Goal: Task Accomplishment & Management: Manage account settings

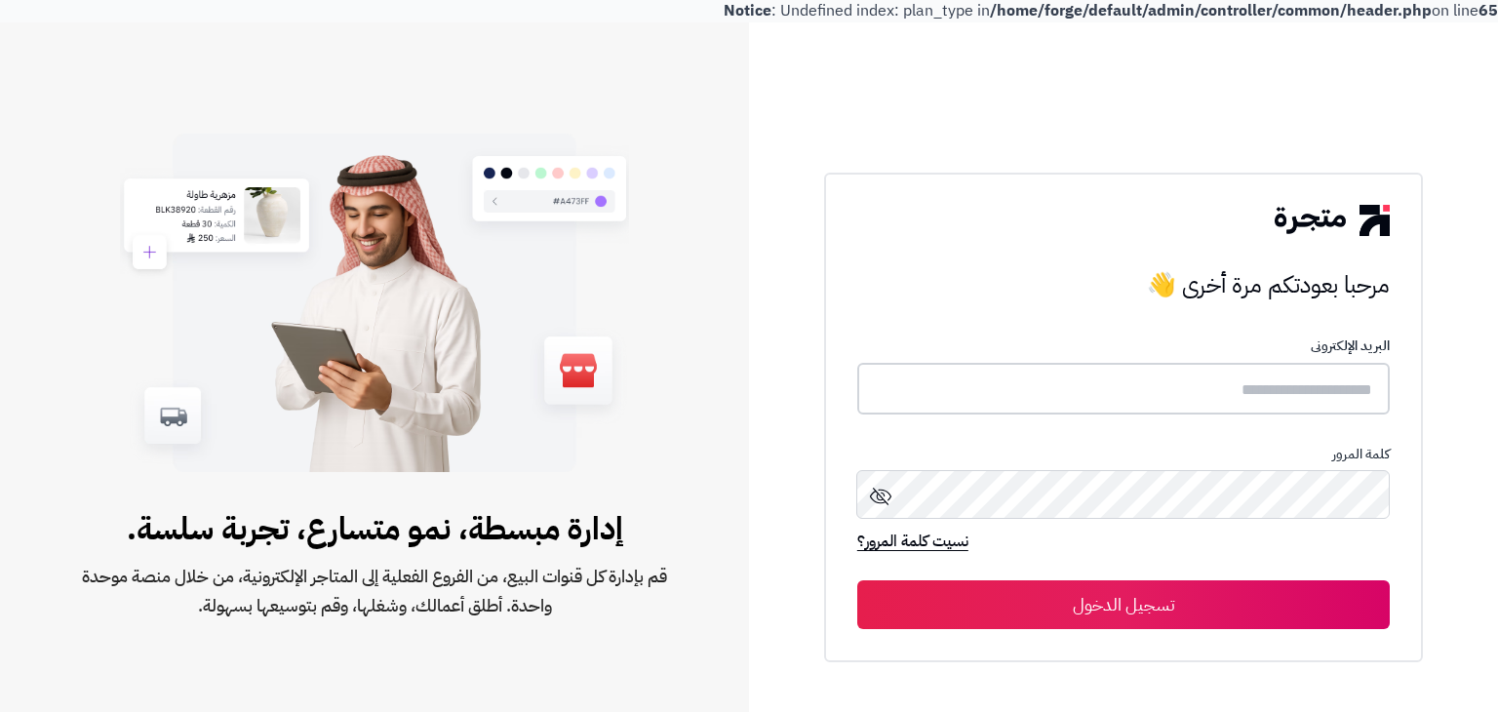
type input "**********"
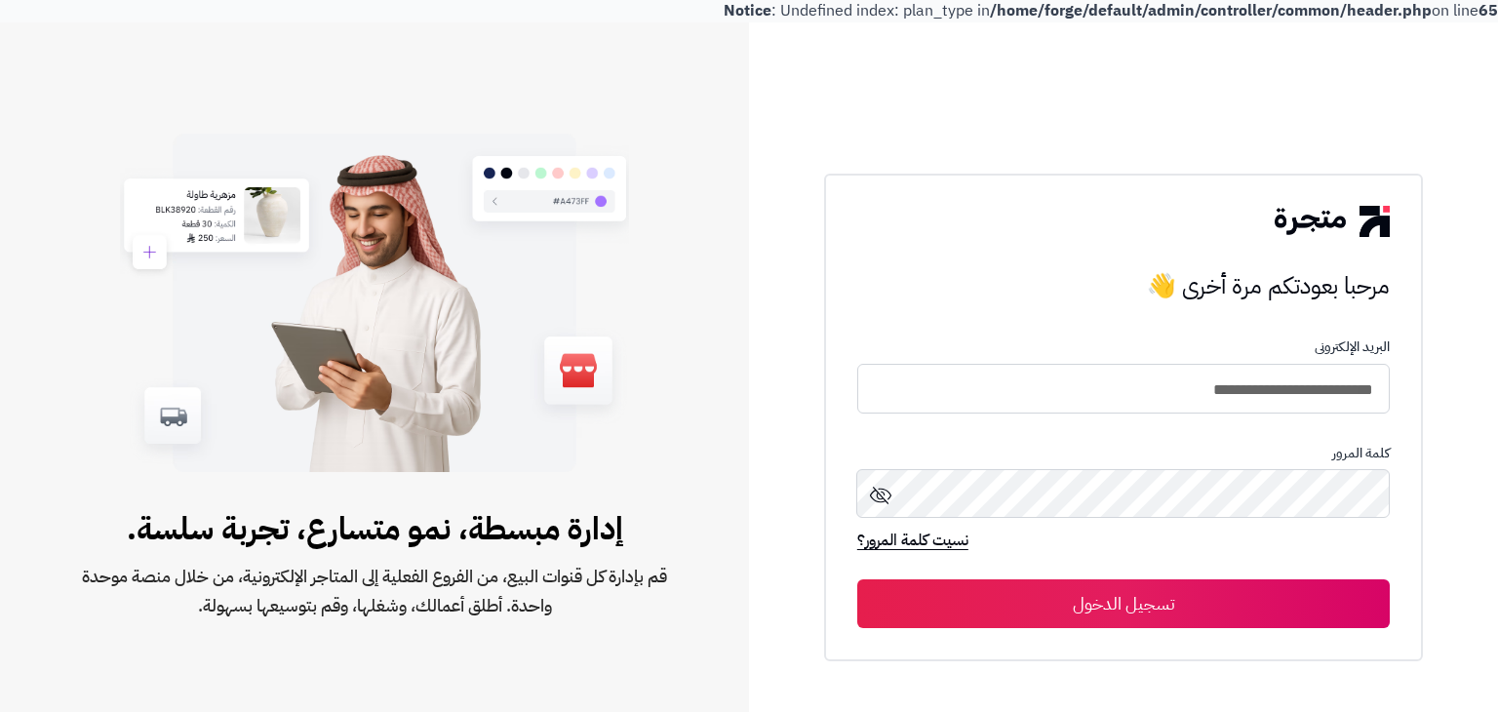
click at [1170, 613] on button "تسجيل الدخول" at bounding box center [1123, 603] width 532 height 49
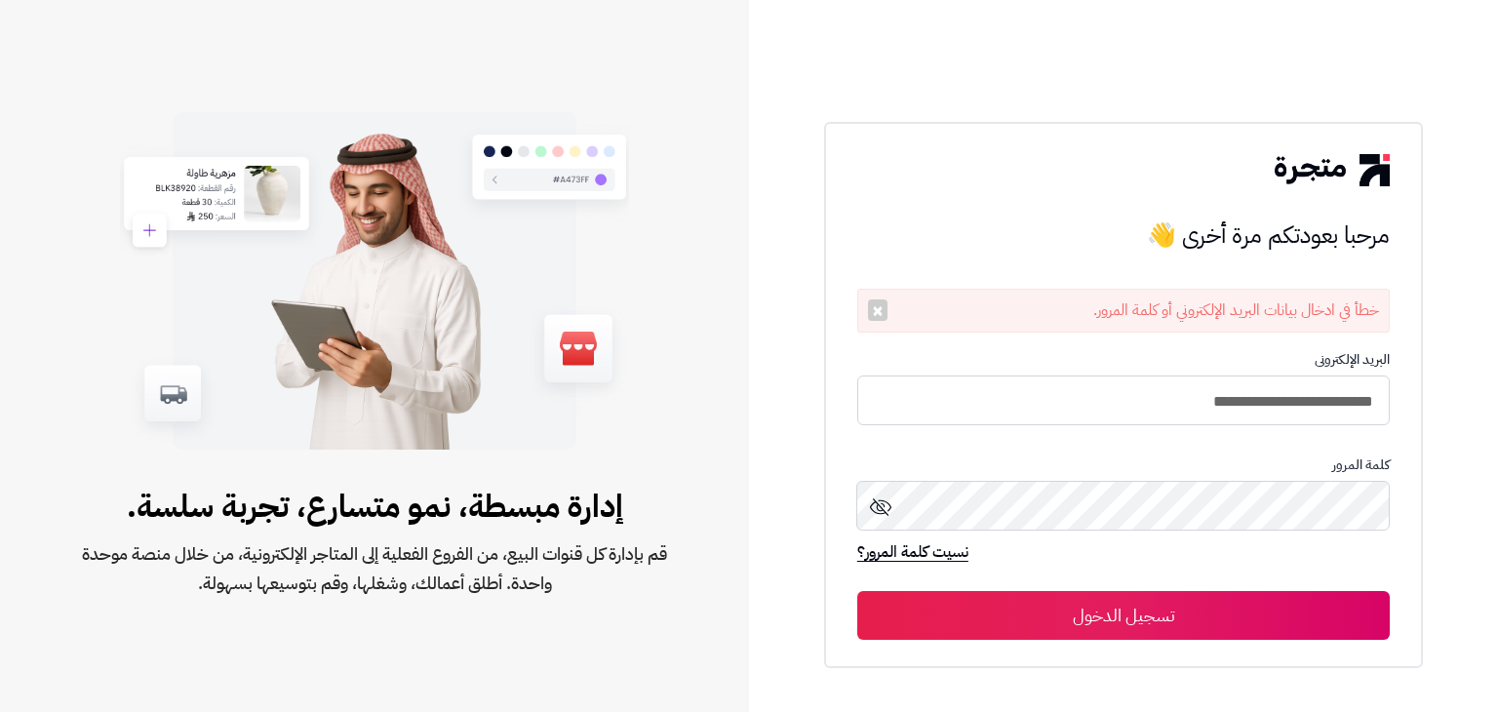
click at [1374, 609] on button "تسجيل الدخول" at bounding box center [1123, 615] width 532 height 49
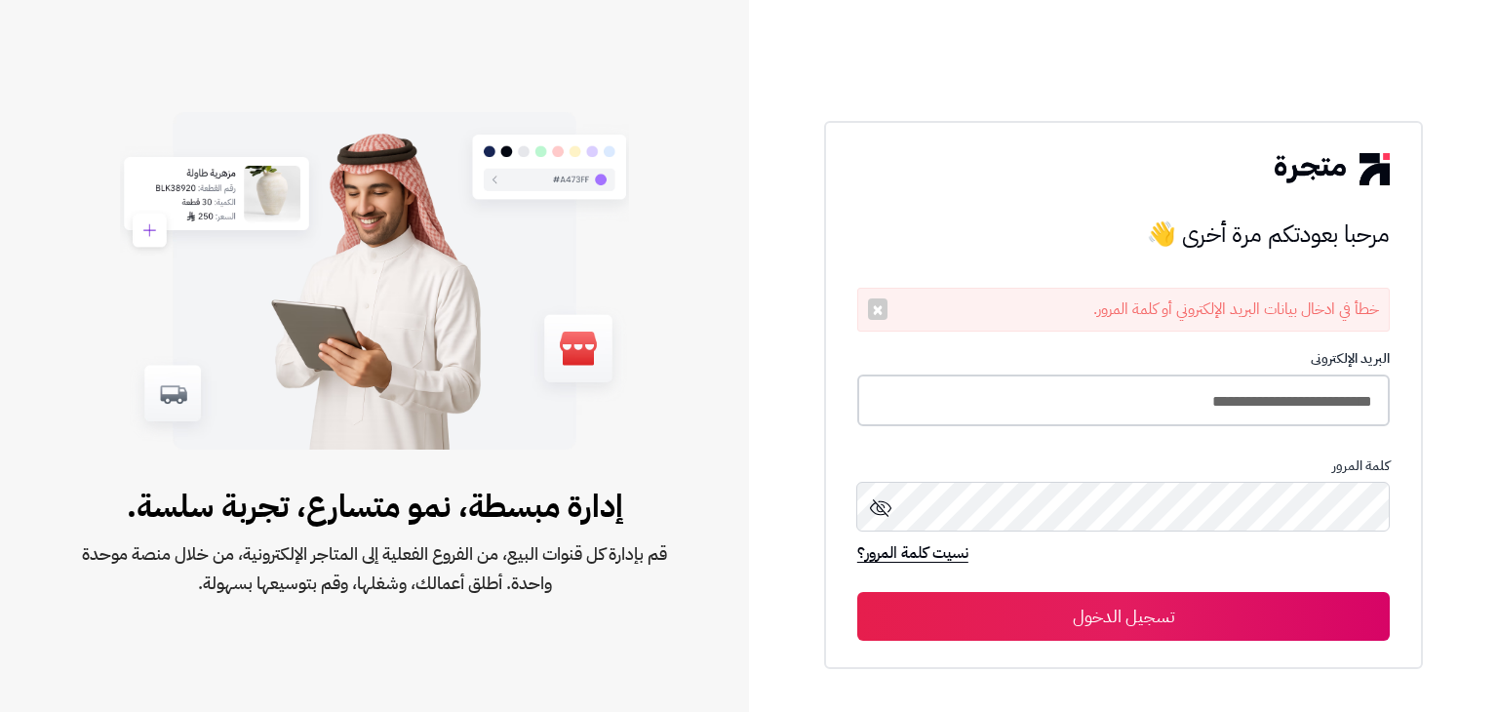
click at [1126, 411] on input "**********" at bounding box center [1123, 400] width 532 height 52
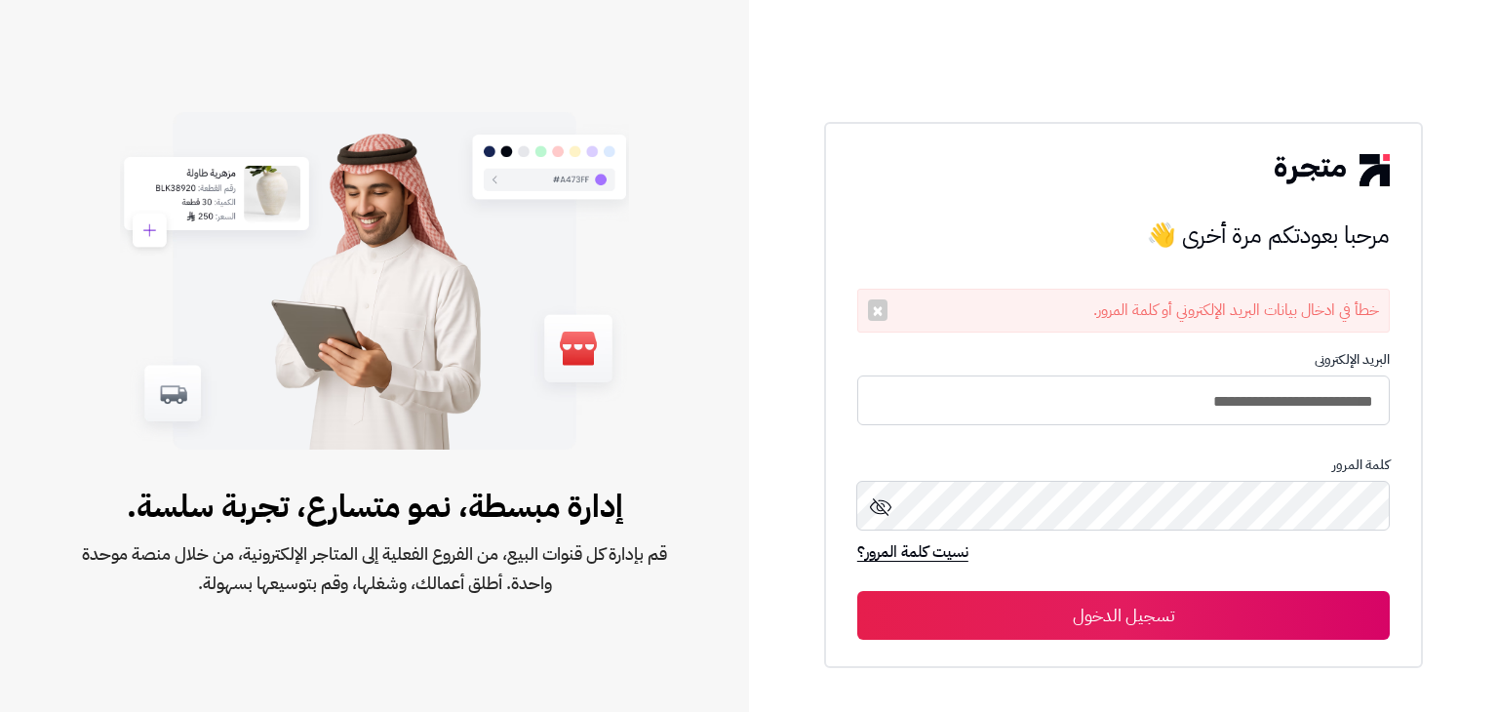
click at [1334, 607] on button "تسجيل الدخول" at bounding box center [1123, 615] width 532 height 49
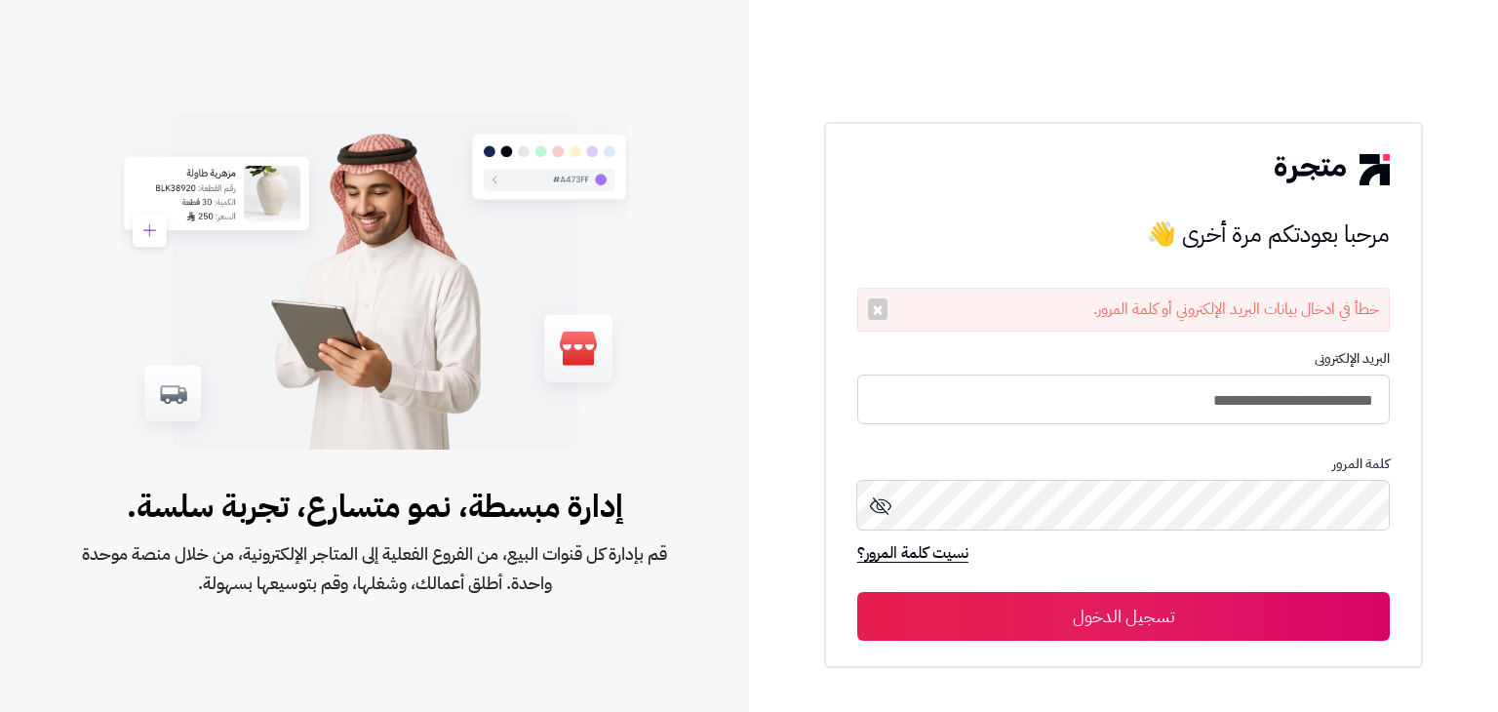
click at [1272, 438] on form "**********" at bounding box center [1123, 496] width 532 height 290
click at [1280, 399] on input "**********" at bounding box center [1123, 400] width 532 height 52
type input "****"
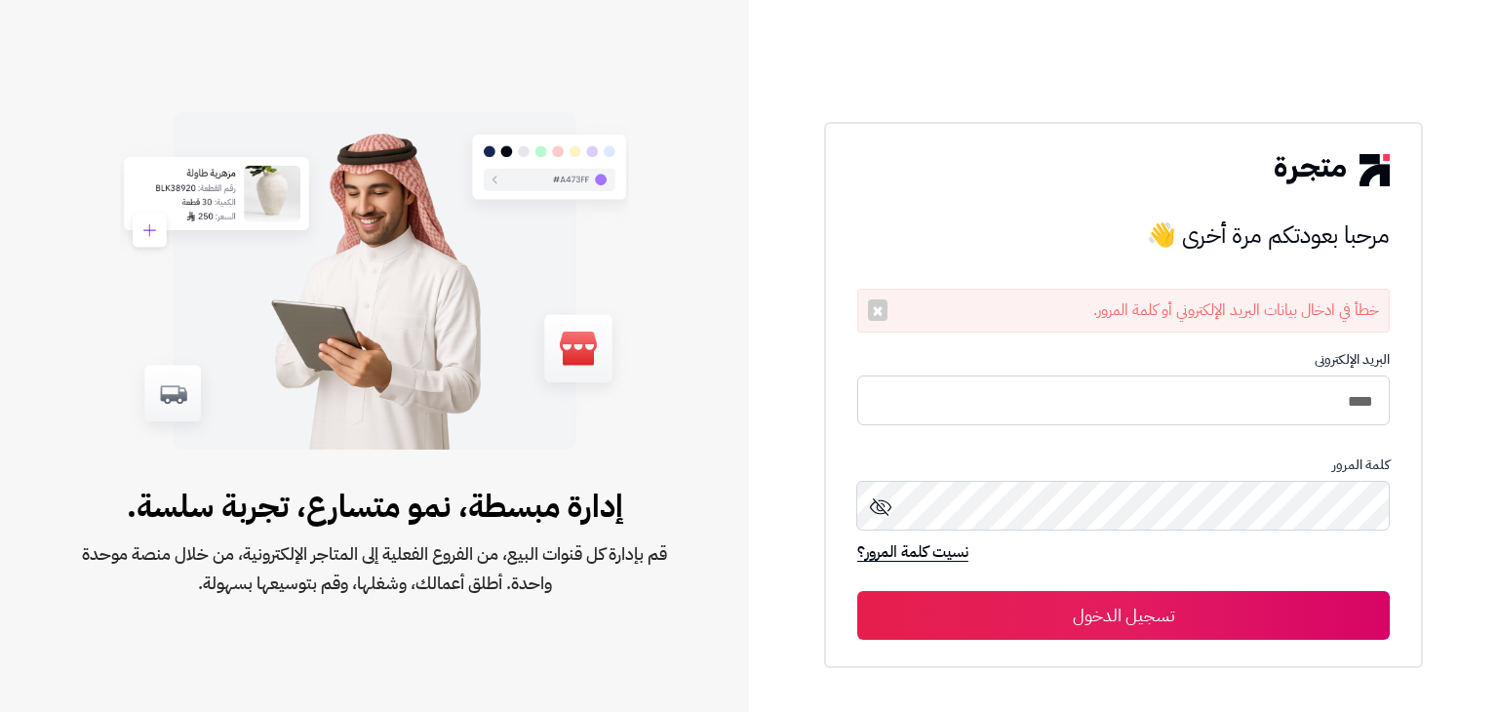
click at [1445, 419] on div "مرحبا بعودتكم مرة أخرى 👋 مرحبا بعودتكم مرة أخرى 👋 خطأ في ادخال بيانات البريد ال…" at bounding box center [1123, 356] width 749 height 712
click at [1261, 613] on button "تسجيل الدخول" at bounding box center [1123, 615] width 532 height 49
click at [1275, 534] on div "كلمة المرور" at bounding box center [1123, 500] width 532 height 86
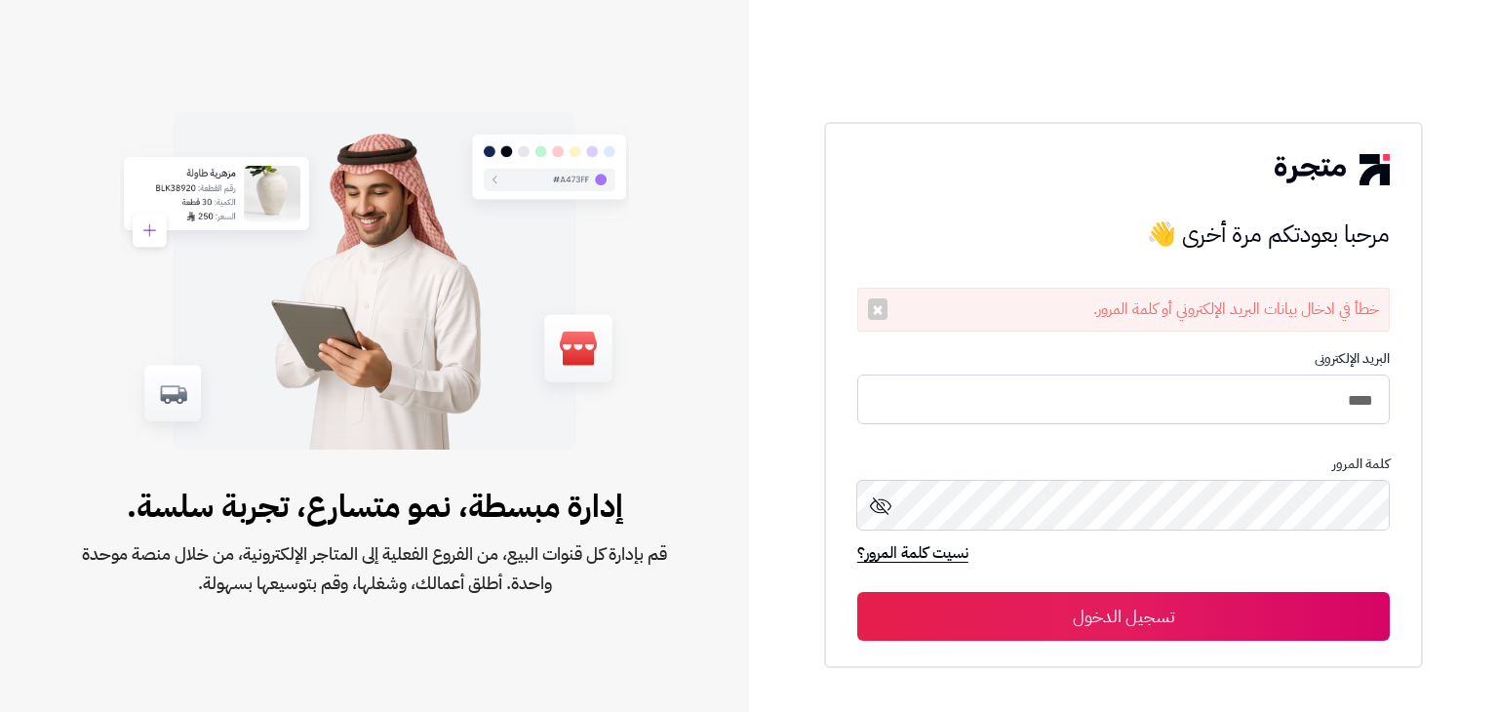
click at [1329, 613] on button "تسجيل الدخول" at bounding box center [1123, 616] width 532 height 49
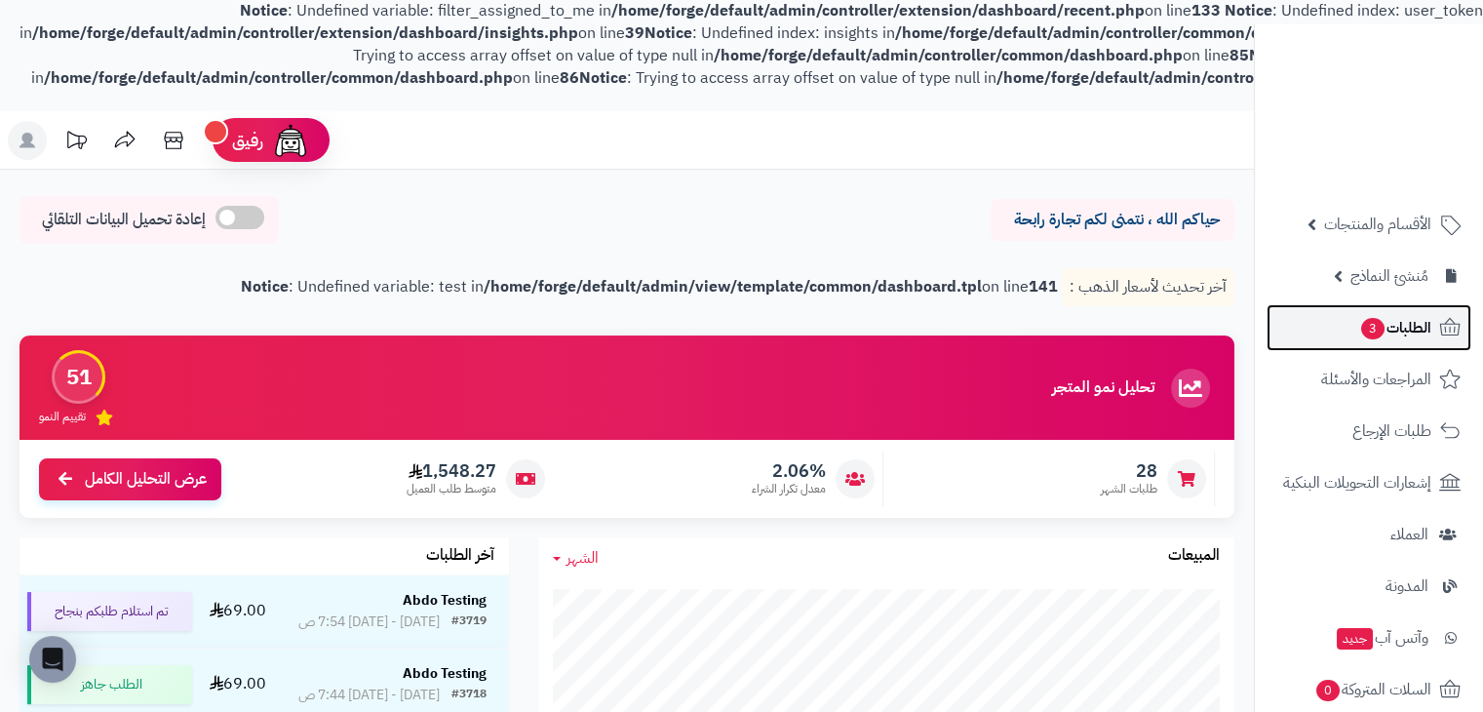
click at [1397, 317] on span "الطلبات 3" at bounding box center [1395, 327] width 72 height 27
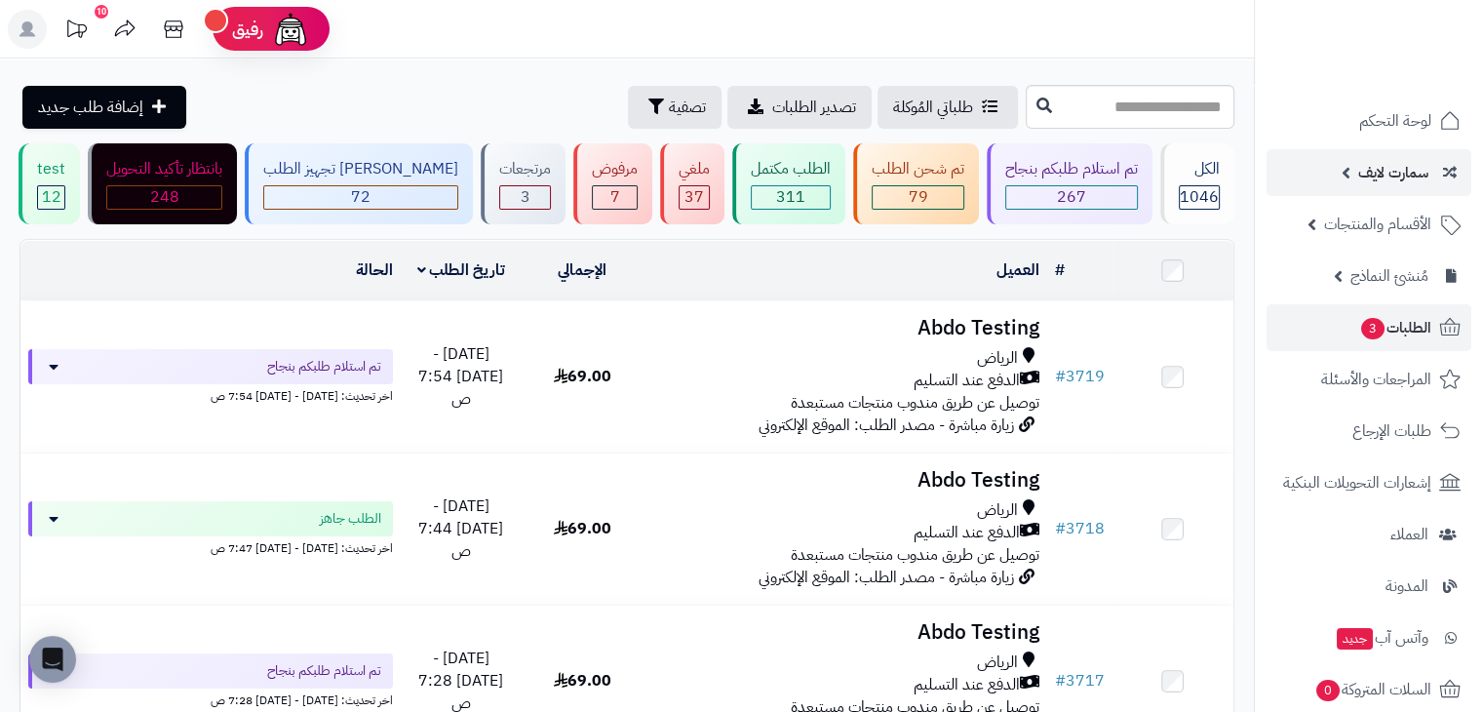
click at [1365, 176] on span "سمارت لايف" at bounding box center [1393, 172] width 70 height 27
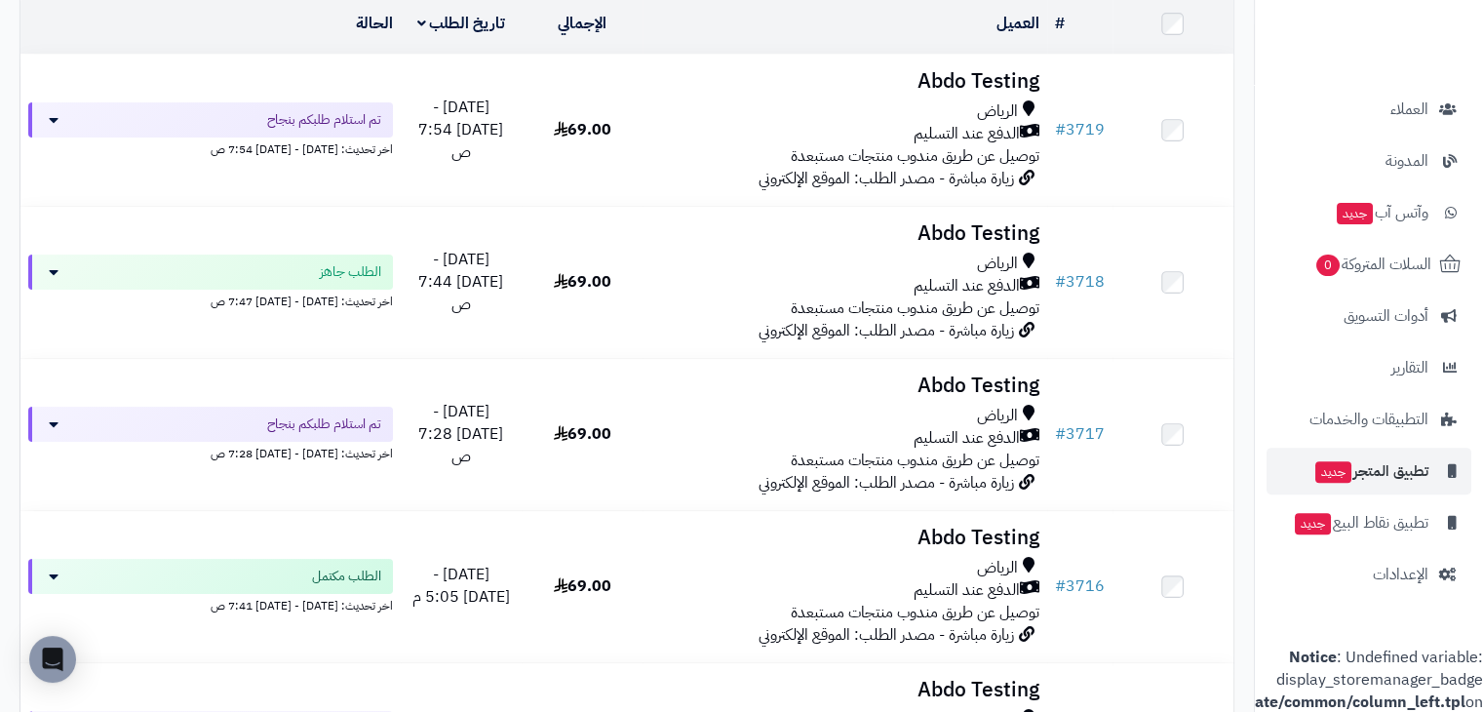
scroll to position [683, 0]
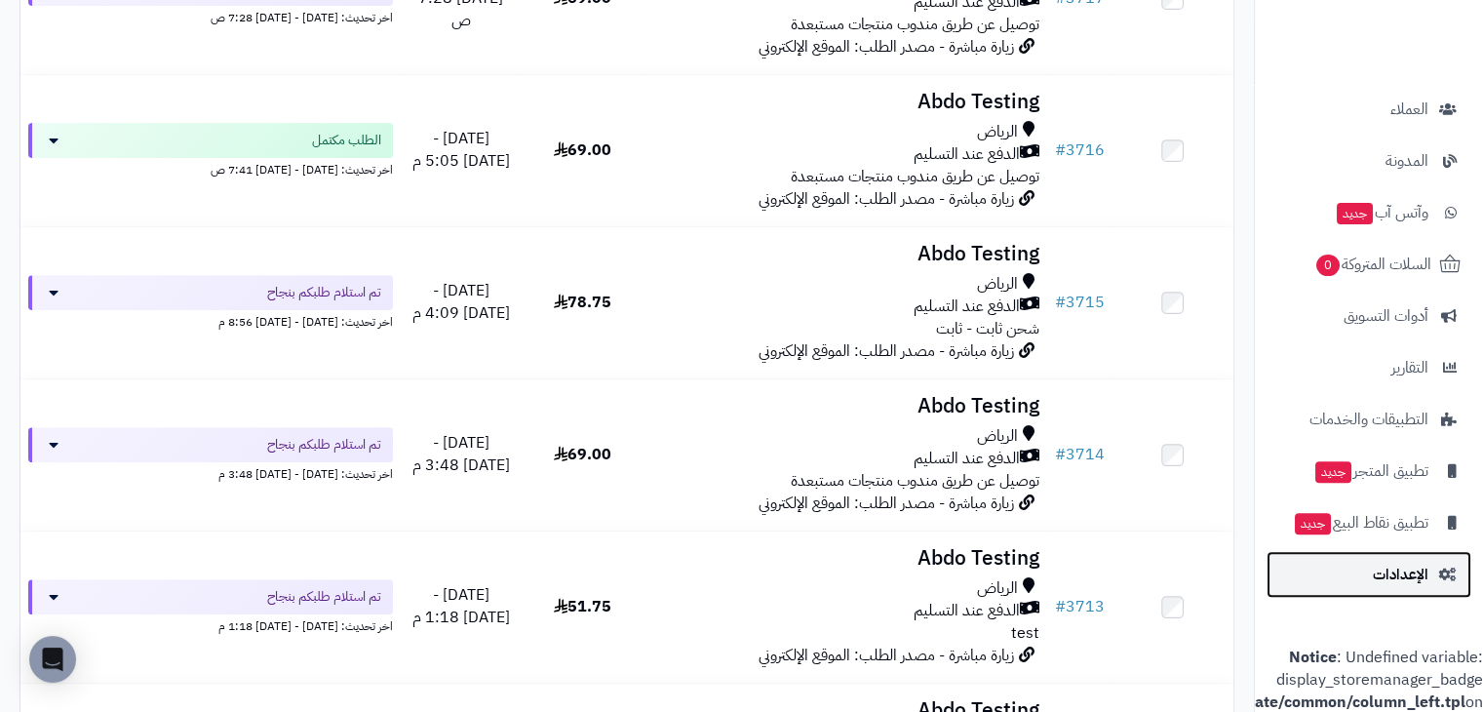
click at [1416, 561] on span "الإعدادات" at bounding box center [1401, 574] width 56 height 27
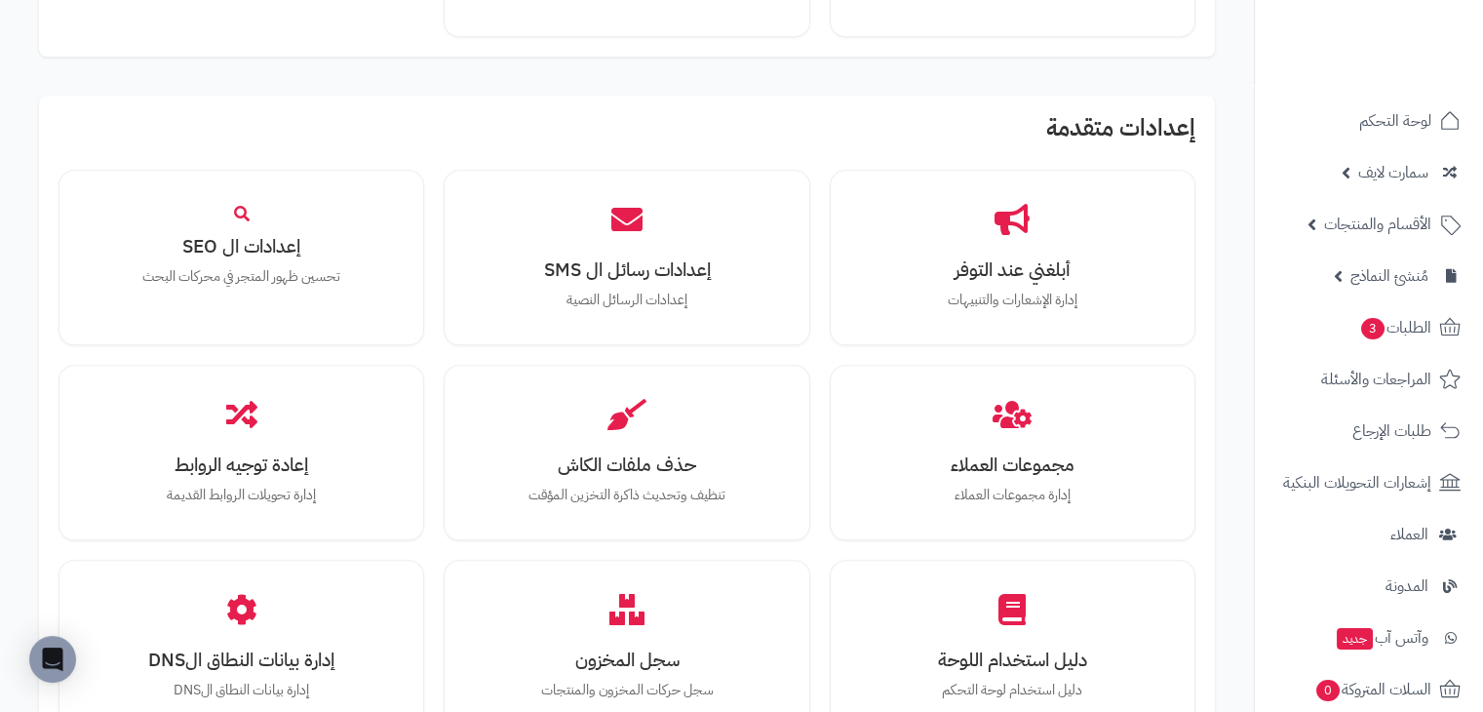
scroll to position [1950, 0]
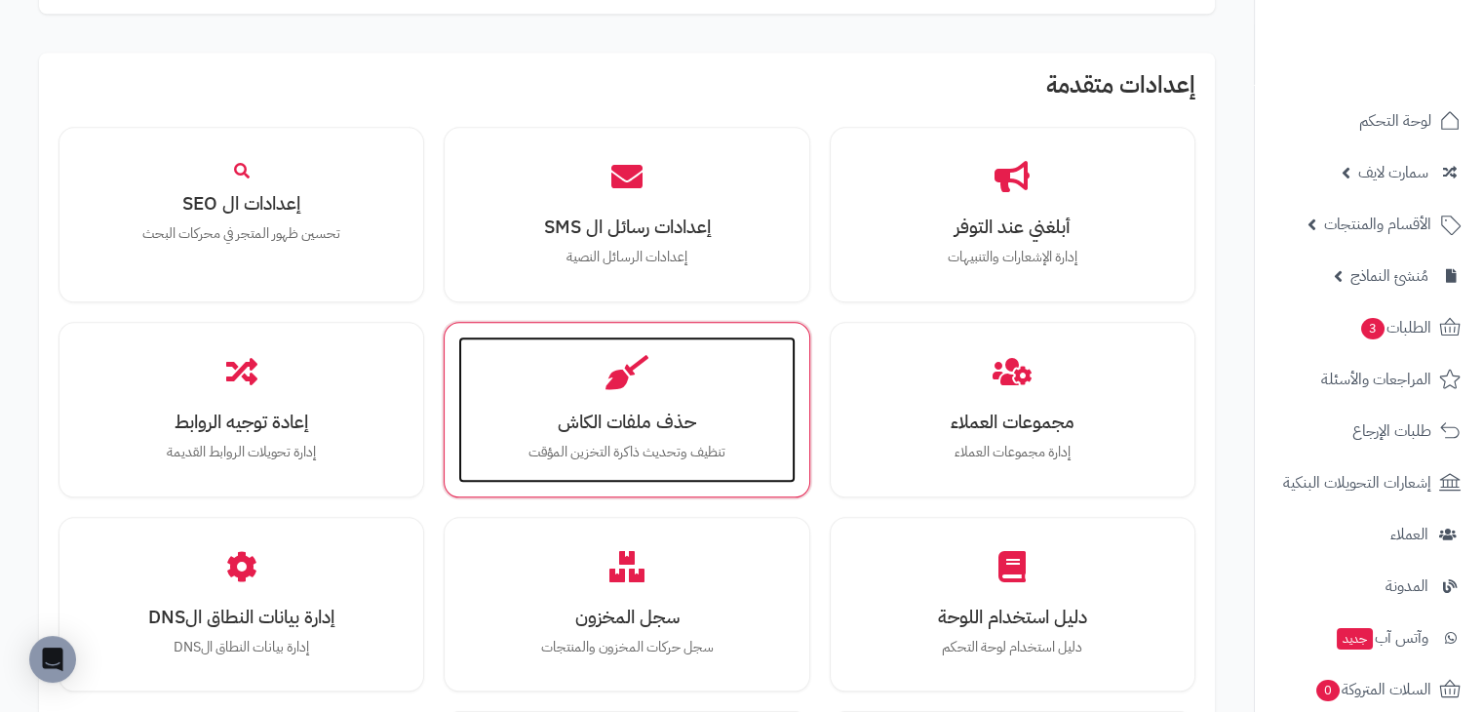
click at [679, 383] on div "حذف ملفات الكاش تنظيف وتحديث ذاكرة التخزين المؤقت" at bounding box center [626, 409] width 336 height 146
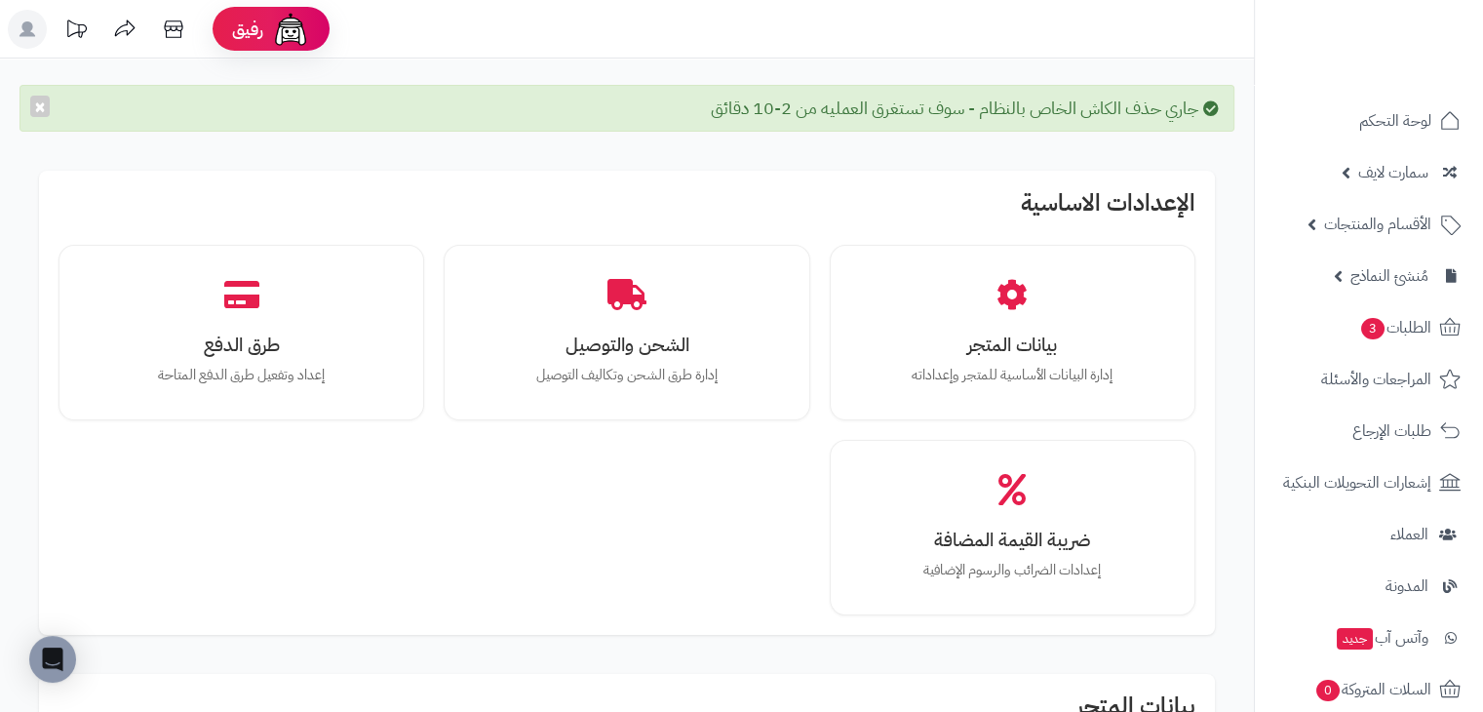
click at [742, 98] on div "جاري حذف الكاش الخاص بالنظام - سوف تستغرق العمليه من 2-10 دقائق ×" at bounding box center [627, 108] width 1215 height 47
click at [741, 102] on div "جاري حذف الكاش الخاص بالنظام - سوف تستغرق العمليه من 2-10 دقائق ×" at bounding box center [627, 108] width 1215 height 47
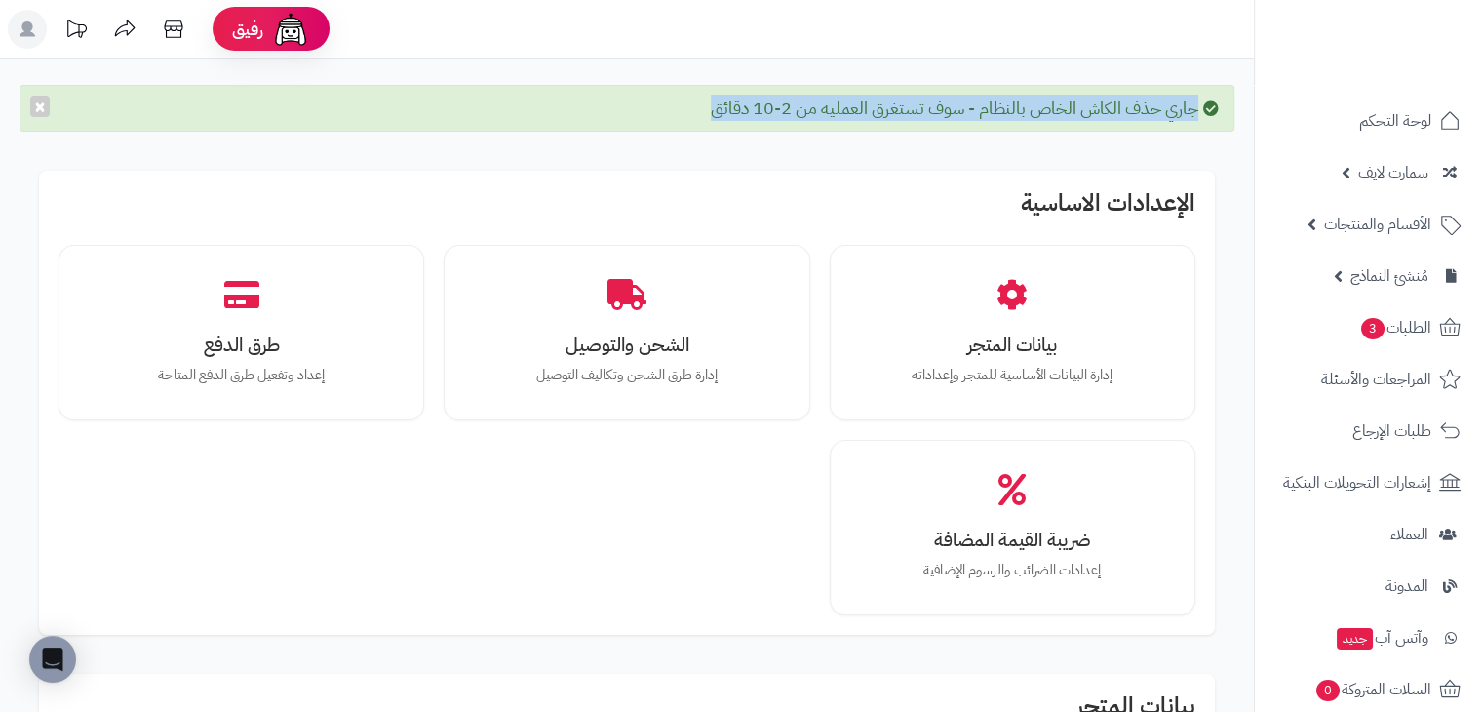
click at [620, 101] on div "جاري حذف الكاش الخاص بالنظام - سوف تستغرق العمليه من 2-10 دقائق ×" at bounding box center [627, 108] width 1215 height 47
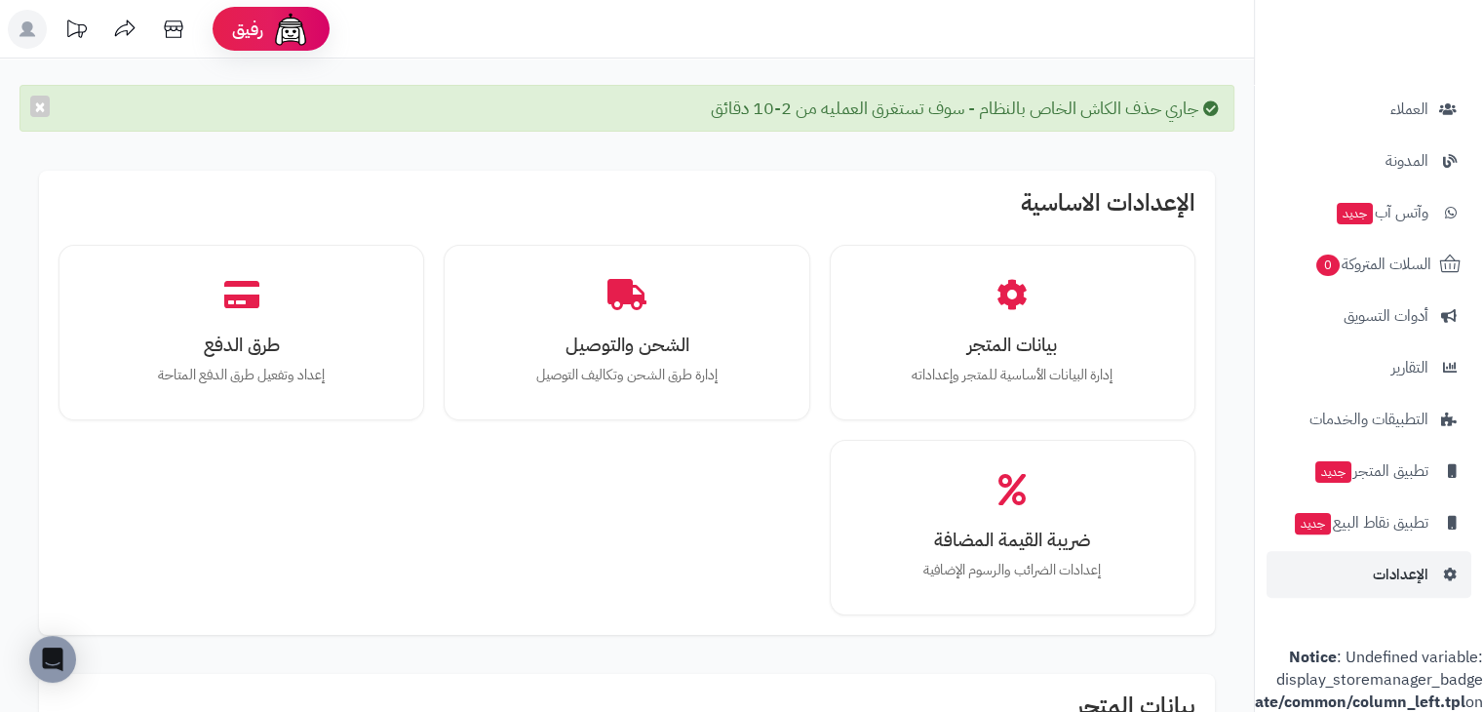
click at [806, 204] on h2 "الإعدادات الاساسية" at bounding box center [627, 207] width 1137 height 35
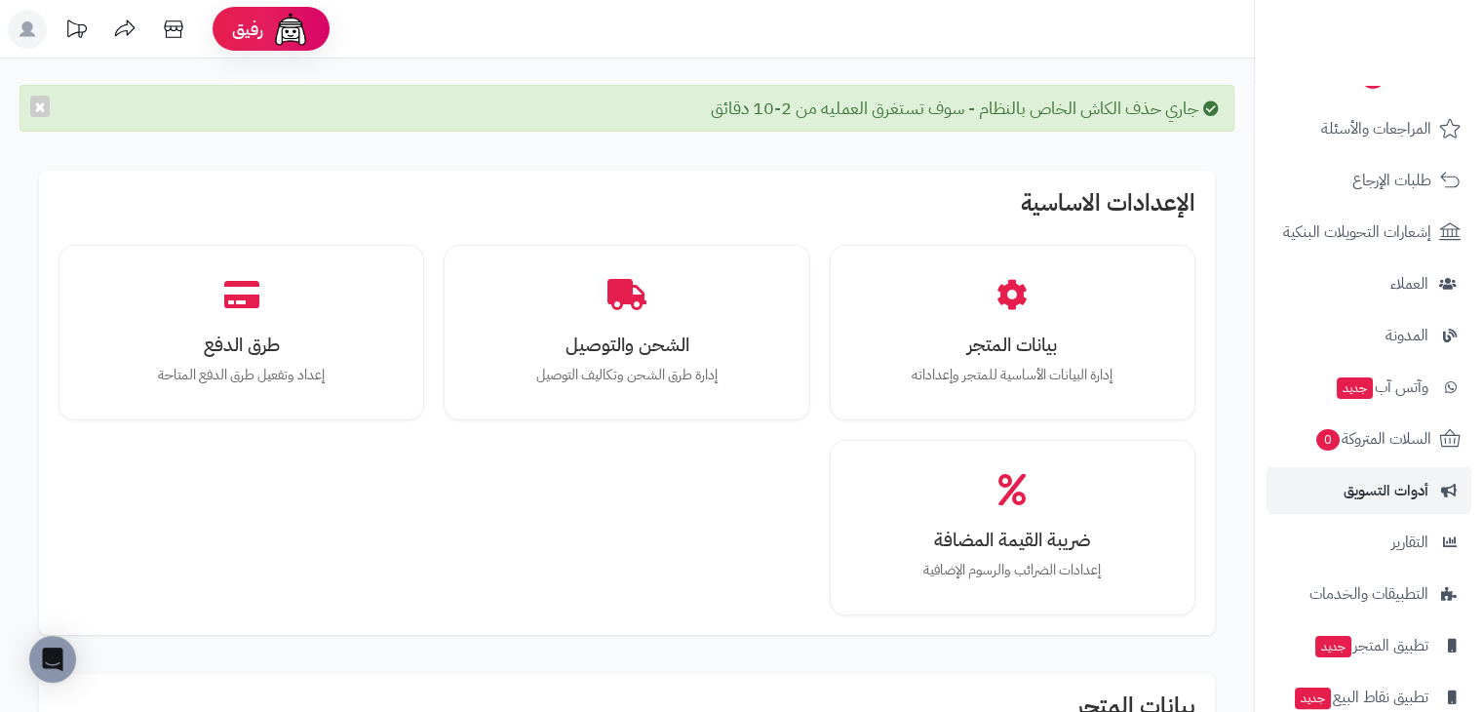
scroll to position [0, 0]
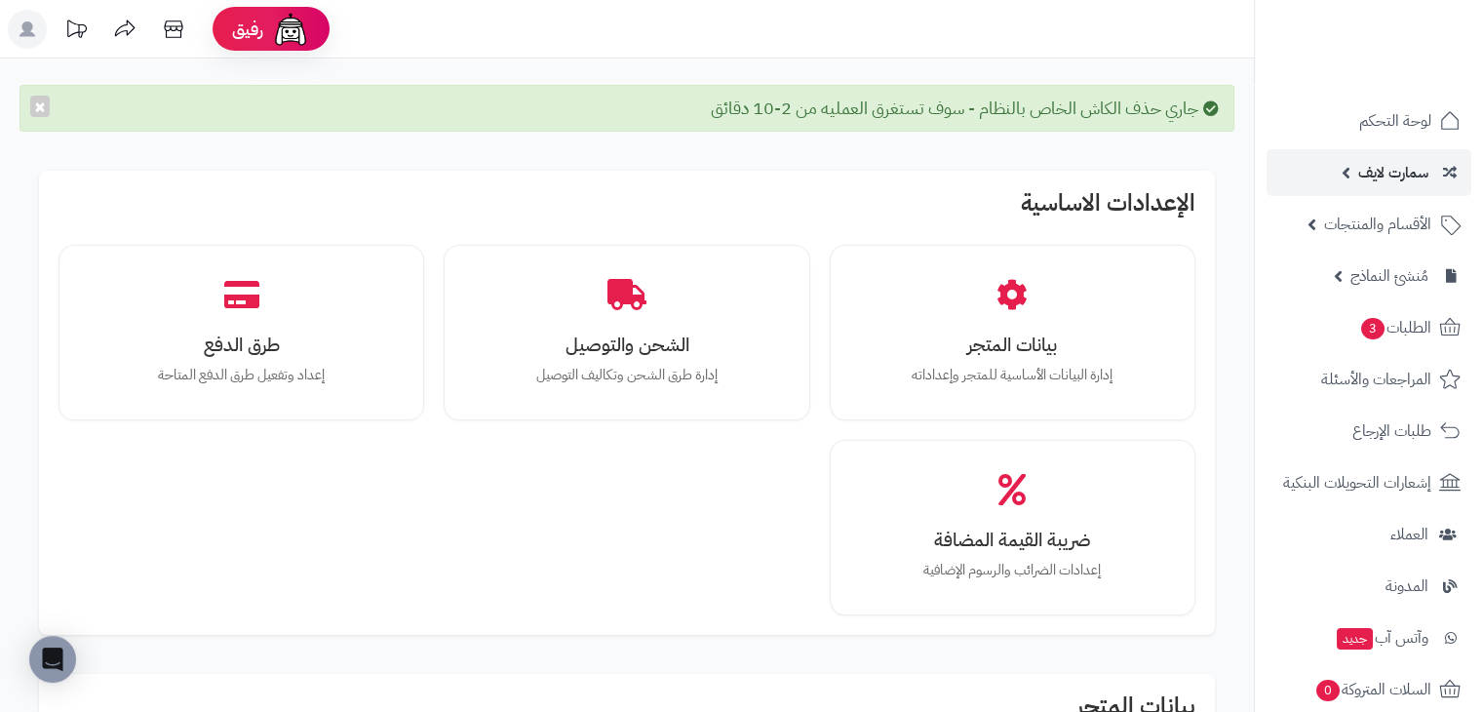
click at [1386, 173] on span "سمارت لايف" at bounding box center [1393, 172] width 70 height 27
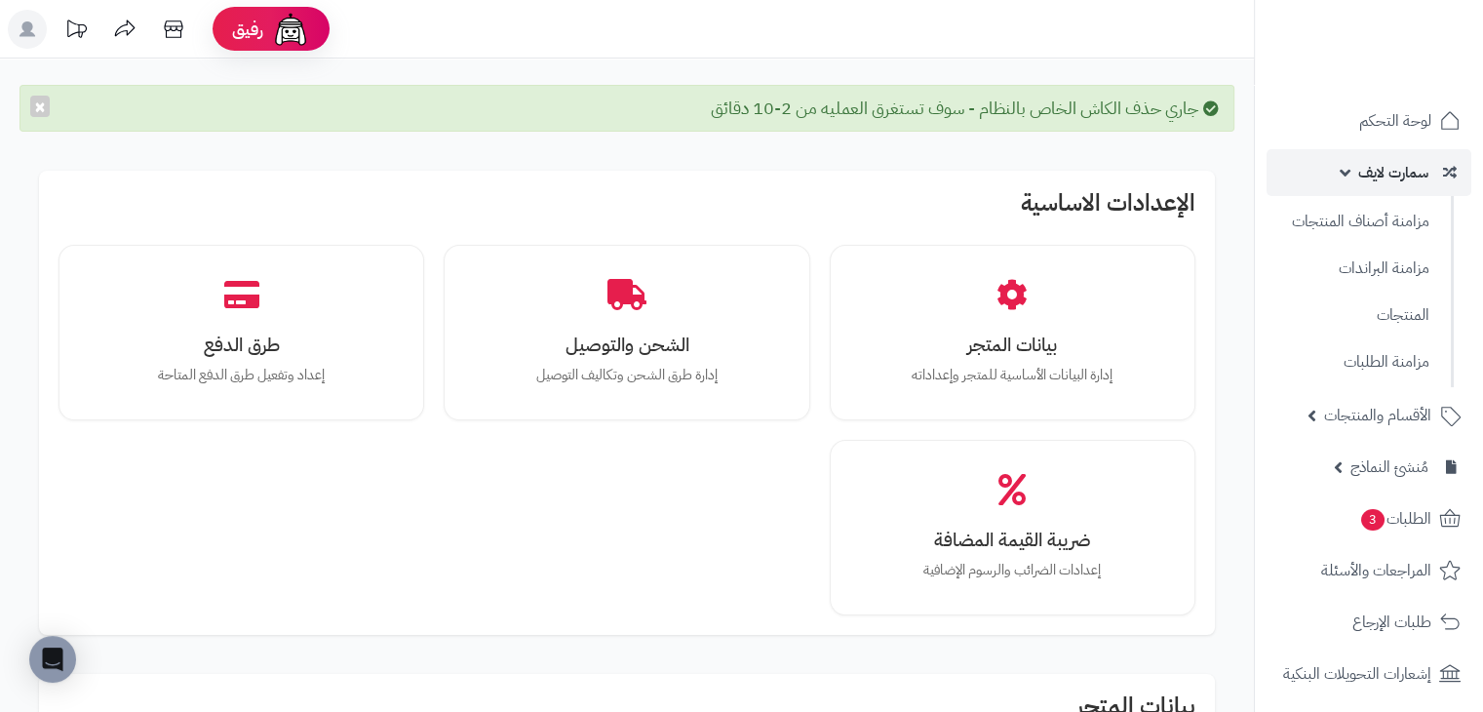
click at [1347, 178] on link "سمارت لايف" at bounding box center [1369, 172] width 205 height 47
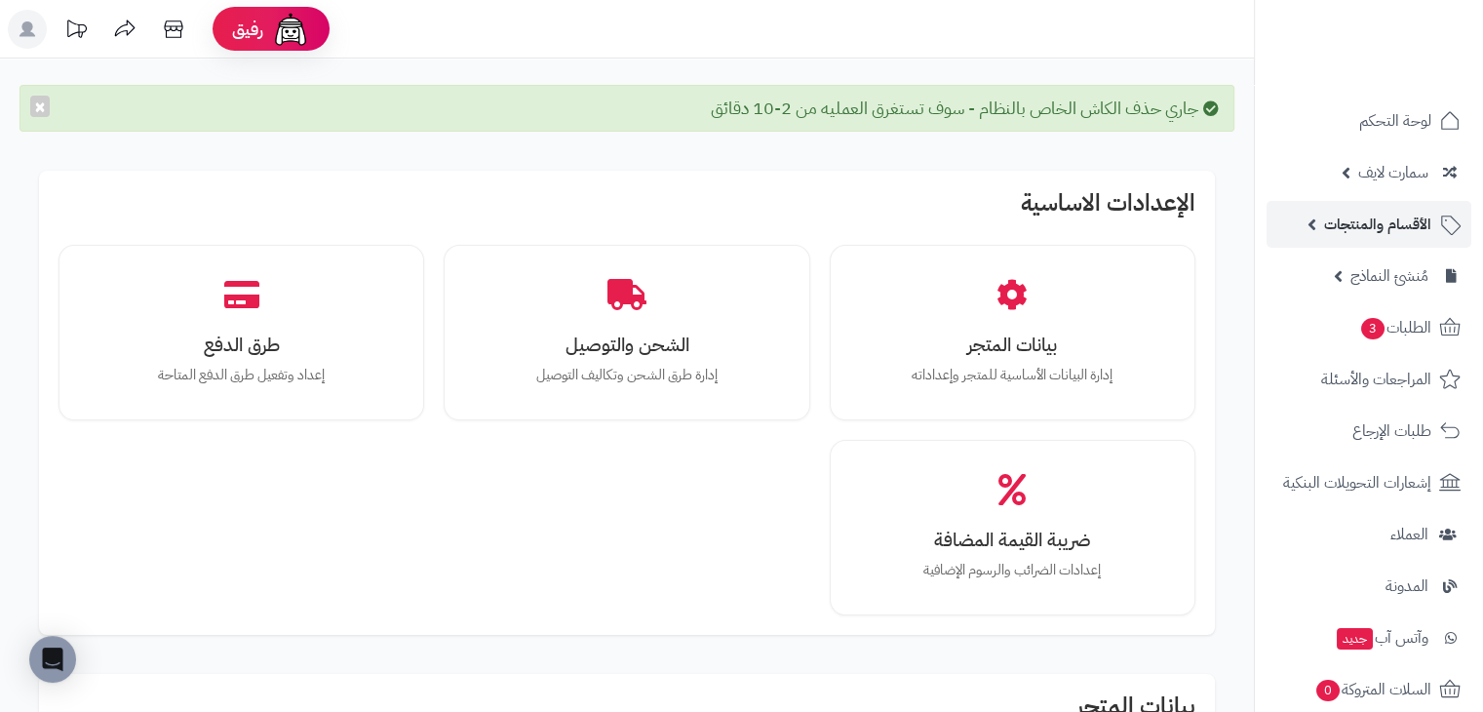
click at [1370, 201] on link "الأقسام والمنتجات" at bounding box center [1369, 224] width 205 height 47
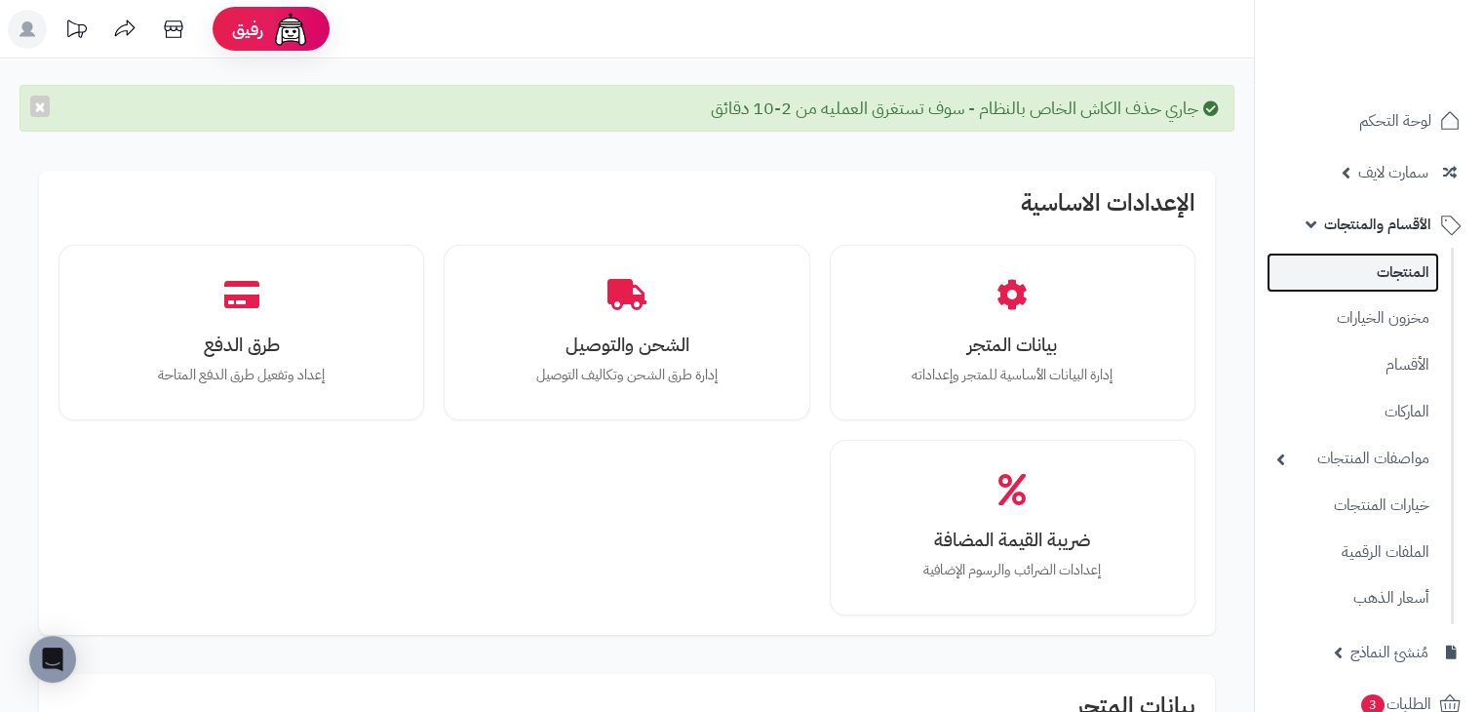
click at [1370, 270] on link "المنتجات" at bounding box center [1353, 273] width 173 height 40
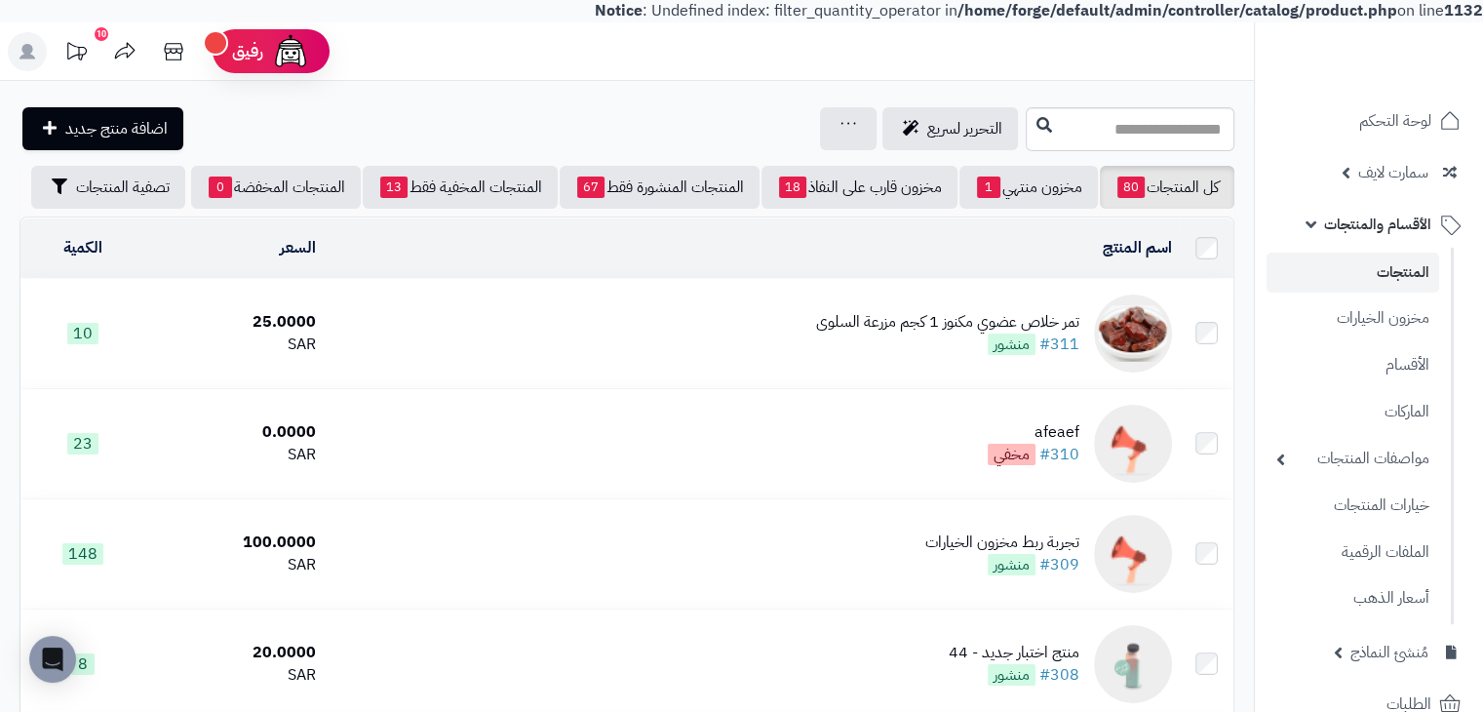
click at [897, 333] on div "تمر خلاص عضوي مكنوز 1 كجم مزرعة السلوى" at bounding box center [947, 322] width 263 height 22
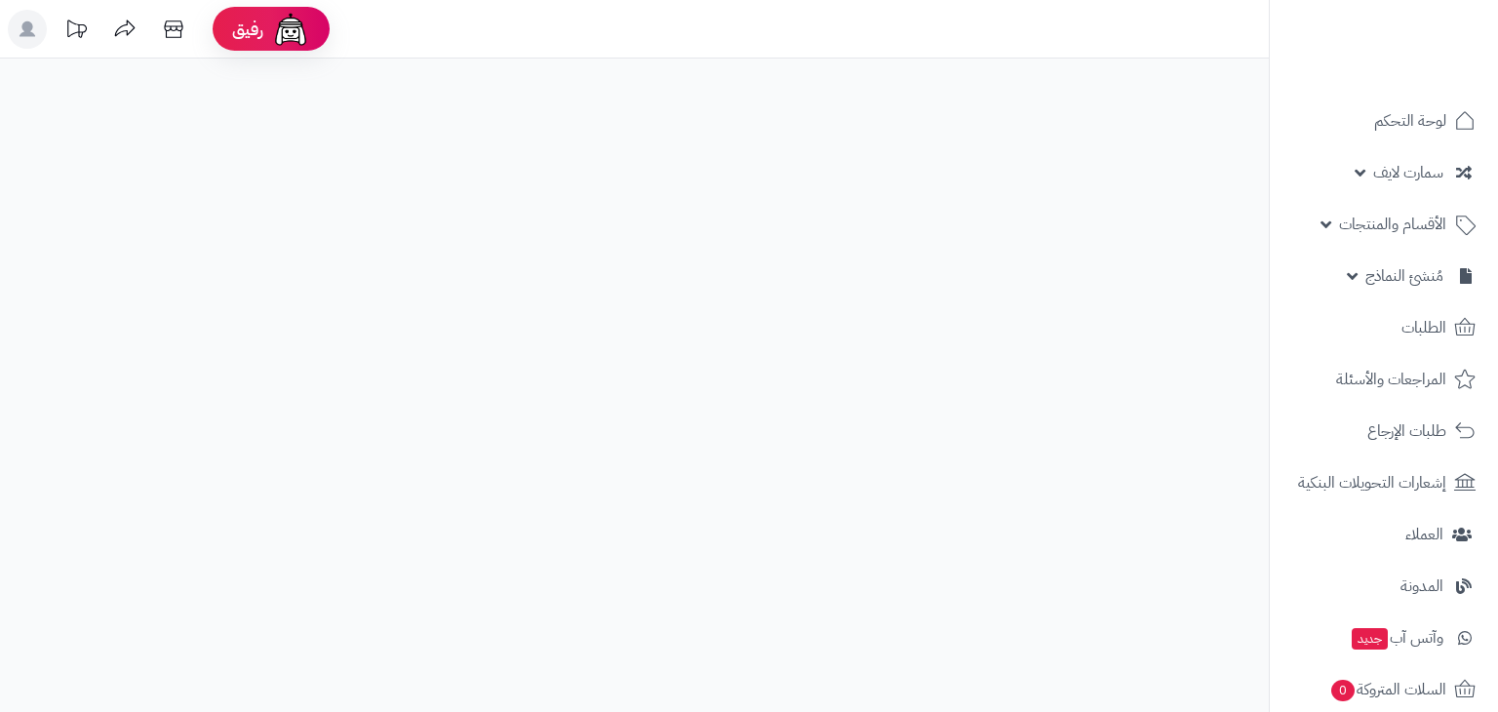
select select
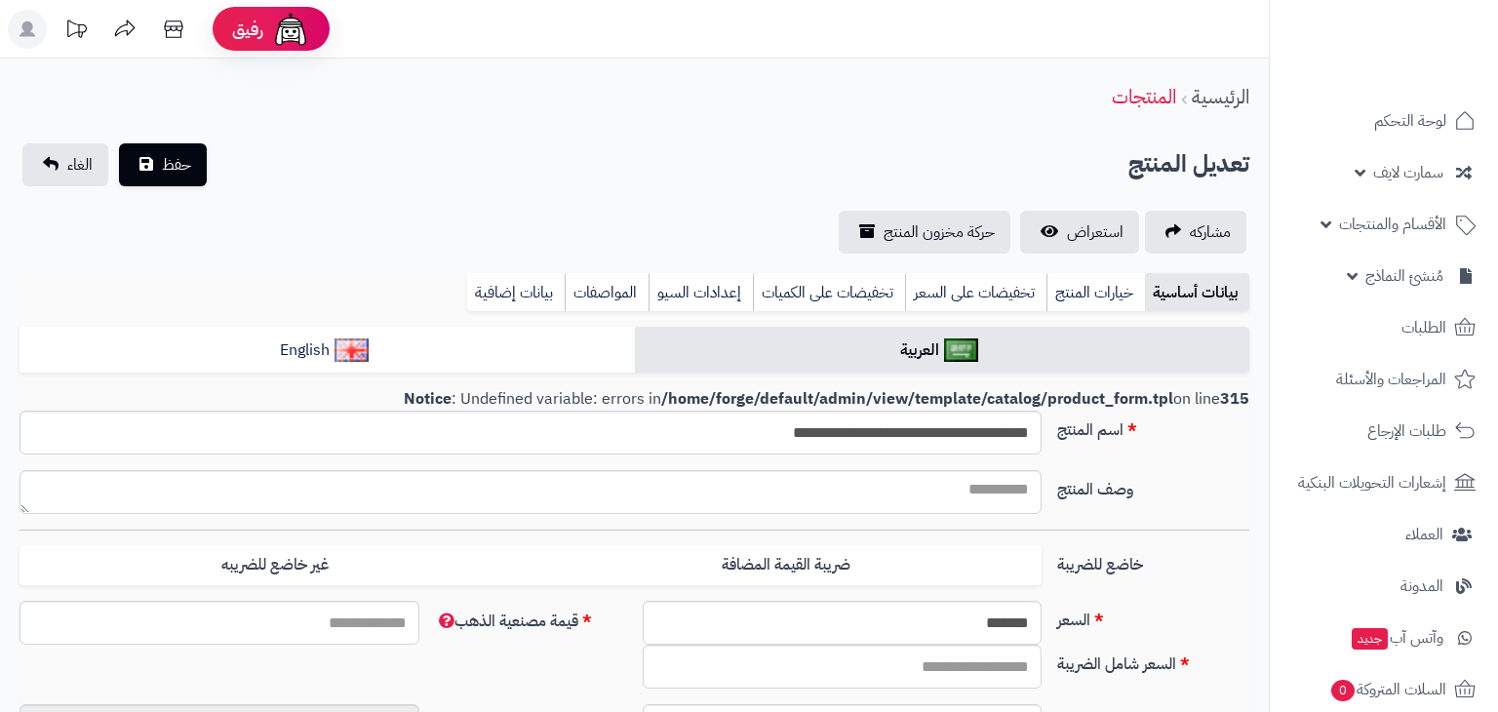
type input "*****"
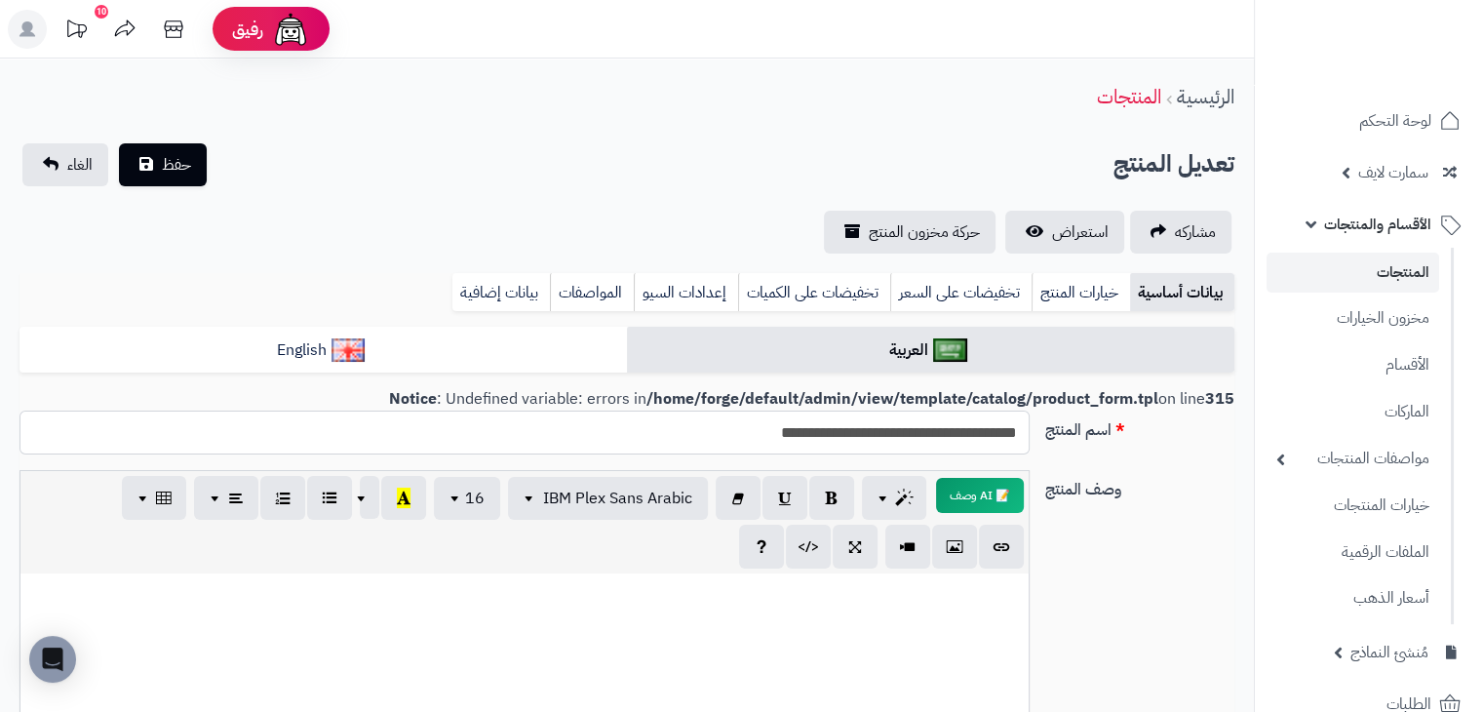
click at [686, 426] on input "**********" at bounding box center [525, 433] width 1010 height 44
click at [1124, 508] on div "وصف المنتج 📝 AI وصف p blockquote pre h1 h2 h3 h4 h5 h6 IBM Plex Sans Arabic Ari…" at bounding box center [627, 680] width 1231 height 420
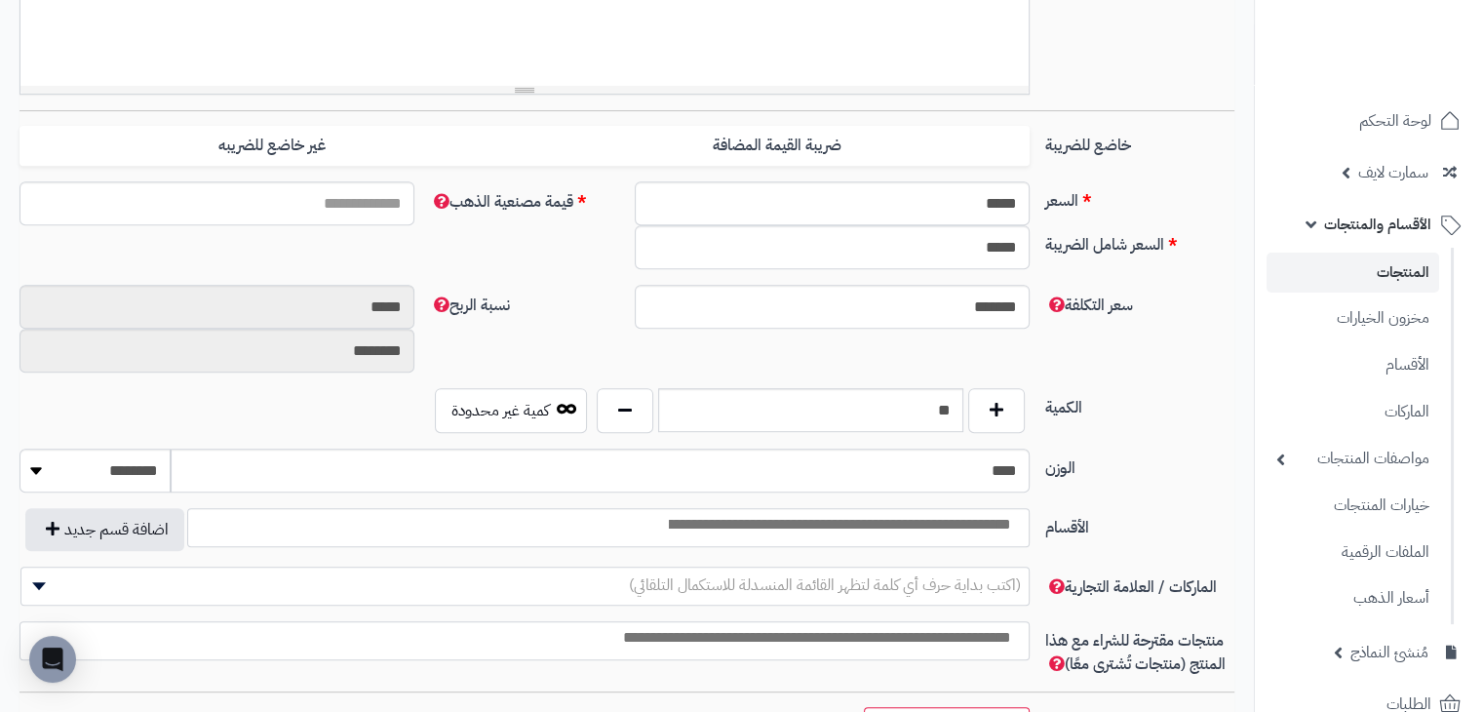
scroll to position [683, 0]
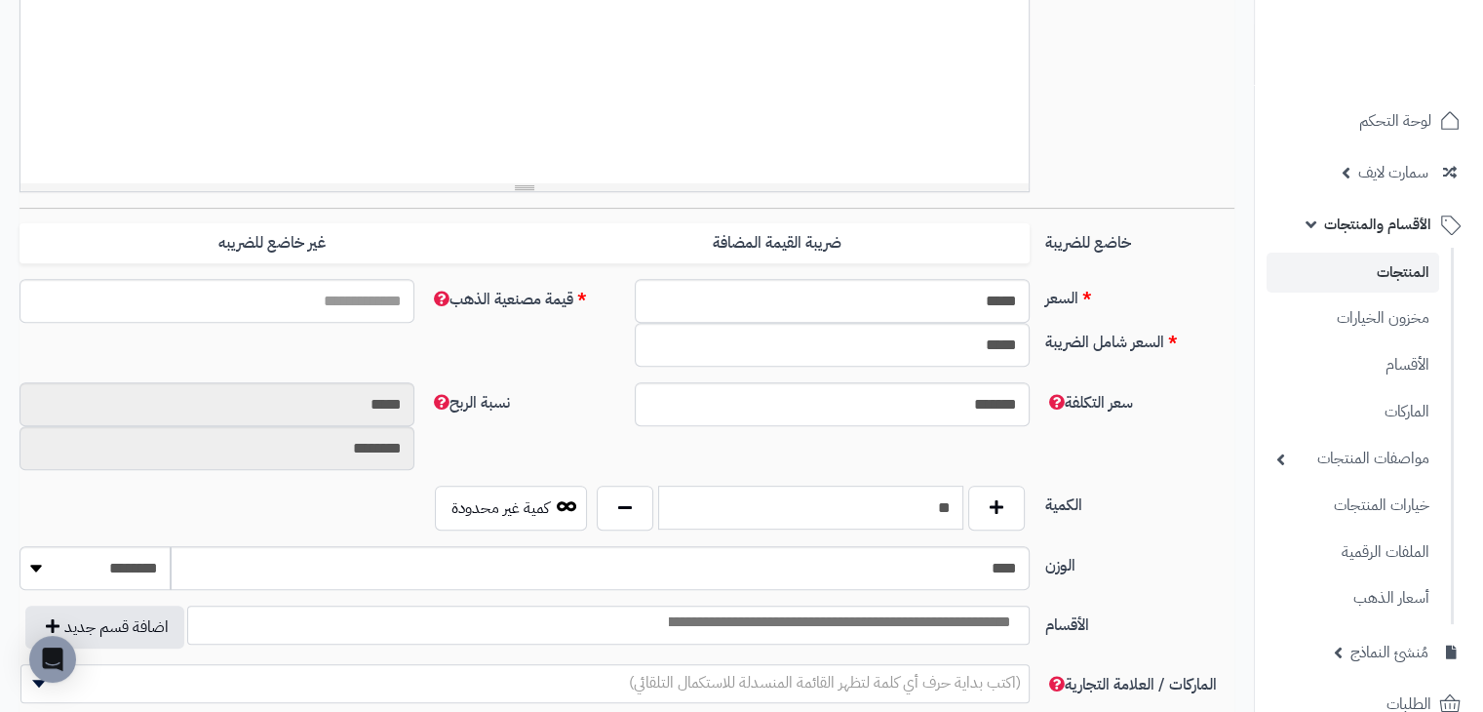
click at [912, 490] on input "**" at bounding box center [810, 508] width 305 height 44
click at [1129, 421] on div "سعر التكلفة ******* نسبة الربح ***** ********" at bounding box center [627, 433] width 1231 height 103
click at [853, 502] on input "**" at bounding box center [810, 508] width 305 height 44
click at [1074, 418] on div "سعر التكلفة ******* نسبة الربح ***** ********" at bounding box center [627, 433] width 1231 height 103
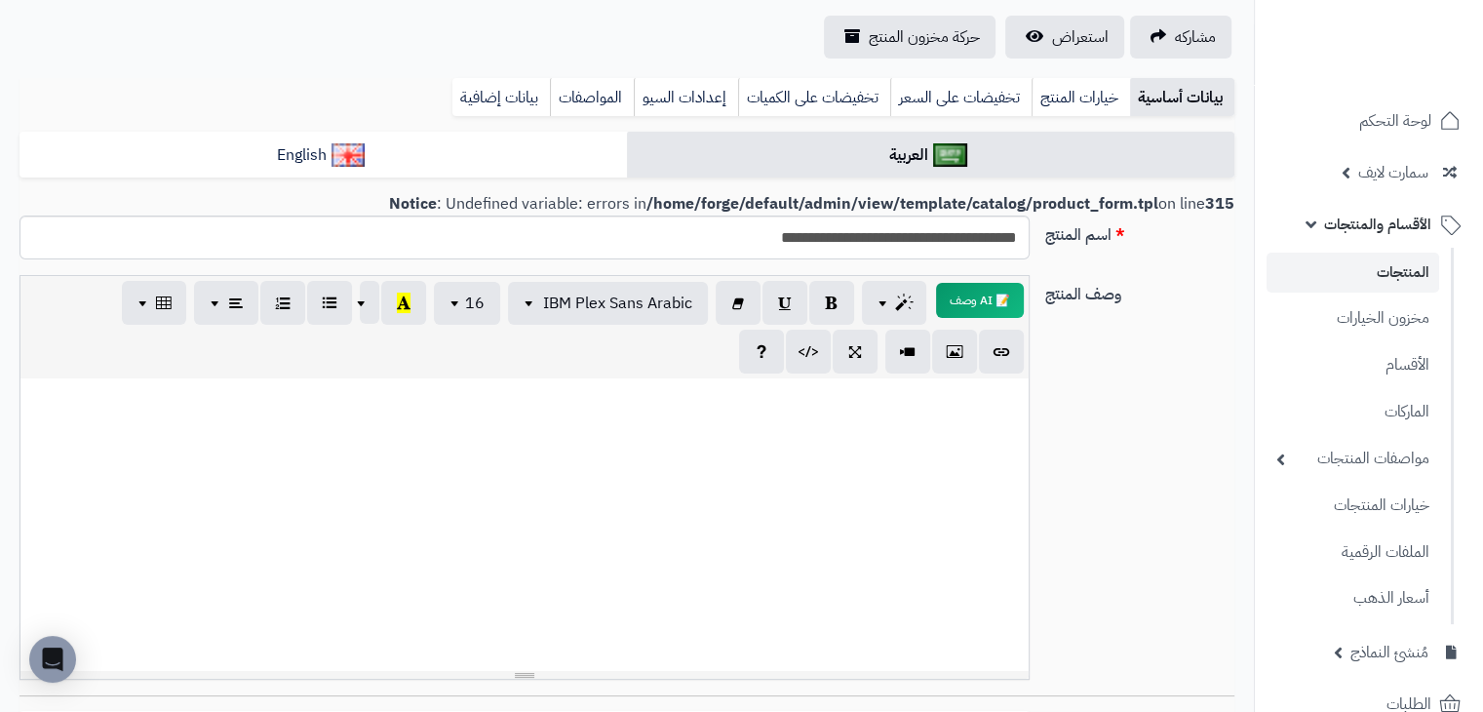
scroll to position [0, 0]
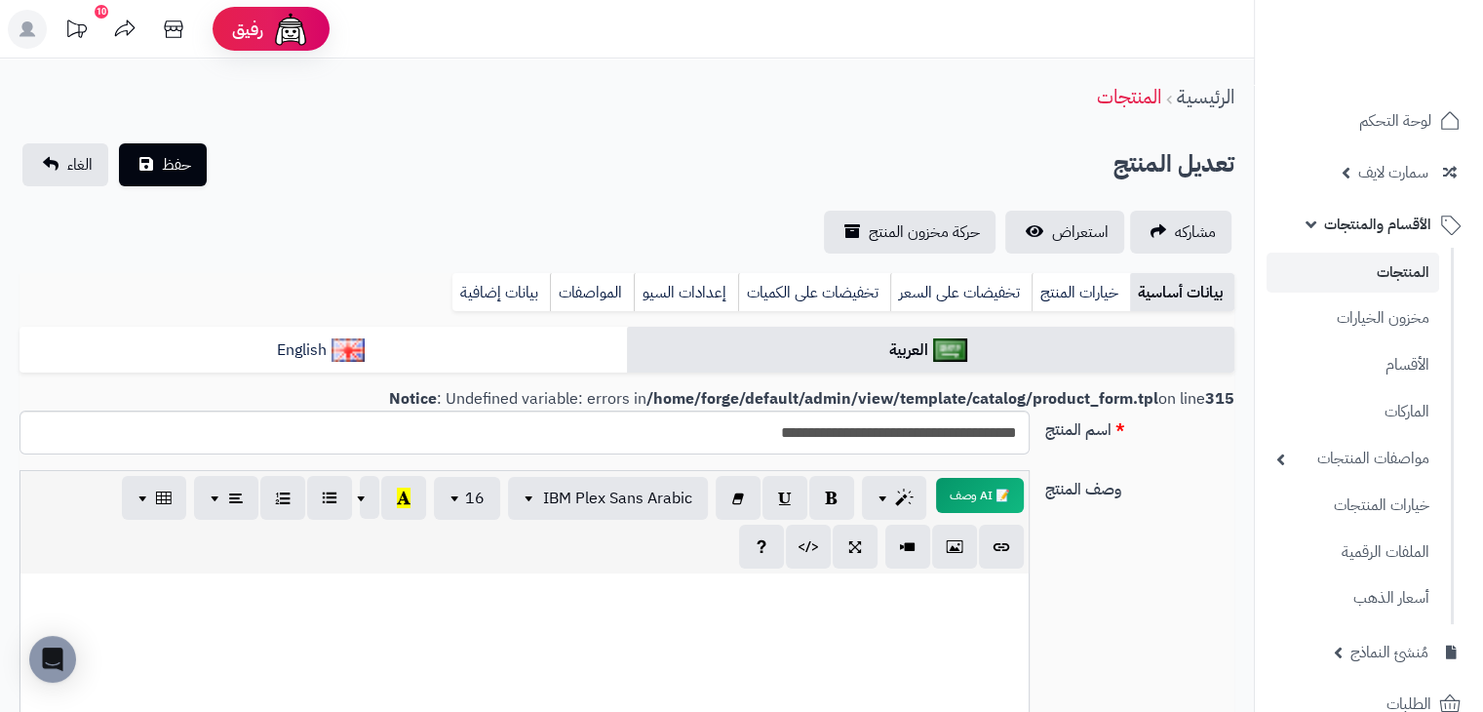
click at [1131, 410] on b "/home/forge/default/admin/view/template/catalog/product_form.tpl" at bounding box center [902, 398] width 512 height 23
click at [1135, 400] on b "/home/forge/default/admin/view/template/catalog/product_form.tpl" at bounding box center [902, 398] width 512 height 23
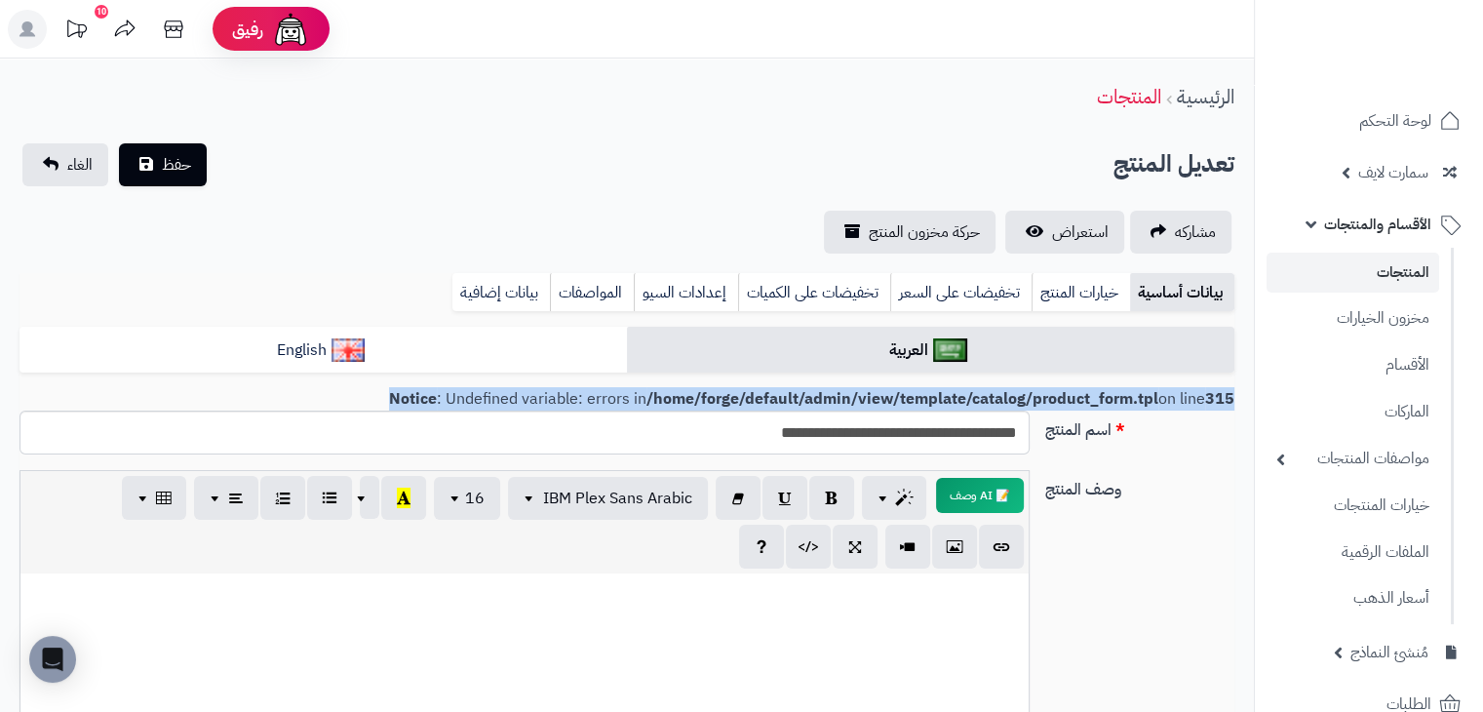
click at [1135, 400] on b "/home/forge/default/admin/view/template/catalog/product_form.tpl" at bounding box center [902, 398] width 512 height 23
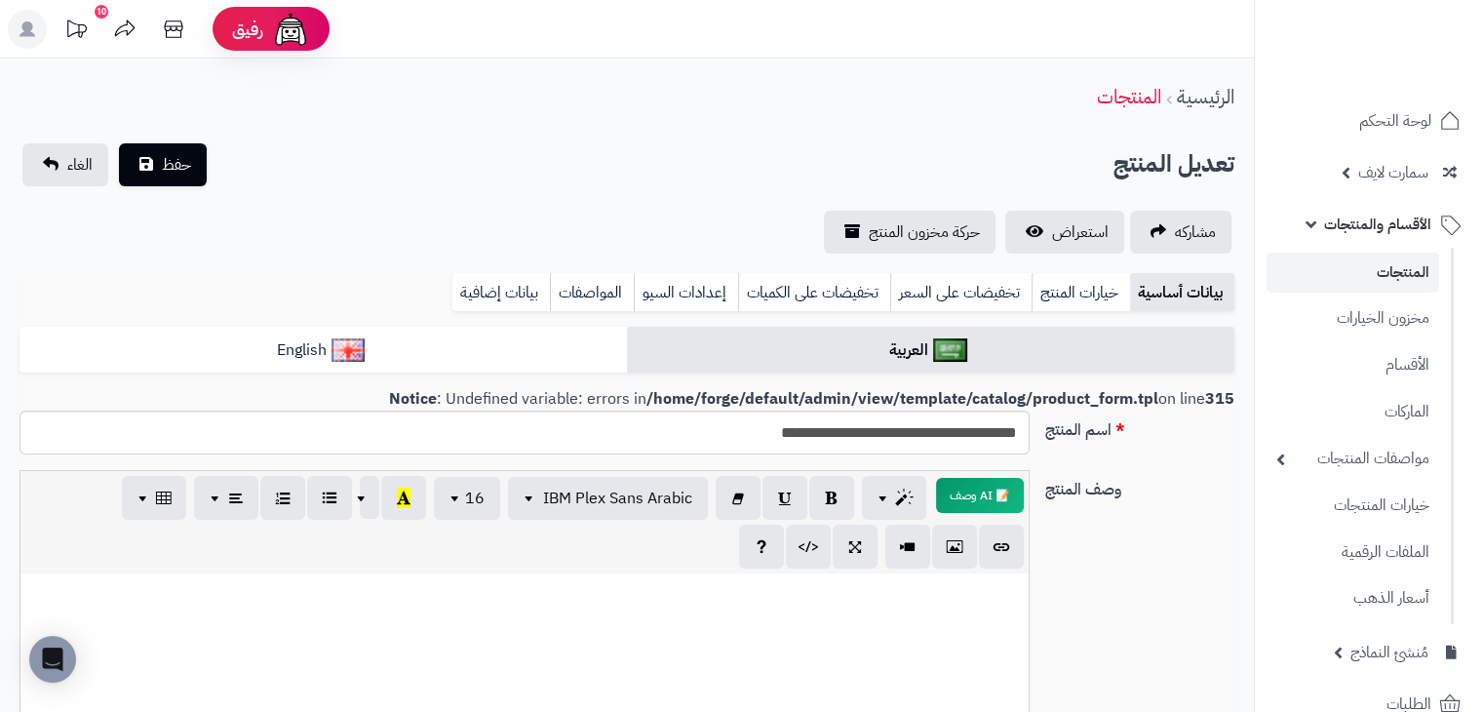
click at [1180, 518] on div "وصف المنتج 📝 AI وصف p blockquote pre h1 h2 h3 h4 h5 h6 IBM Plex Sans Arabic Ari…" at bounding box center [627, 680] width 1231 height 420
click at [1405, 159] on span "سمارت لايف" at bounding box center [1393, 172] width 70 height 27
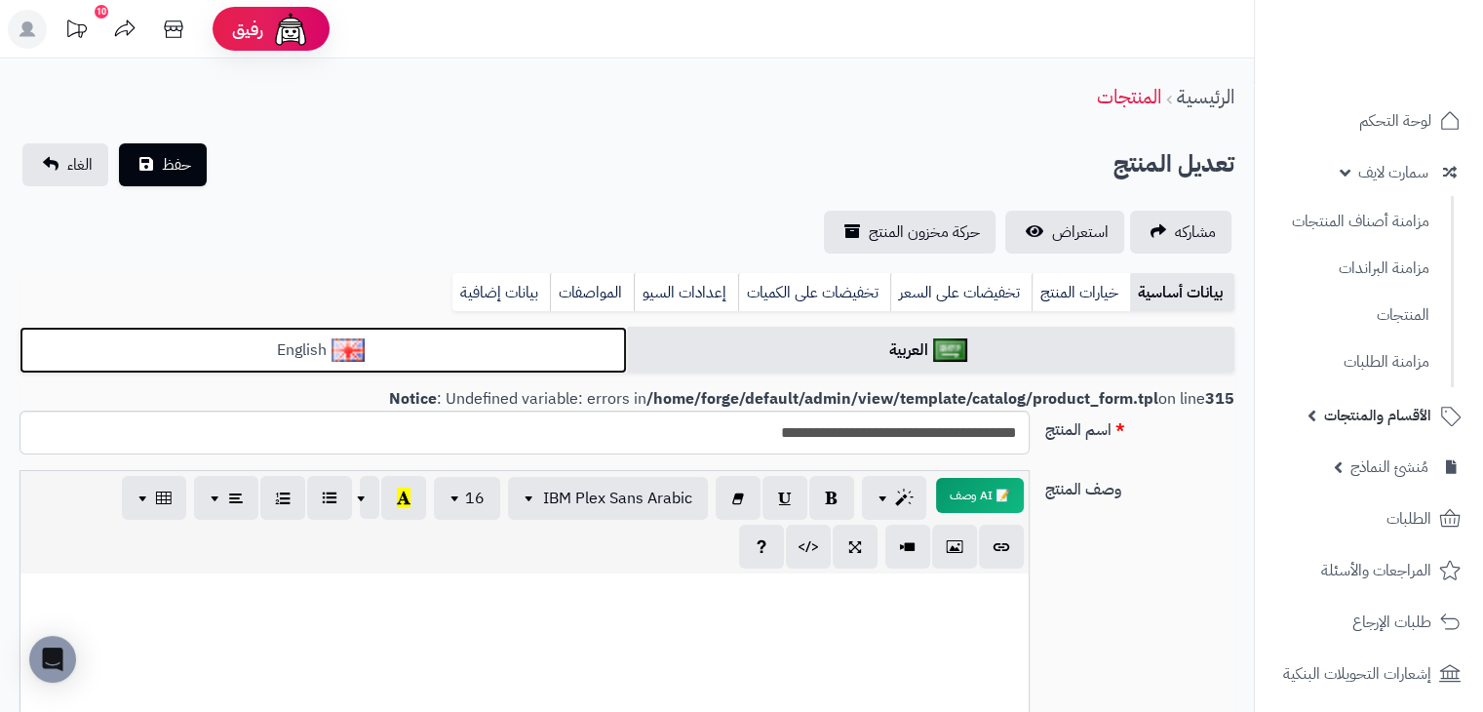
click at [551, 345] on link "English" at bounding box center [323, 351] width 607 height 48
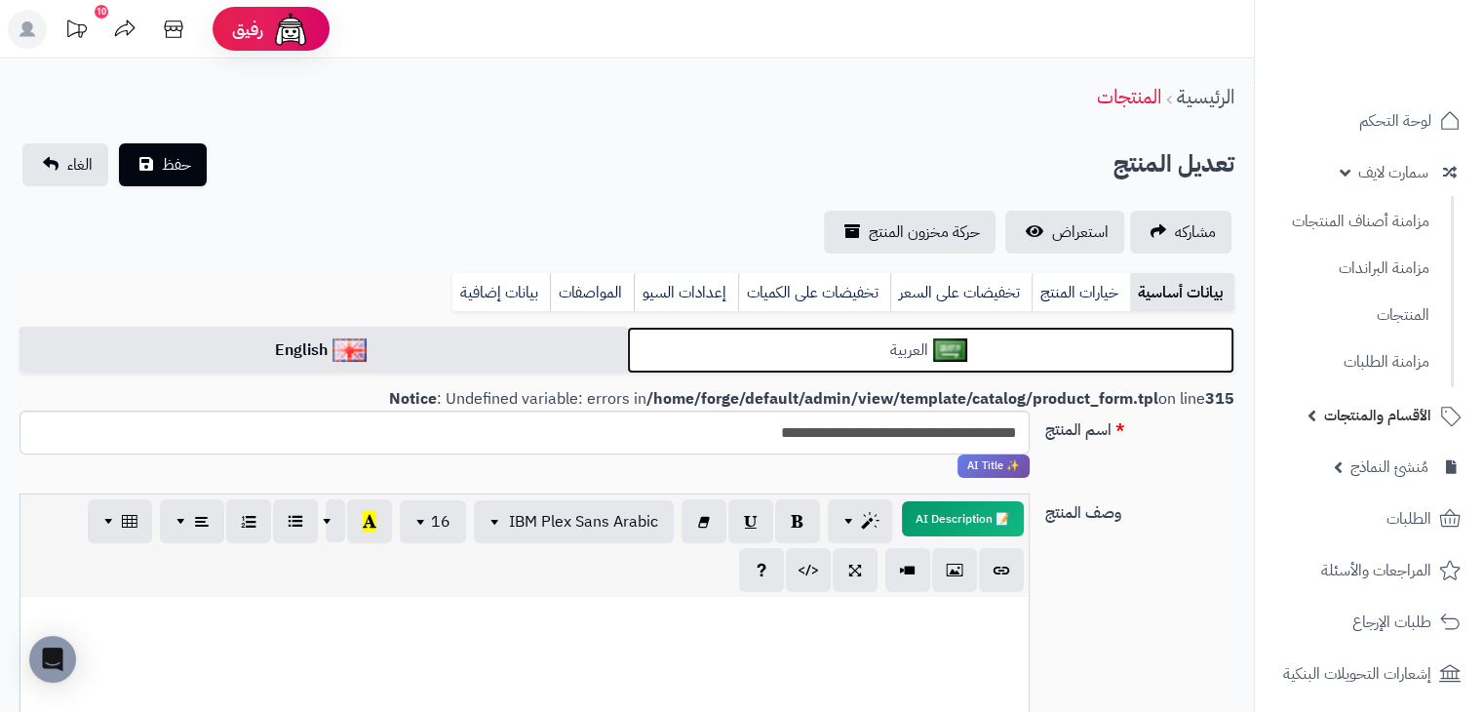
click at [828, 328] on link "العربية" at bounding box center [930, 351] width 607 height 48
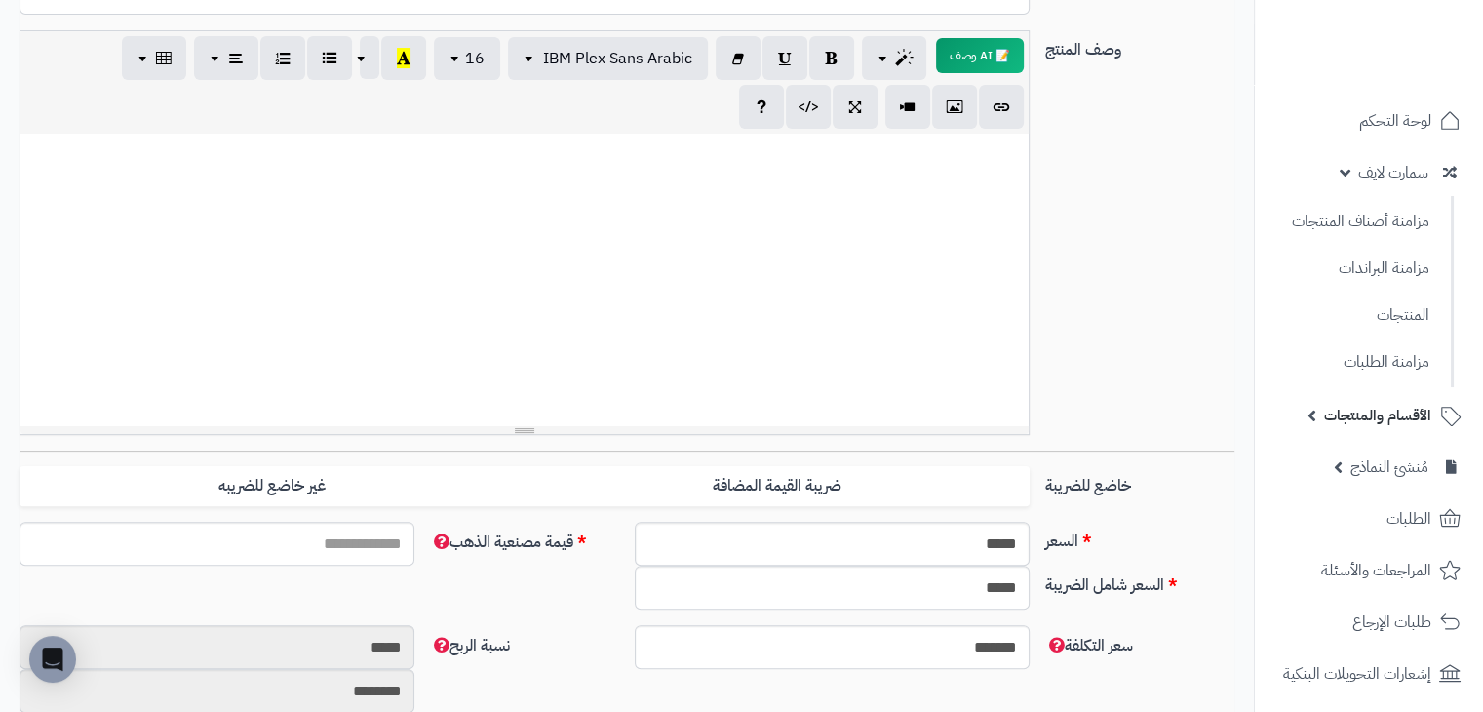
scroll to position [780, 0]
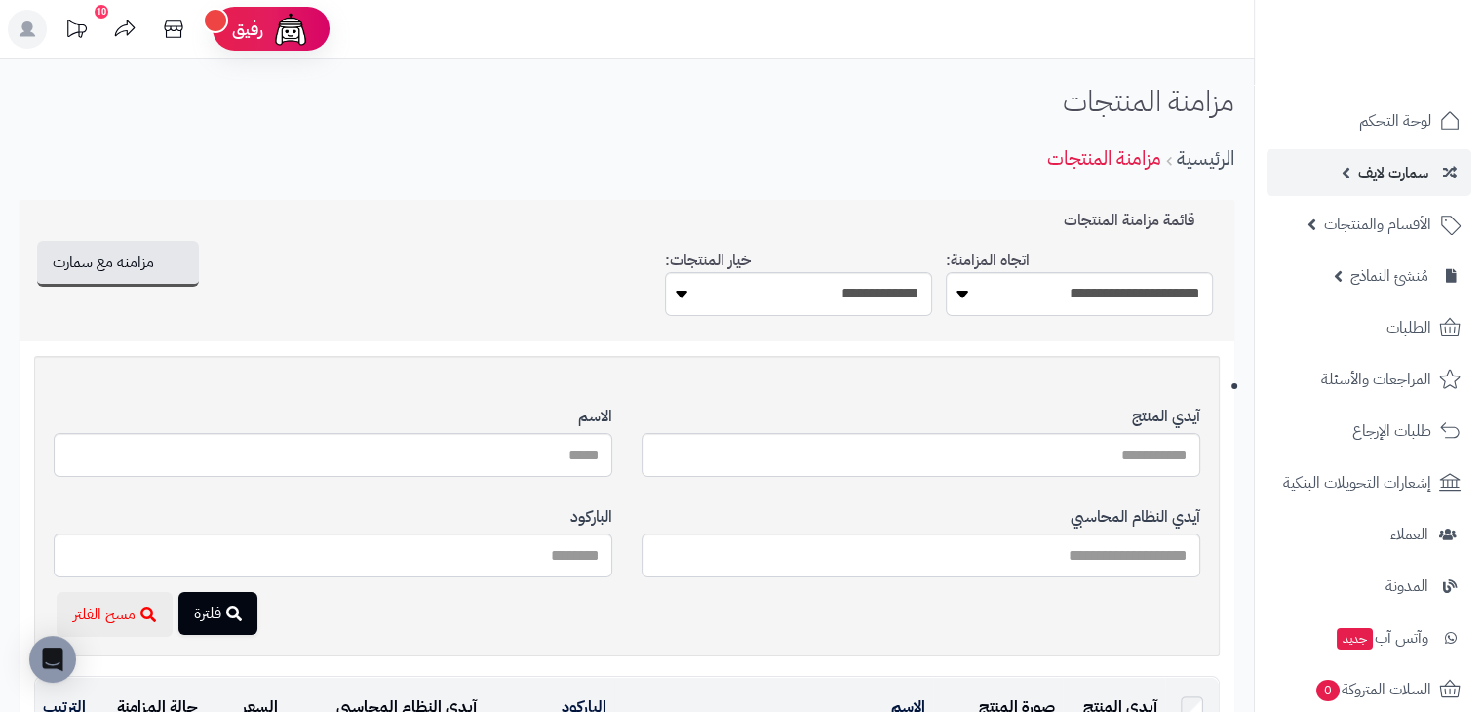
click at [1373, 162] on span "سمارت لايف" at bounding box center [1393, 172] width 70 height 27
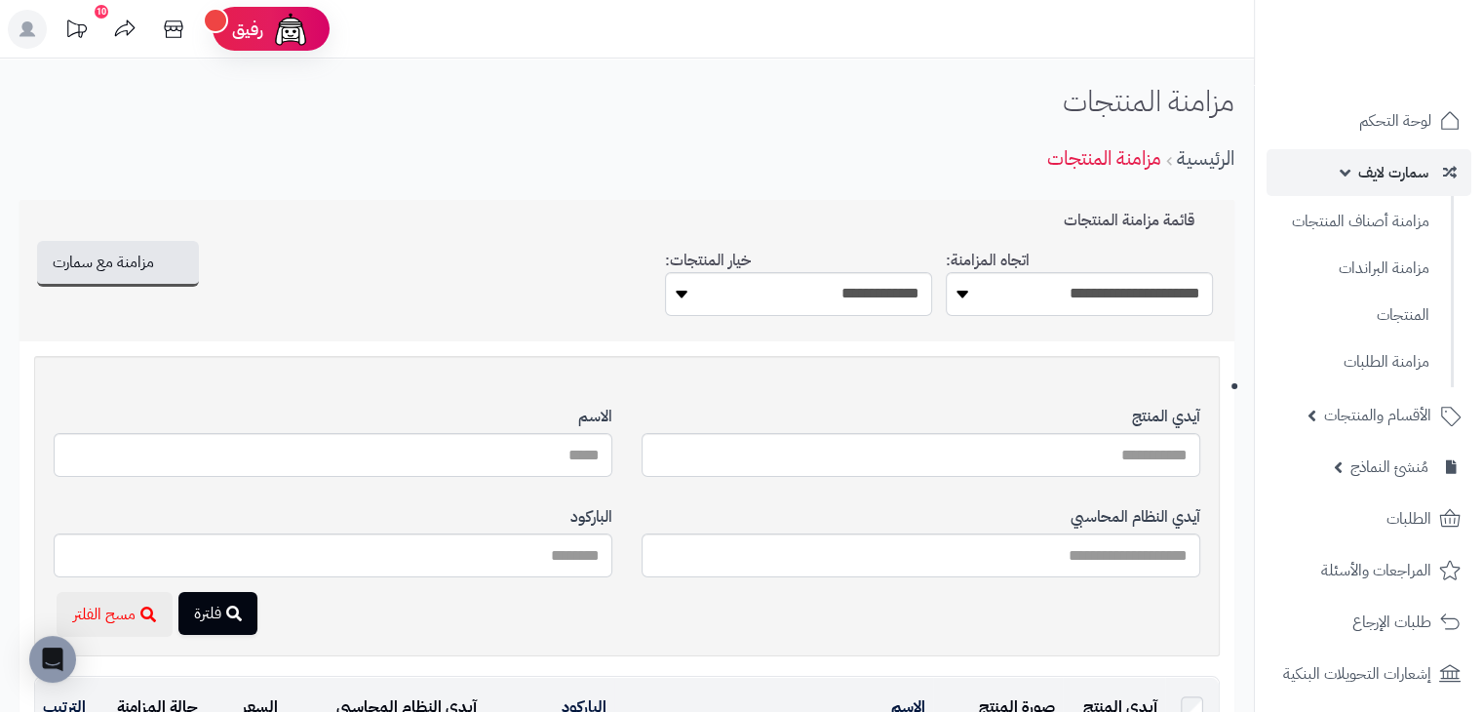
click at [1373, 162] on span "سمارت لايف" at bounding box center [1393, 172] width 70 height 27
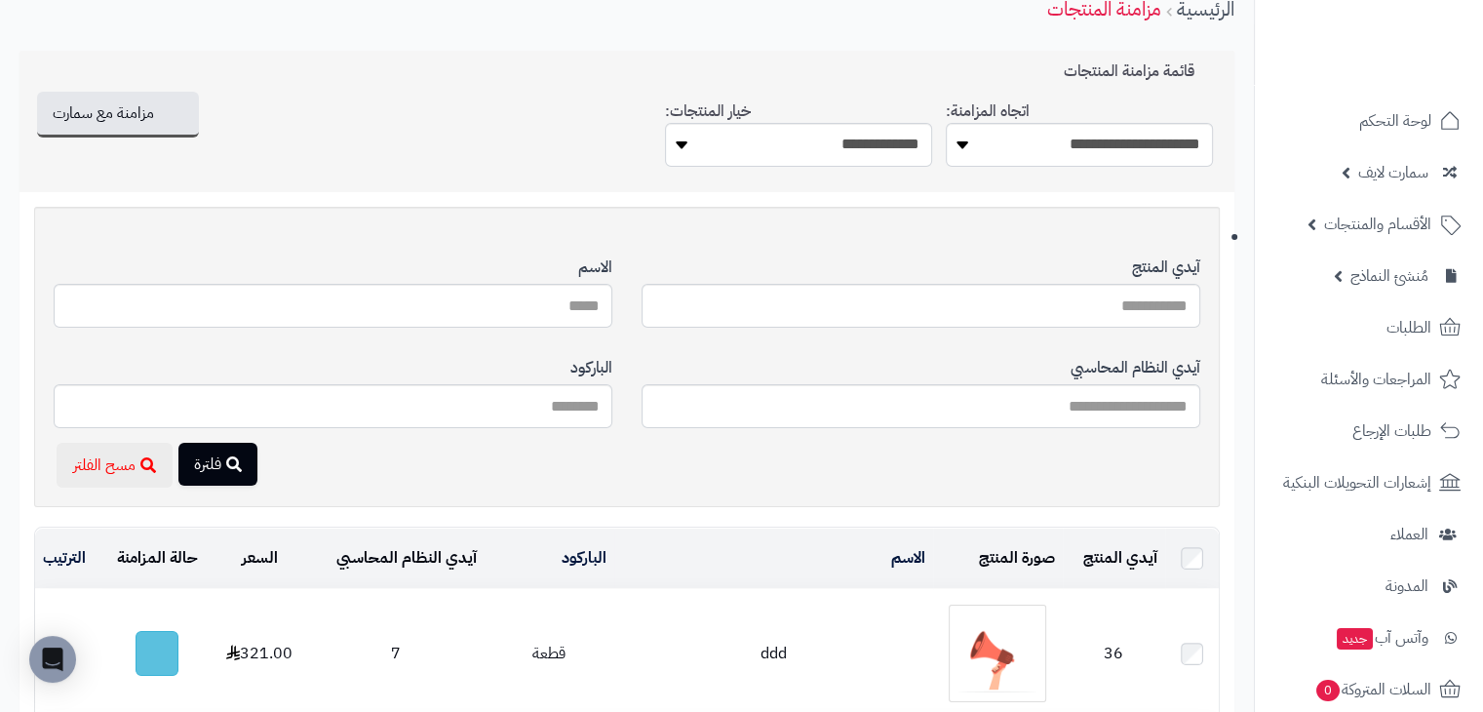
scroll to position [98, 0]
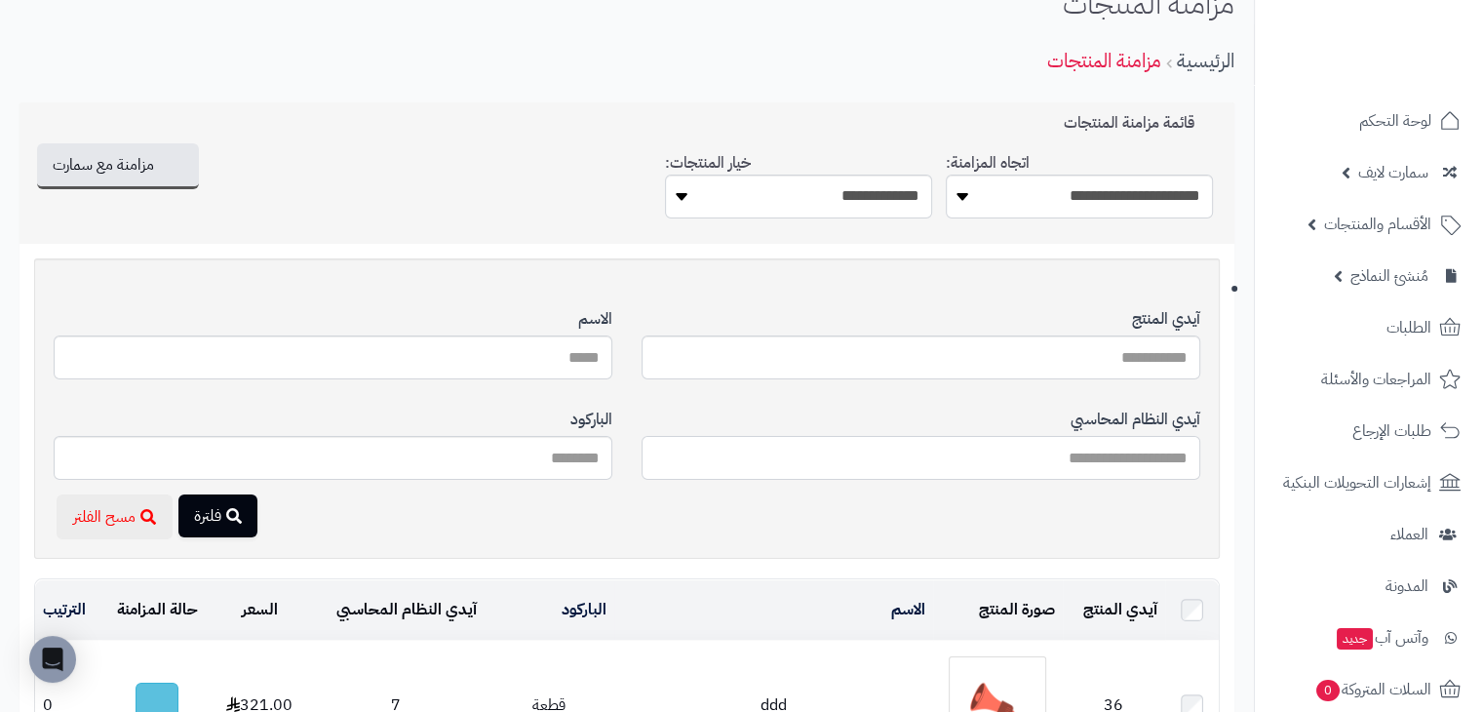
click at [864, 461] on input "آيدي المنتج" at bounding box center [921, 458] width 559 height 44
click at [519, 450] on input "آيدي المنتج" at bounding box center [333, 458] width 559 height 44
click at [844, 333] on div "آيدي المنتج" at bounding box center [921, 344] width 559 height 100
click at [806, 352] on input "آيدي المنتج" at bounding box center [921, 357] width 559 height 44
click at [519, 355] on input "آيدي المنتج" at bounding box center [333, 357] width 559 height 44
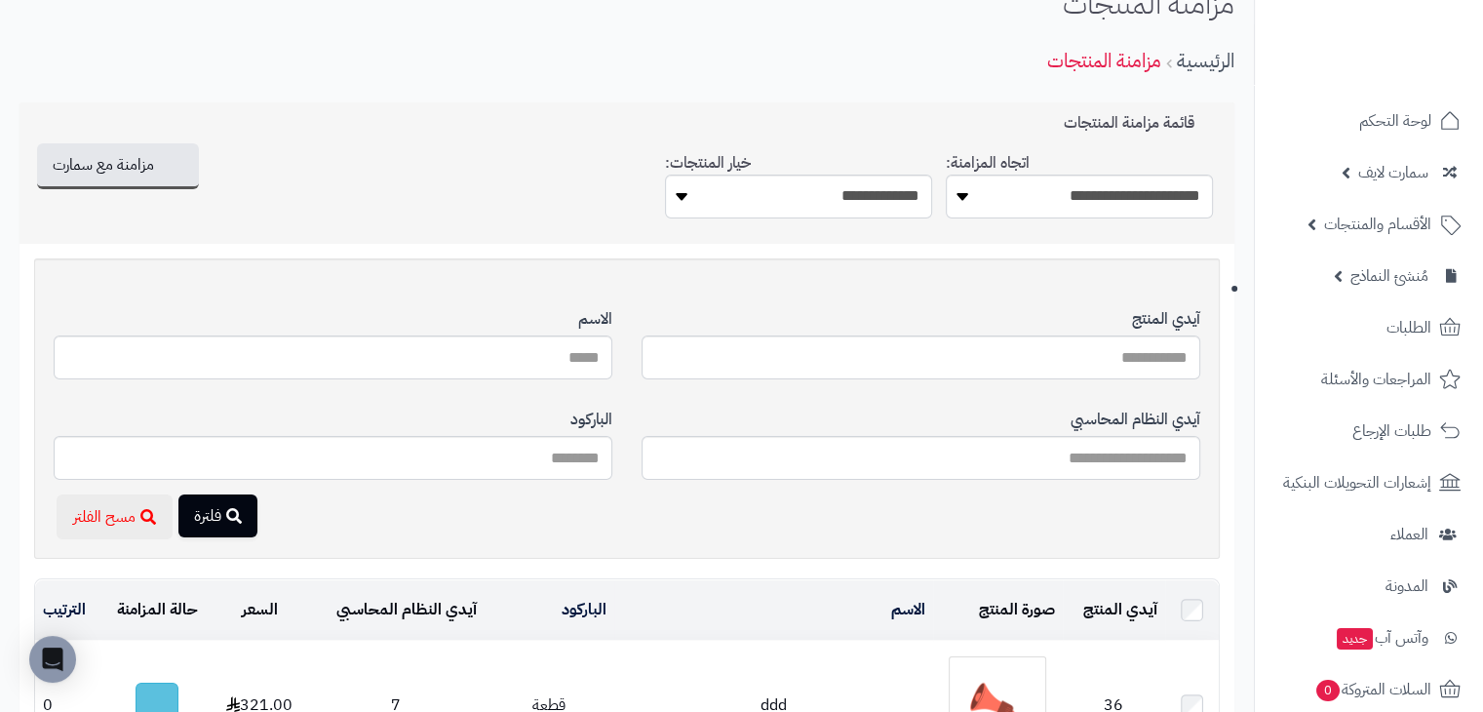
click at [612, 280] on div "آيدي المنتج آيدي النظام المحاسبي الاسم الباركود مسح الفلتر فلترة" at bounding box center [627, 408] width 1186 height 300
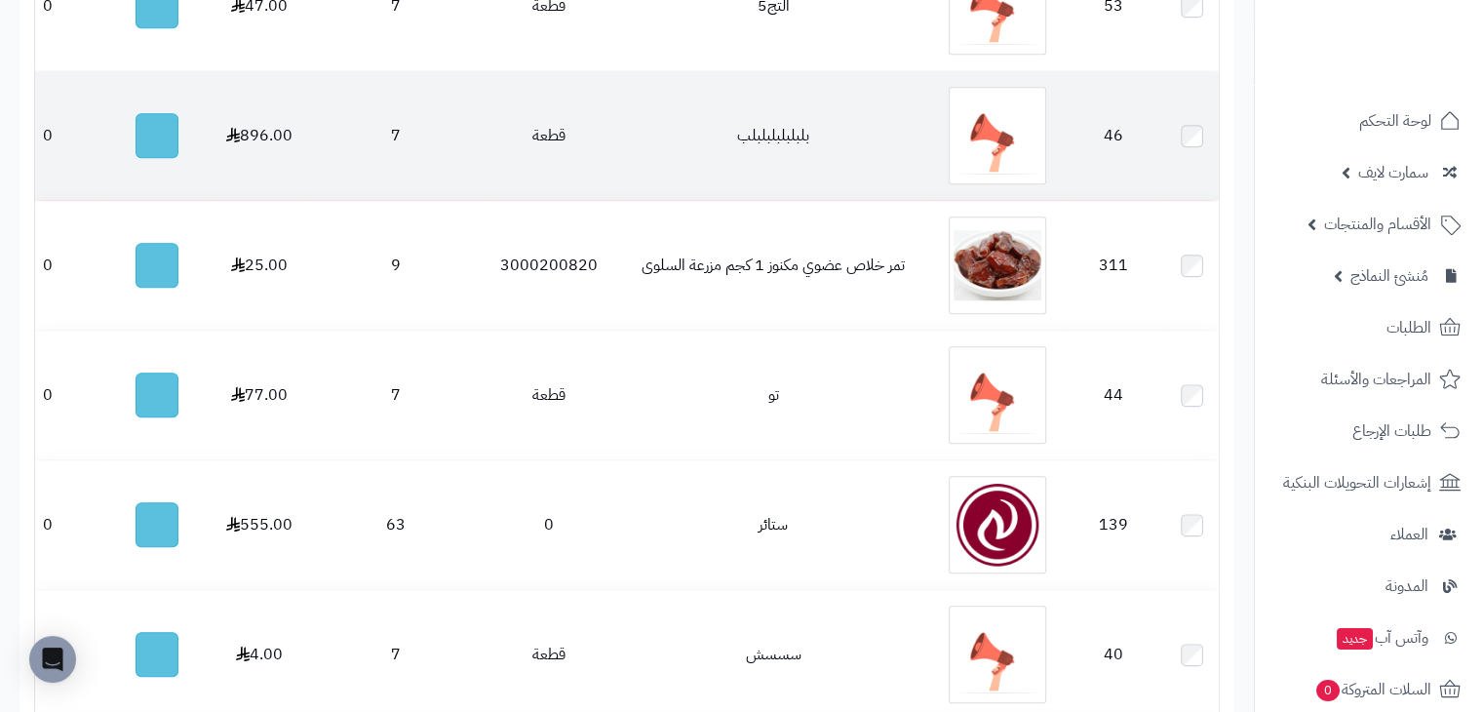
scroll to position [1658, 0]
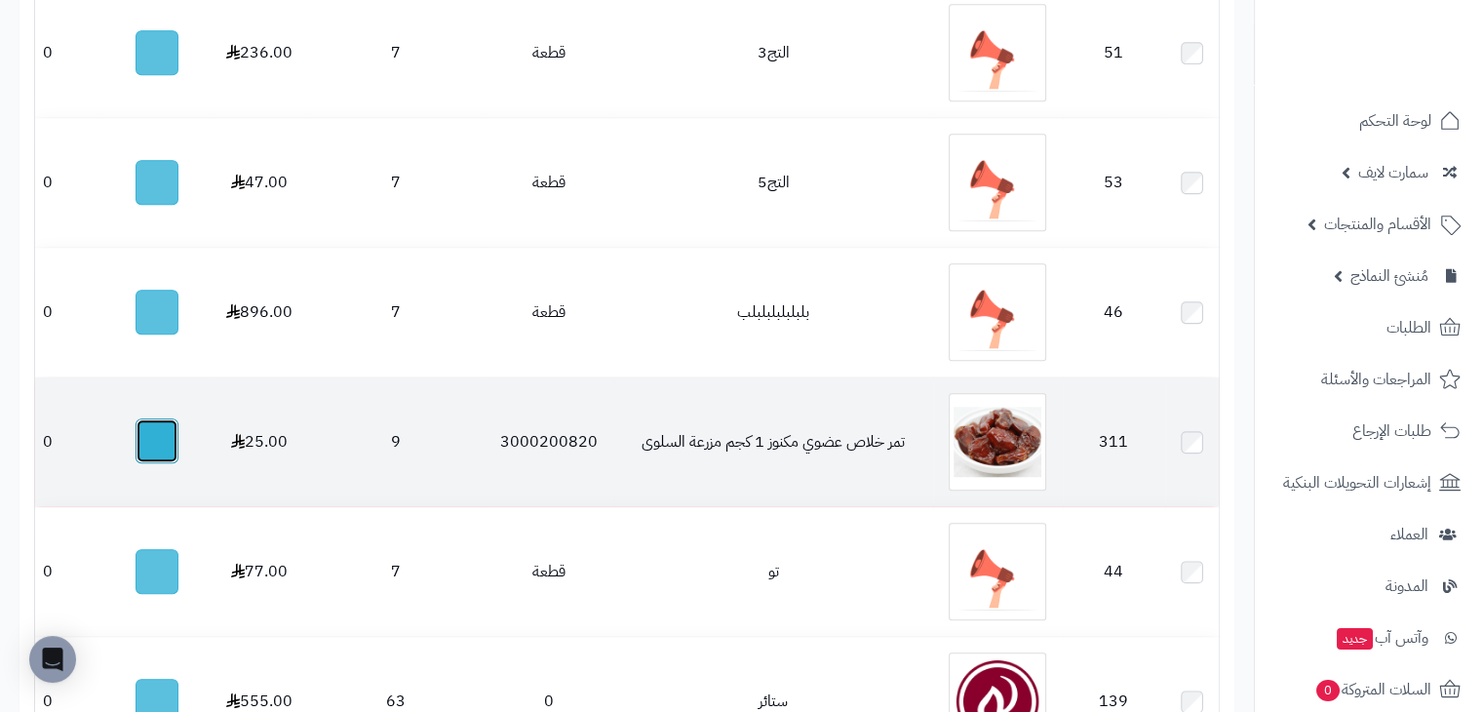
click at [152, 450] on button "button" at bounding box center [157, 440] width 43 height 45
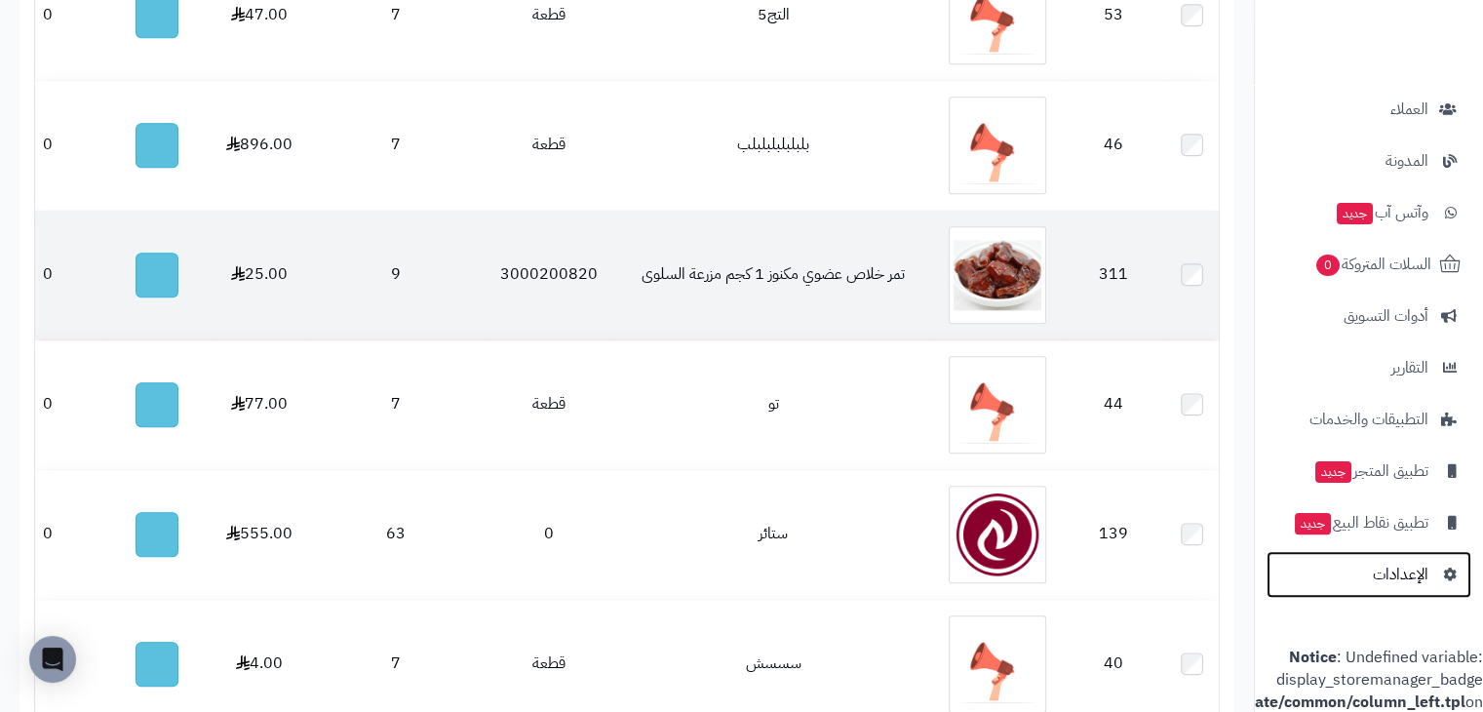
scroll to position [1950, 0]
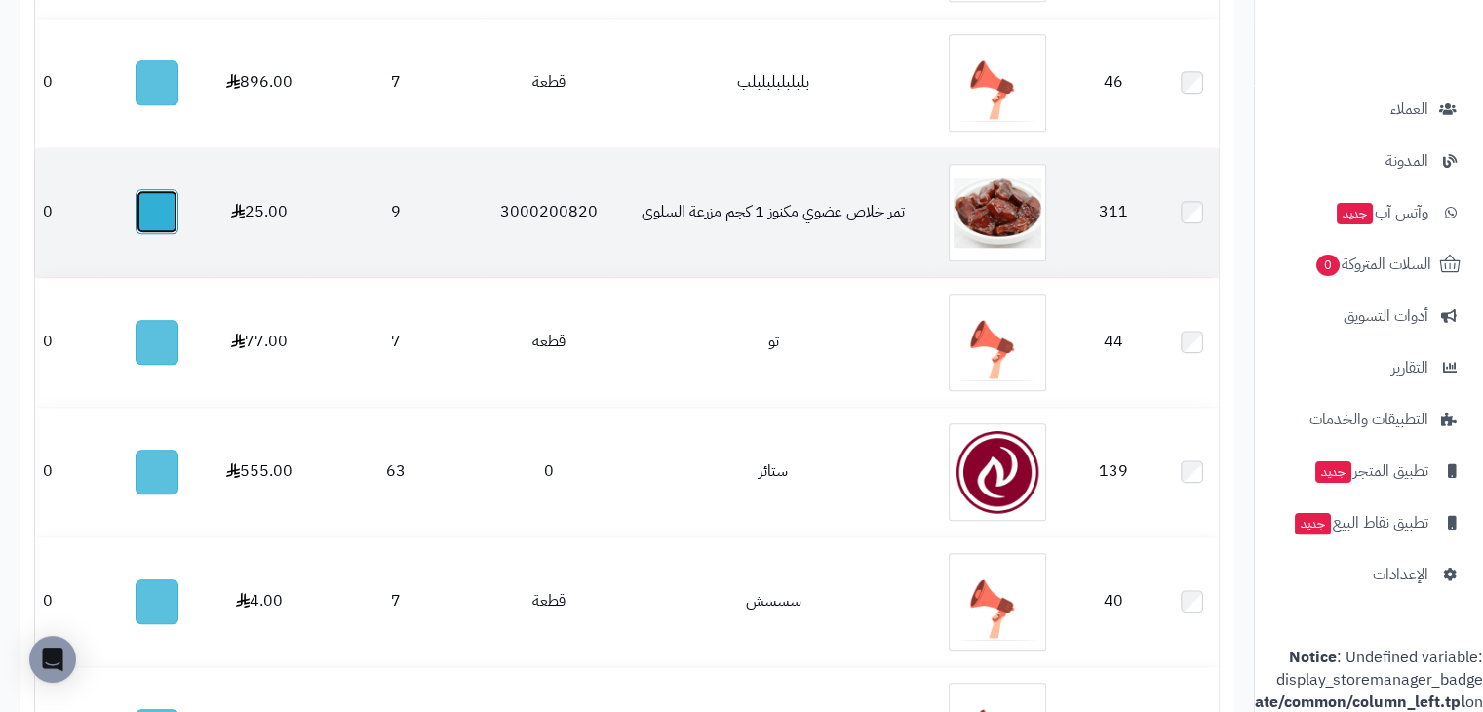
click at [159, 215] on button "button" at bounding box center [157, 211] width 43 height 45
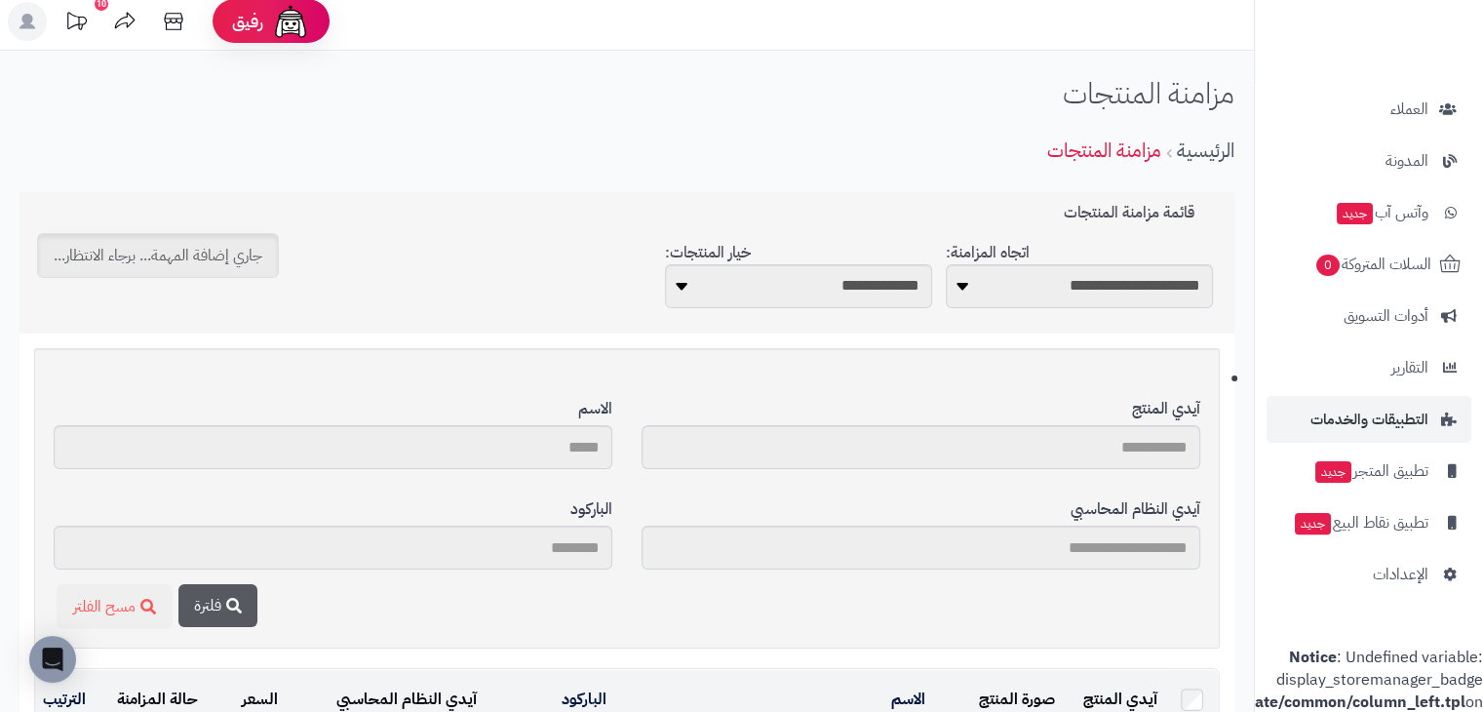
scroll to position [0, 0]
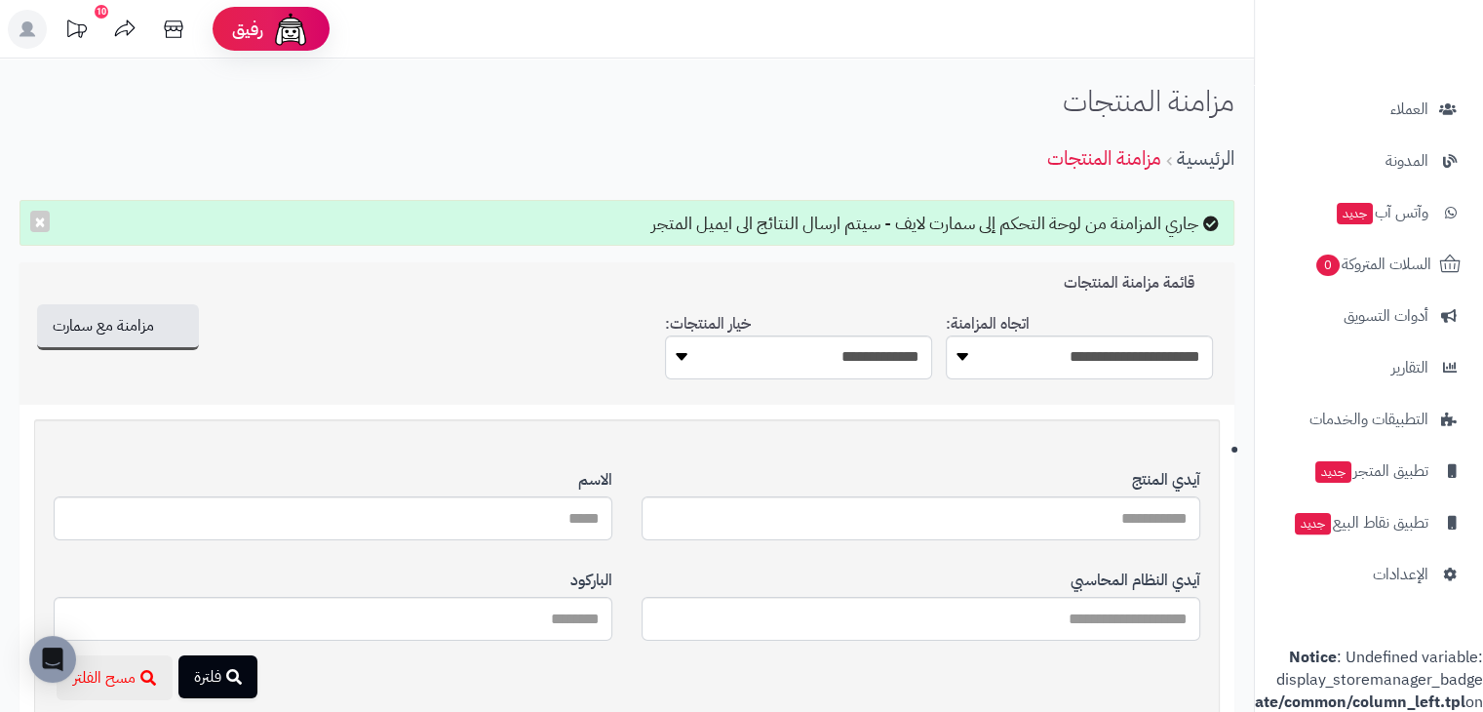
click at [1166, 231] on div "جاري المزامنة من لوحة التحكم إلى سمارت لايف - سيتم ارسال النتائج الى ايميل المت…" at bounding box center [627, 223] width 1215 height 47
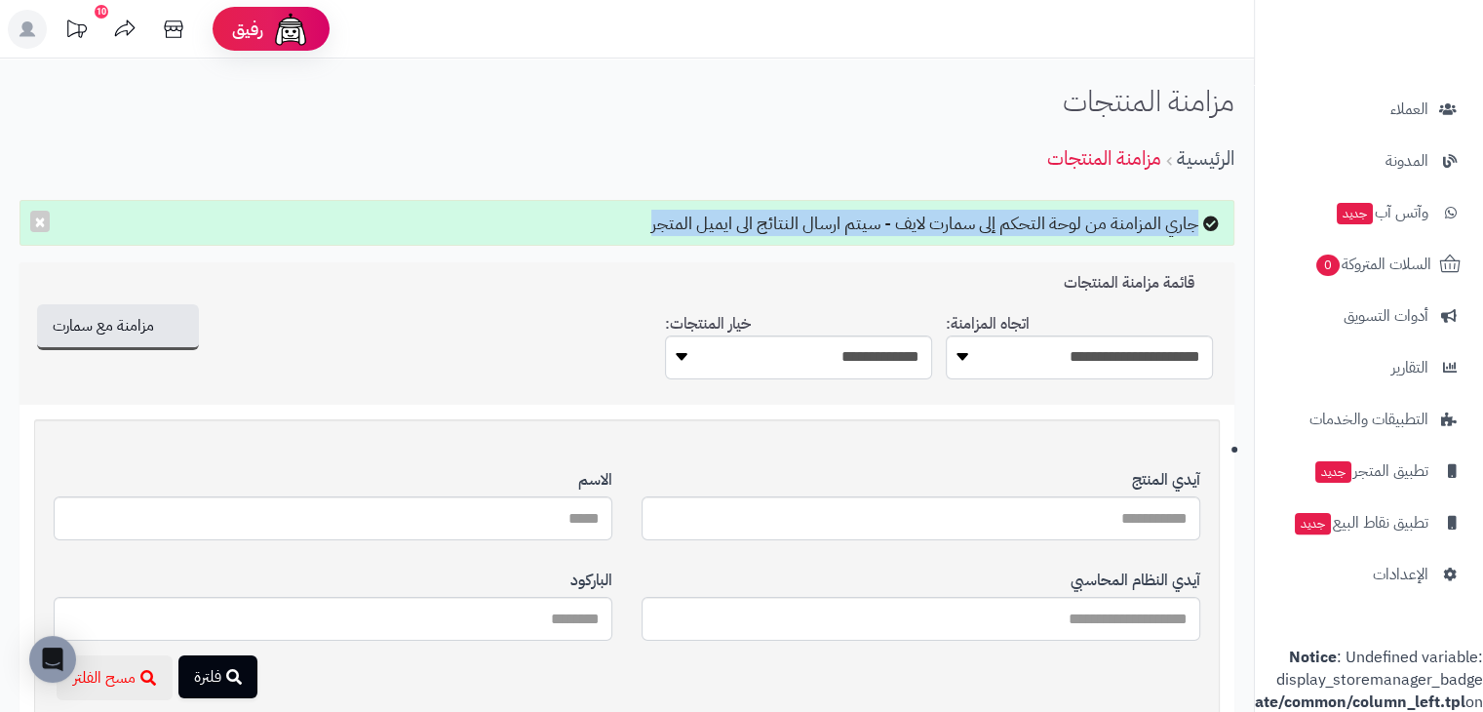
click at [1166, 231] on div "جاري المزامنة من لوحة التحكم إلى سمارت لايف - سيتم ارسال النتائج الى ايميل المت…" at bounding box center [627, 223] width 1215 height 47
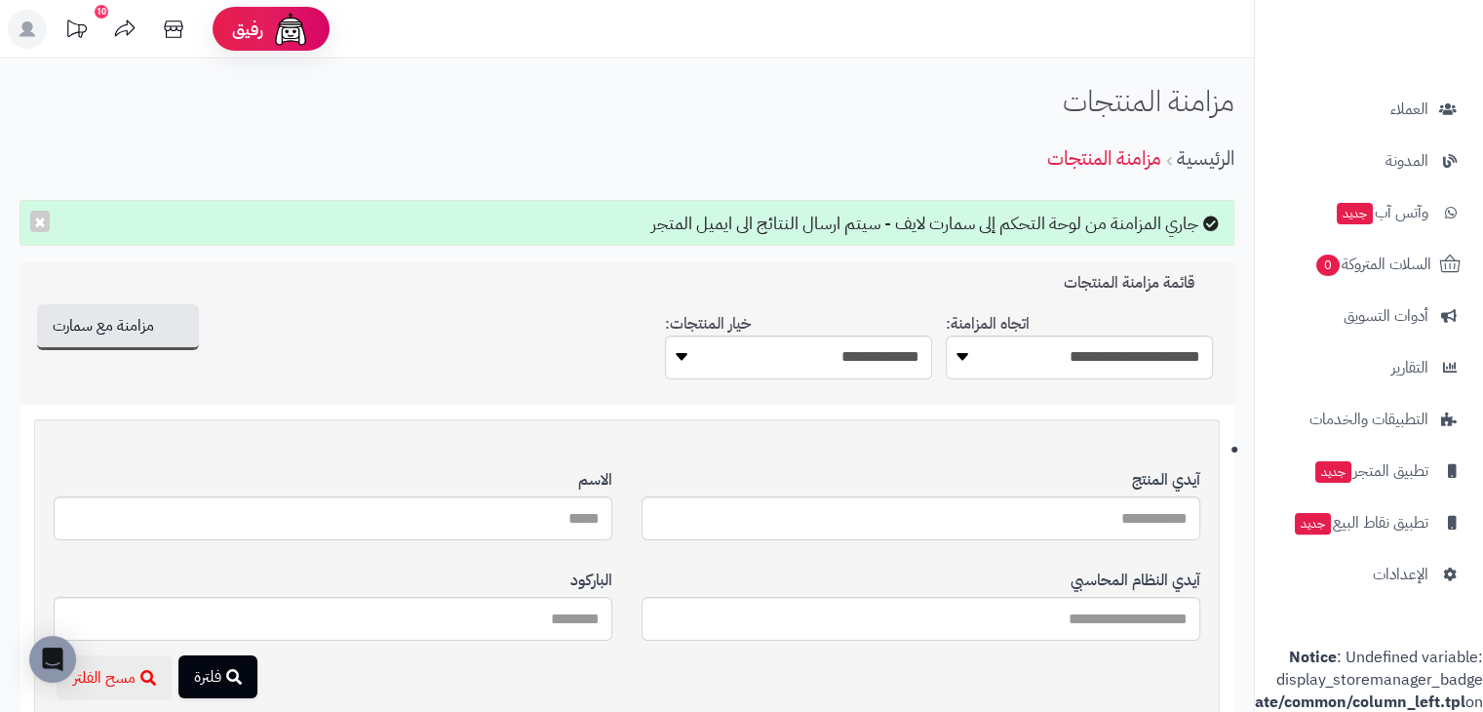
drag, startPoint x: 645, startPoint y: 220, endPoint x: 1196, endPoint y: 221, distance: 551.9
click at [1196, 221] on div "جاري المزامنة من لوحة التحكم إلى سمارت لايف - سيتم ارسال النتائج الى ايميل المت…" at bounding box center [627, 223] width 1215 height 47
click at [1050, 215] on div "جاري المزامنة من لوحة التحكم إلى سمارت لايف - سيتم ارسال النتائج الى ايميل المت…" at bounding box center [627, 223] width 1215 height 47
drag, startPoint x: 643, startPoint y: 223, endPoint x: 1205, endPoint y: 223, distance: 562.6
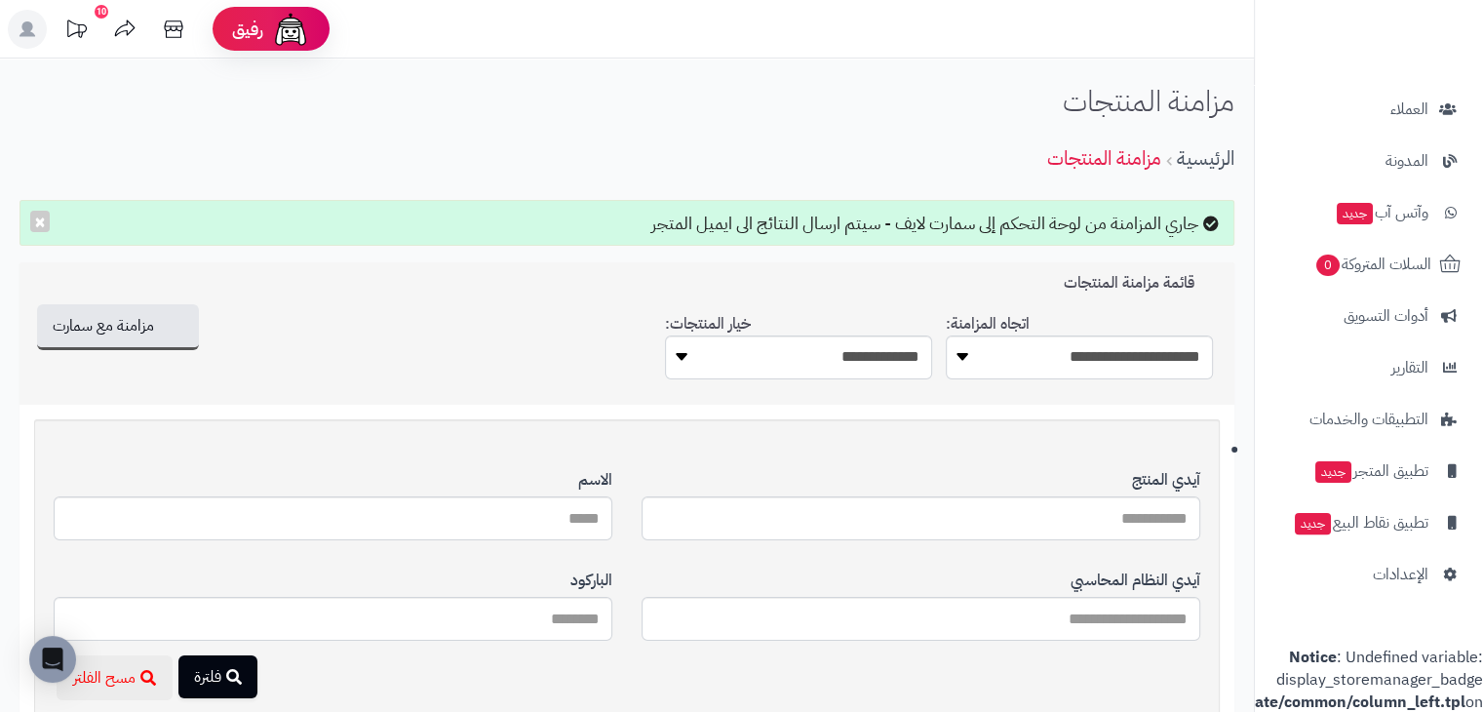
click at [1205, 223] on div "جاري المزامنة من لوحة التحكم إلى سمارت لايف - سيتم ارسال النتائج الى ايميل المت…" at bounding box center [627, 223] width 1215 height 47
click at [1146, 222] on div "جاري المزامنة من لوحة التحكم إلى سمارت لايف - سيتم ارسال النتائج الى ايميل المت…" at bounding box center [627, 223] width 1215 height 47
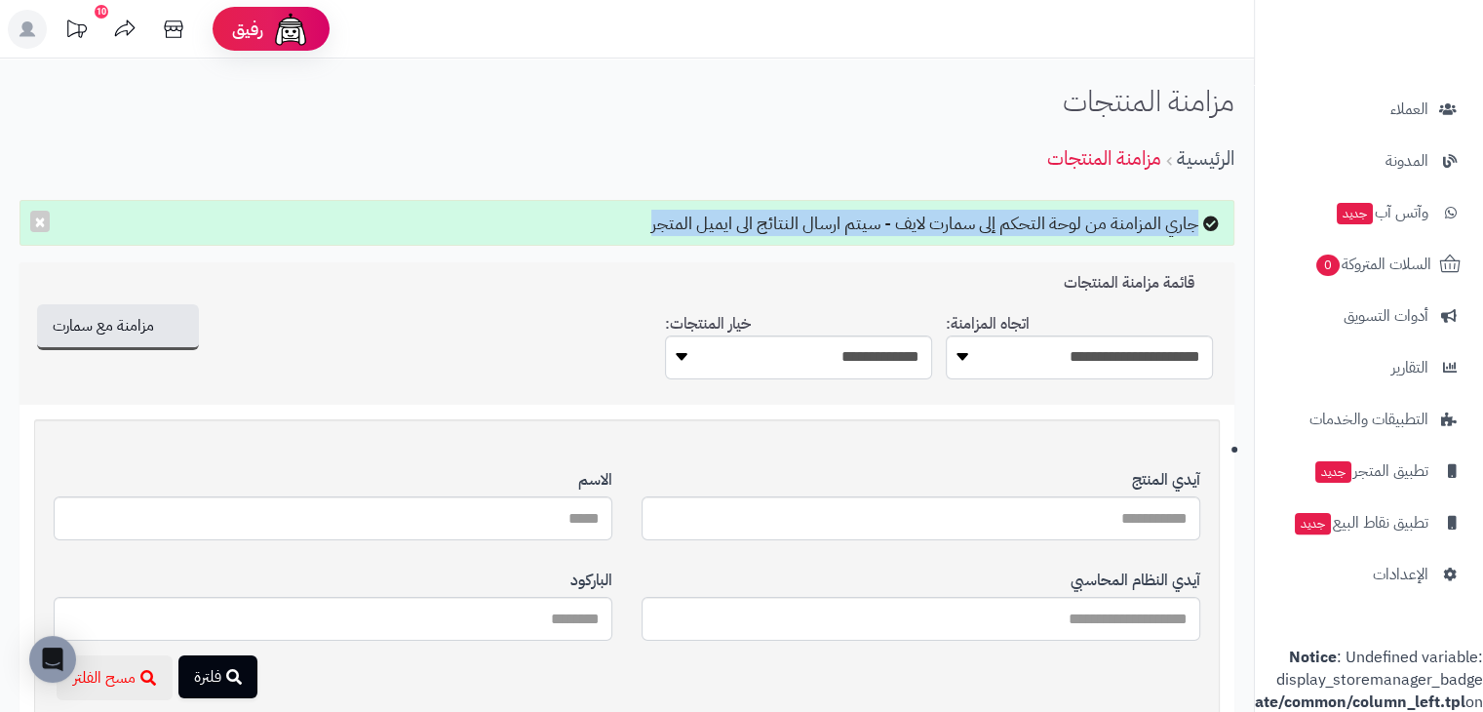
click at [1146, 222] on div "جاري المزامنة من لوحة التحكم إلى سمارت لايف - سيتم ارسال النتائج الى ايميل المت…" at bounding box center [627, 223] width 1215 height 47
click at [514, 240] on div "جاري المزامنة من لوحة التحكم إلى سمارت لايف - سيتم ارسال النتائج الى ايميل المت…" at bounding box center [627, 223] width 1215 height 47
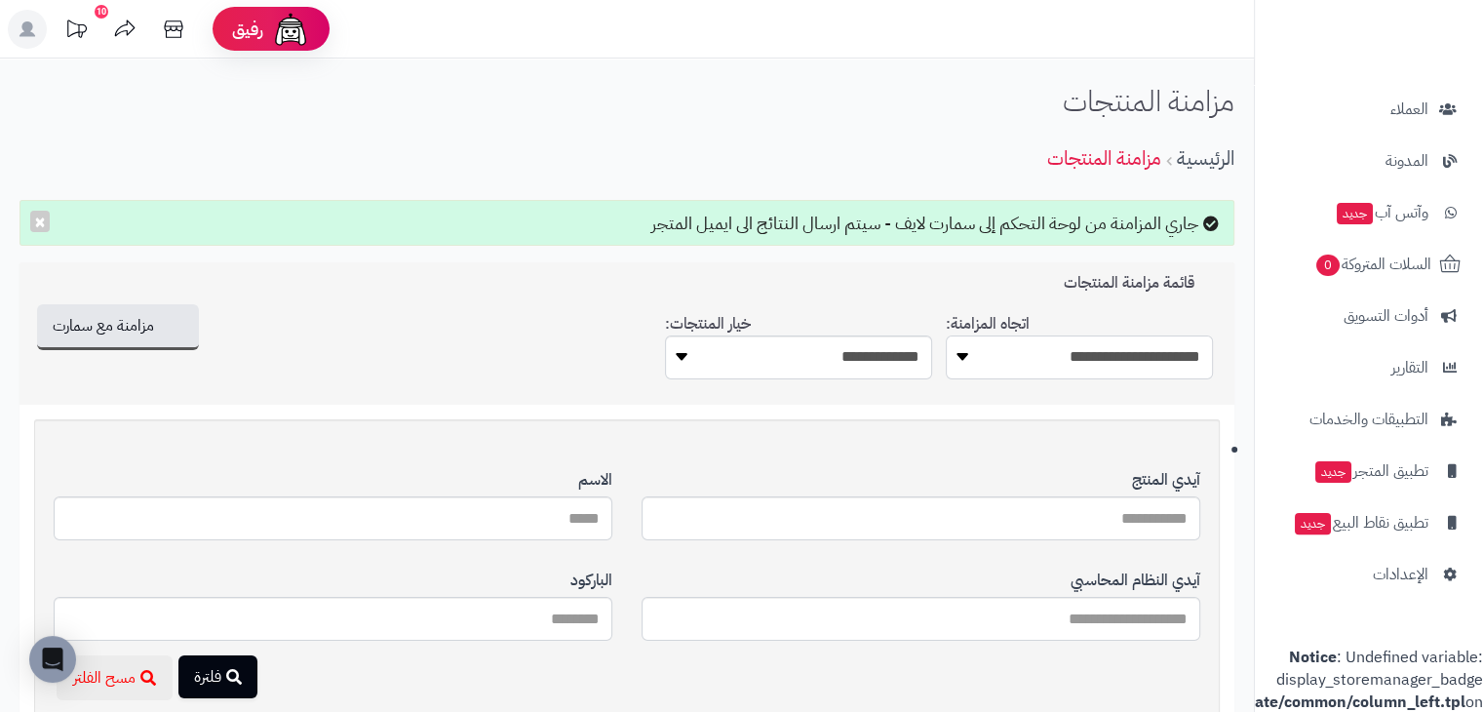
click at [1158, 360] on select "**********" at bounding box center [1079, 357] width 267 height 44
select select "*********"
click at [946, 335] on select "**********" at bounding box center [1079, 357] width 267 height 44
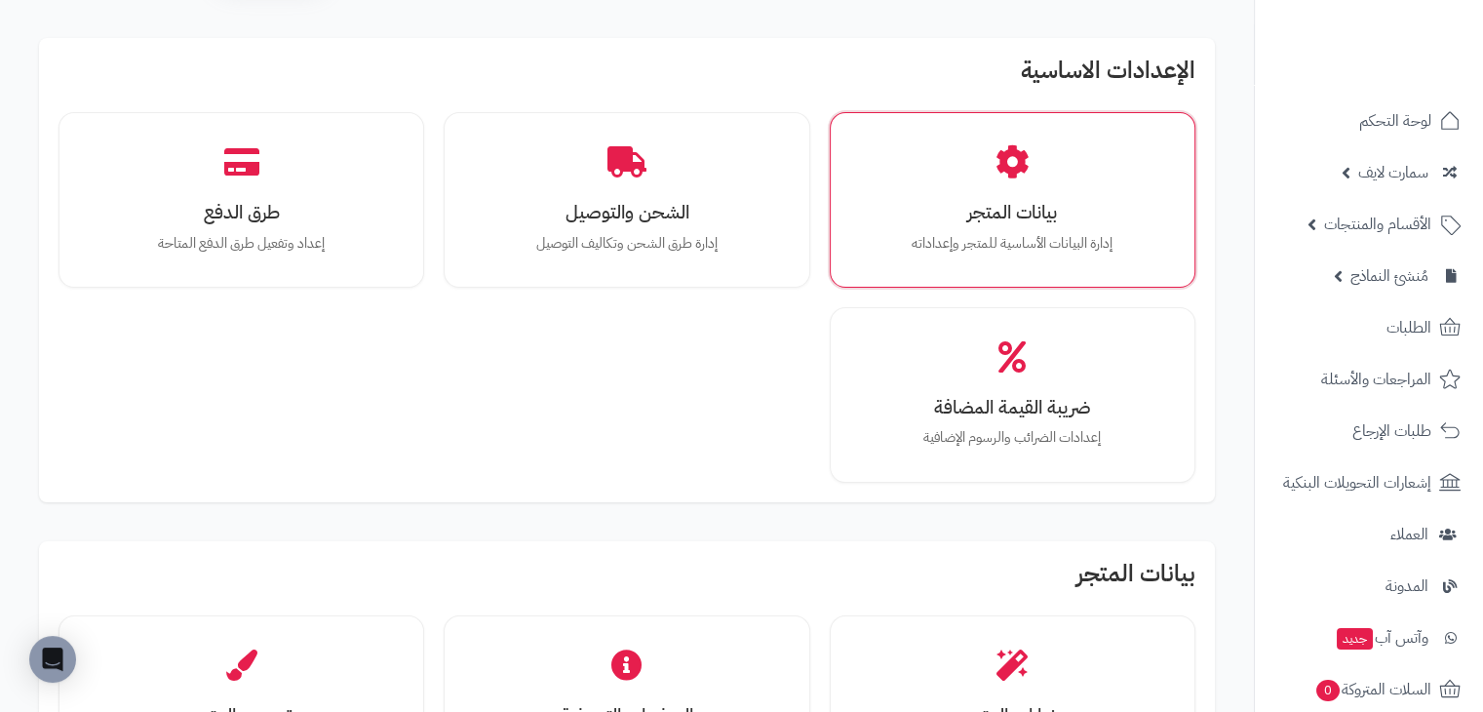
scroll to position [98, 0]
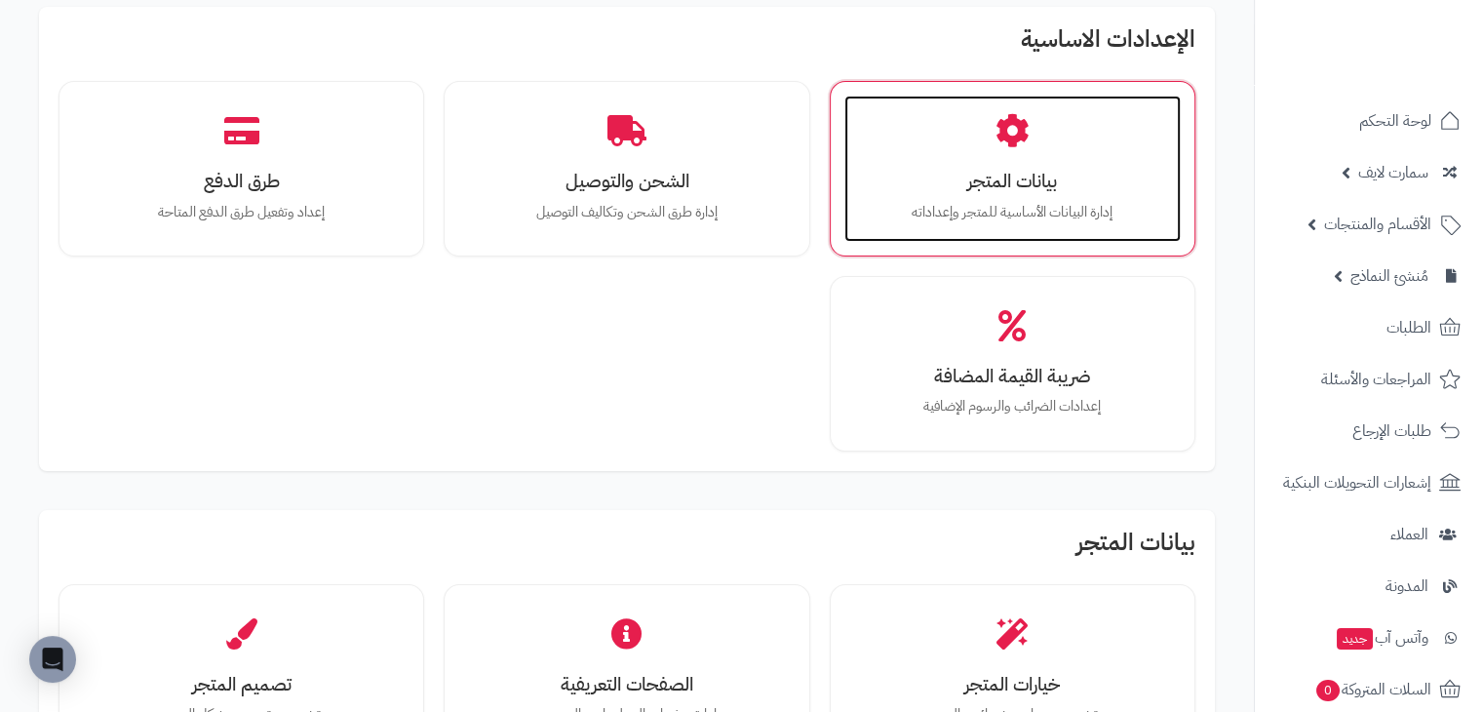
click at [1030, 189] on h3 "بيانات المتجر" at bounding box center [1012, 181] width 297 height 20
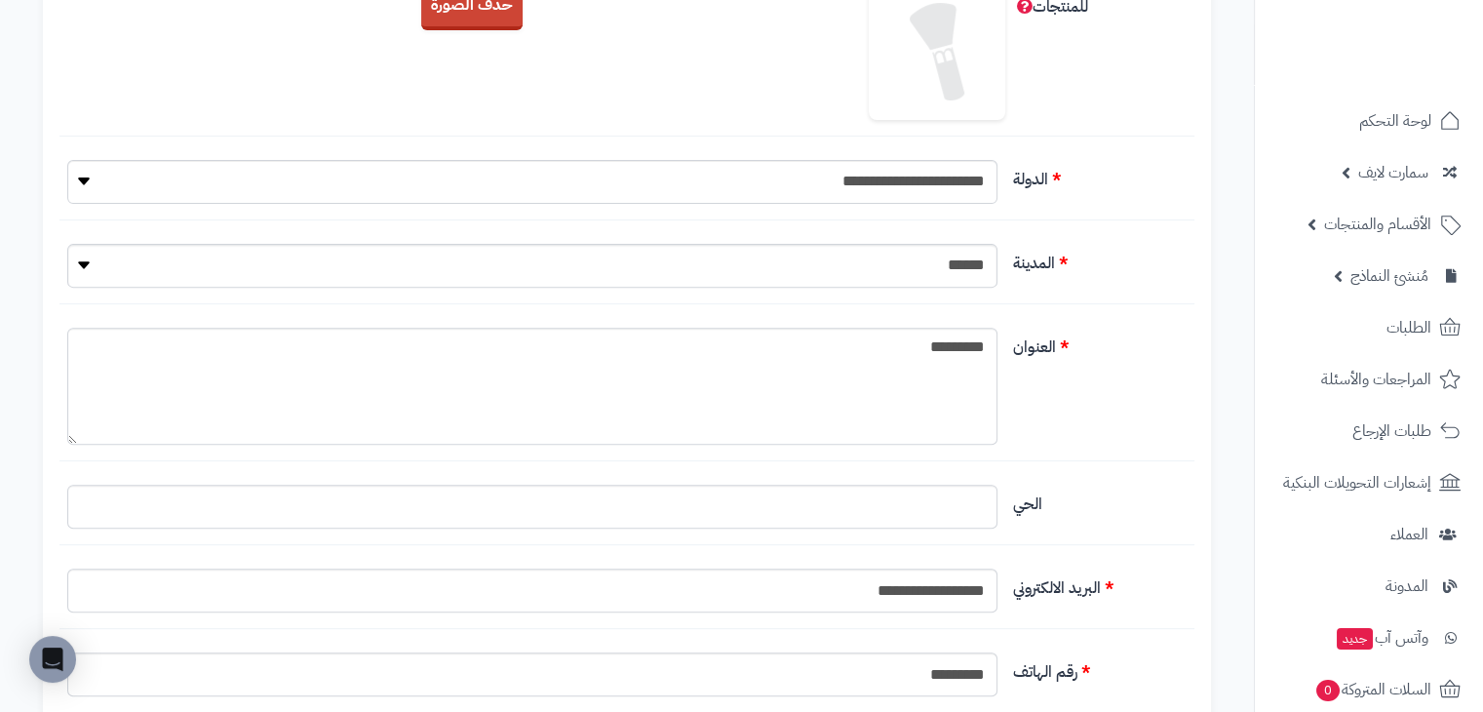
scroll to position [1073, 0]
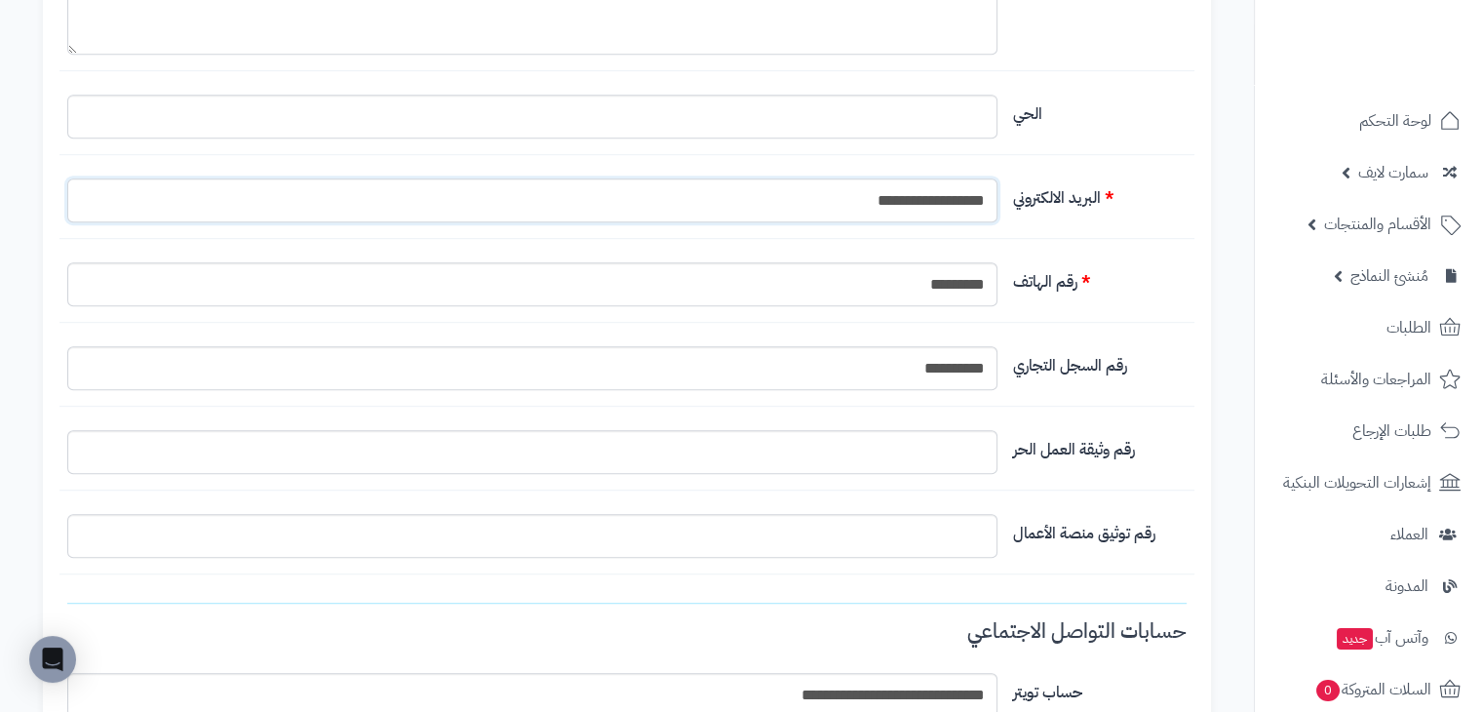
click at [841, 192] on input "**********" at bounding box center [532, 200] width 930 height 44
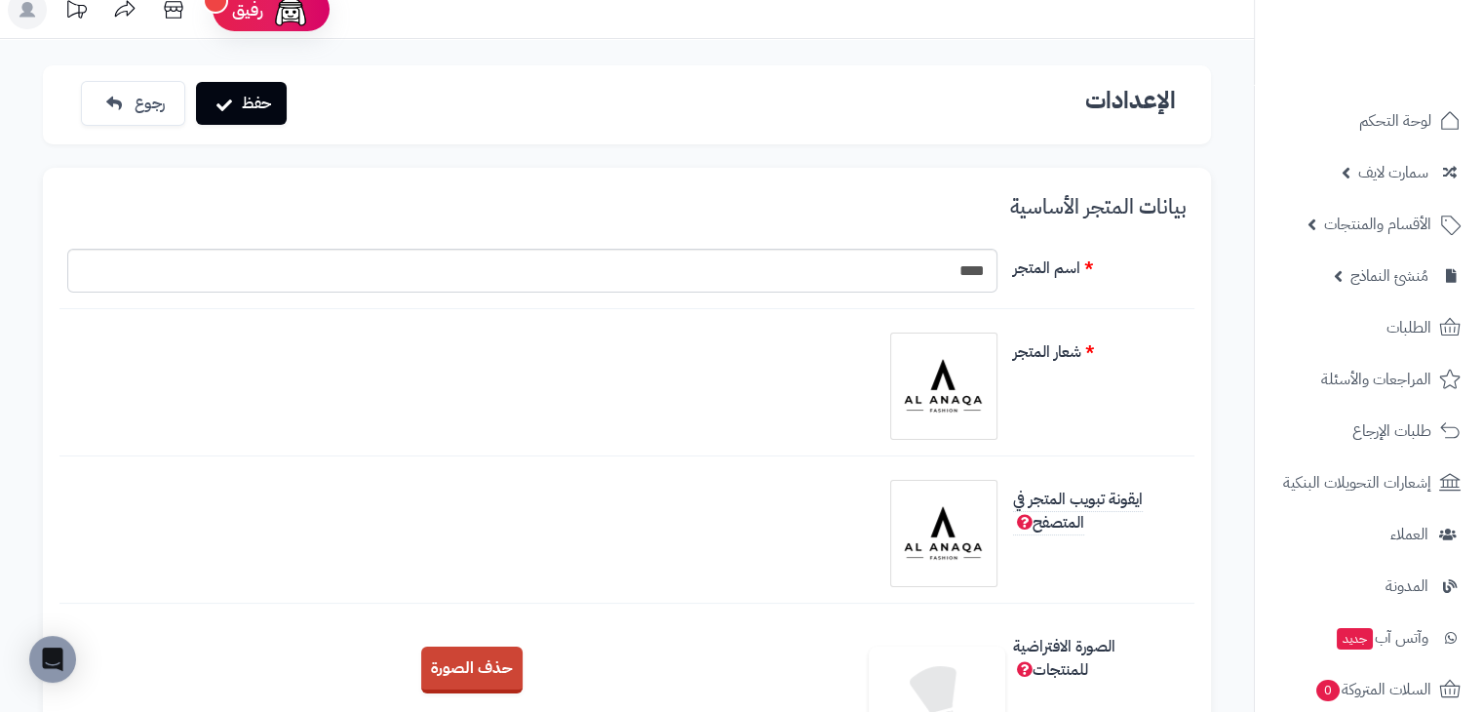
scroll to position [0, 0]
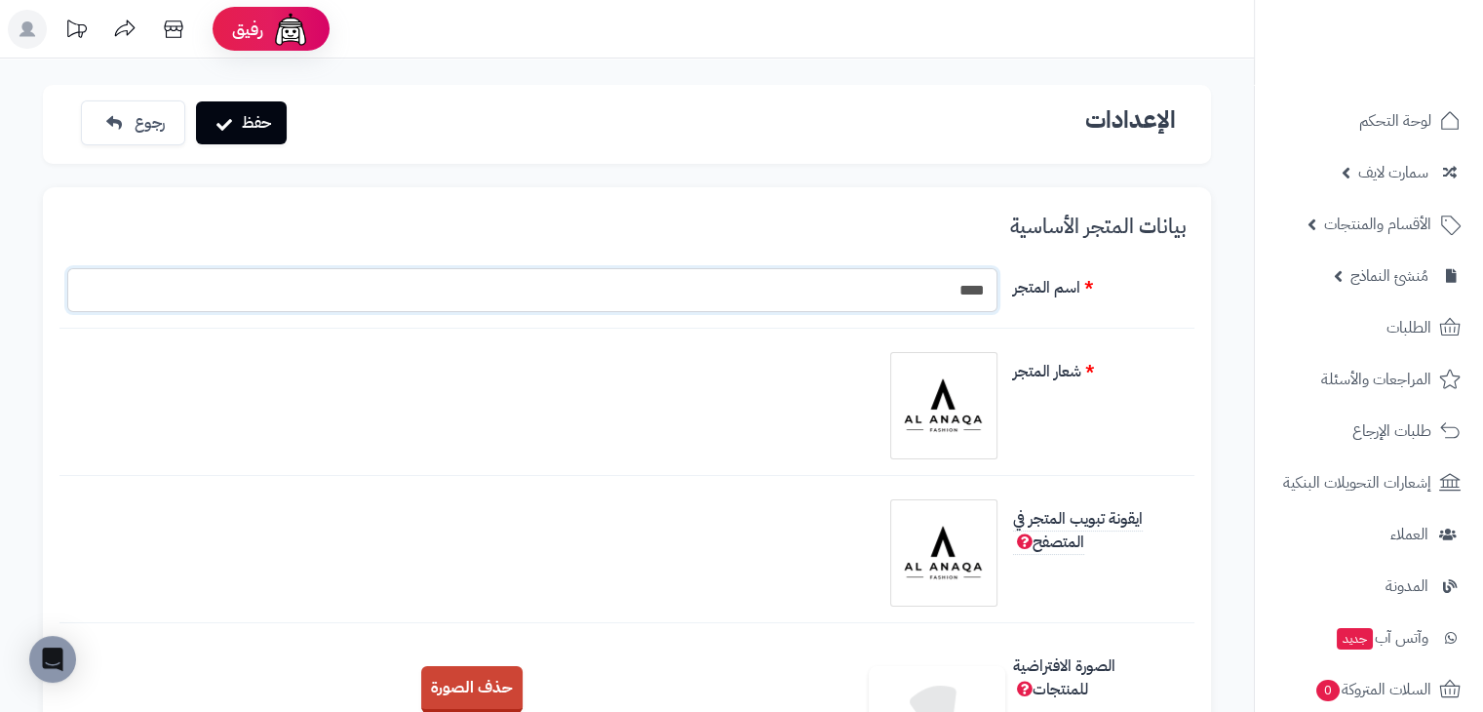
click at [846, 274] on input "****" at bounding box center [532, 290] width 930 height 44
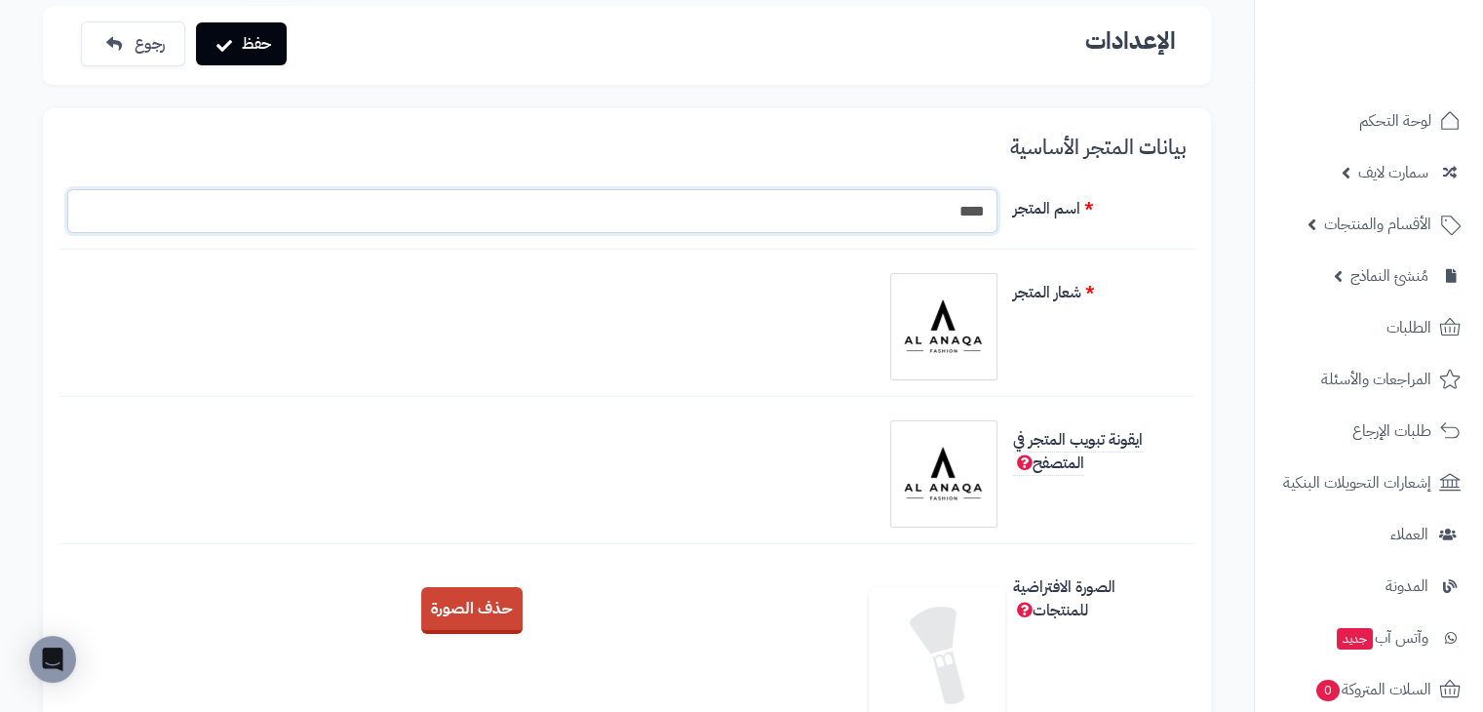
scroll to position [195, 0]
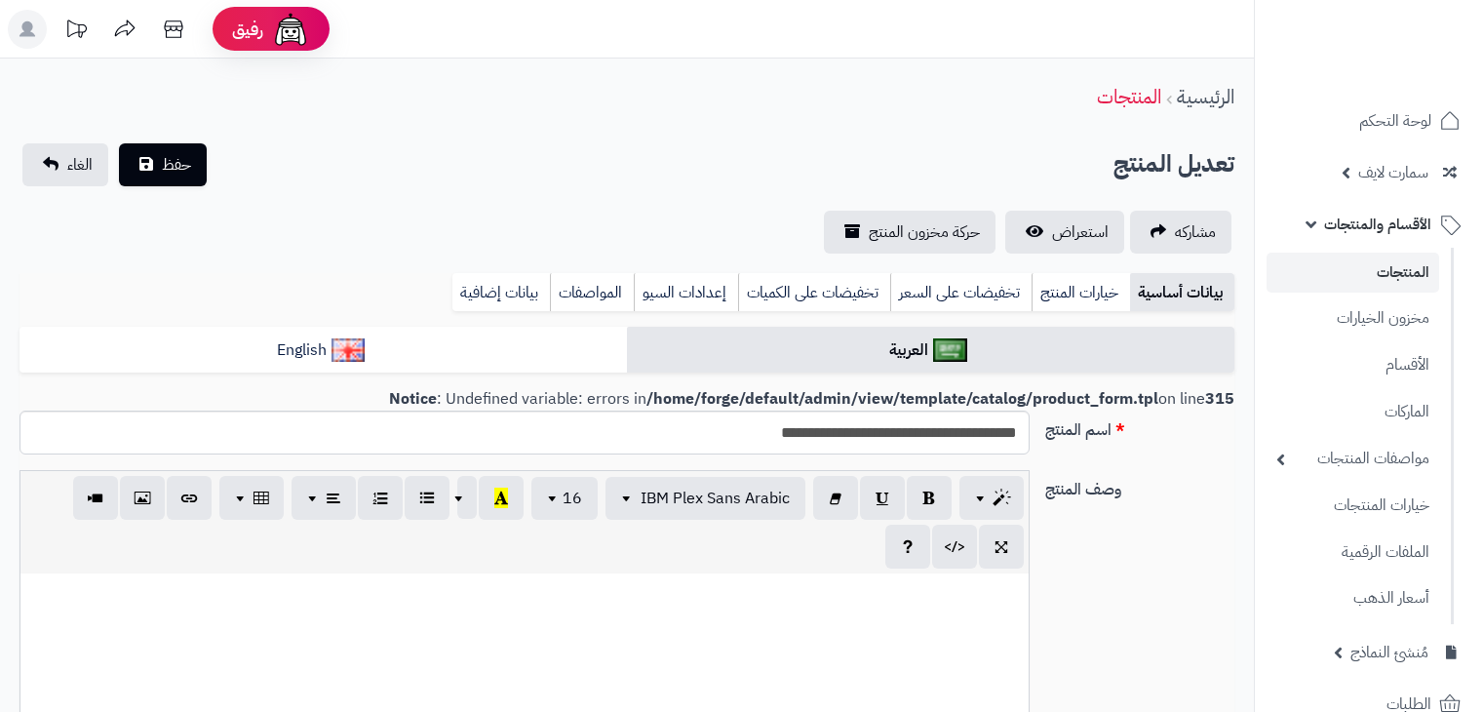
select select
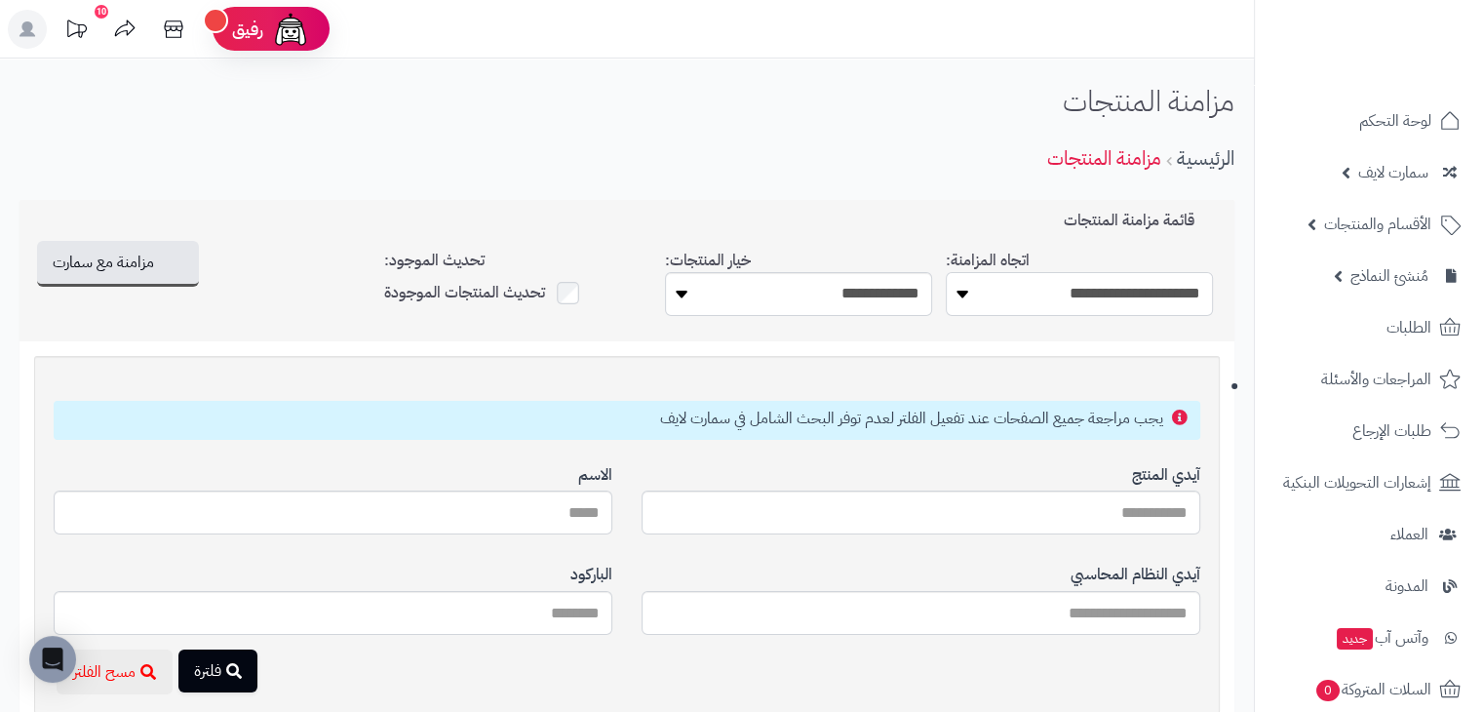
click at [1001, 301] on select "**********" at bounding box center [1079, 294] width 267 height 44
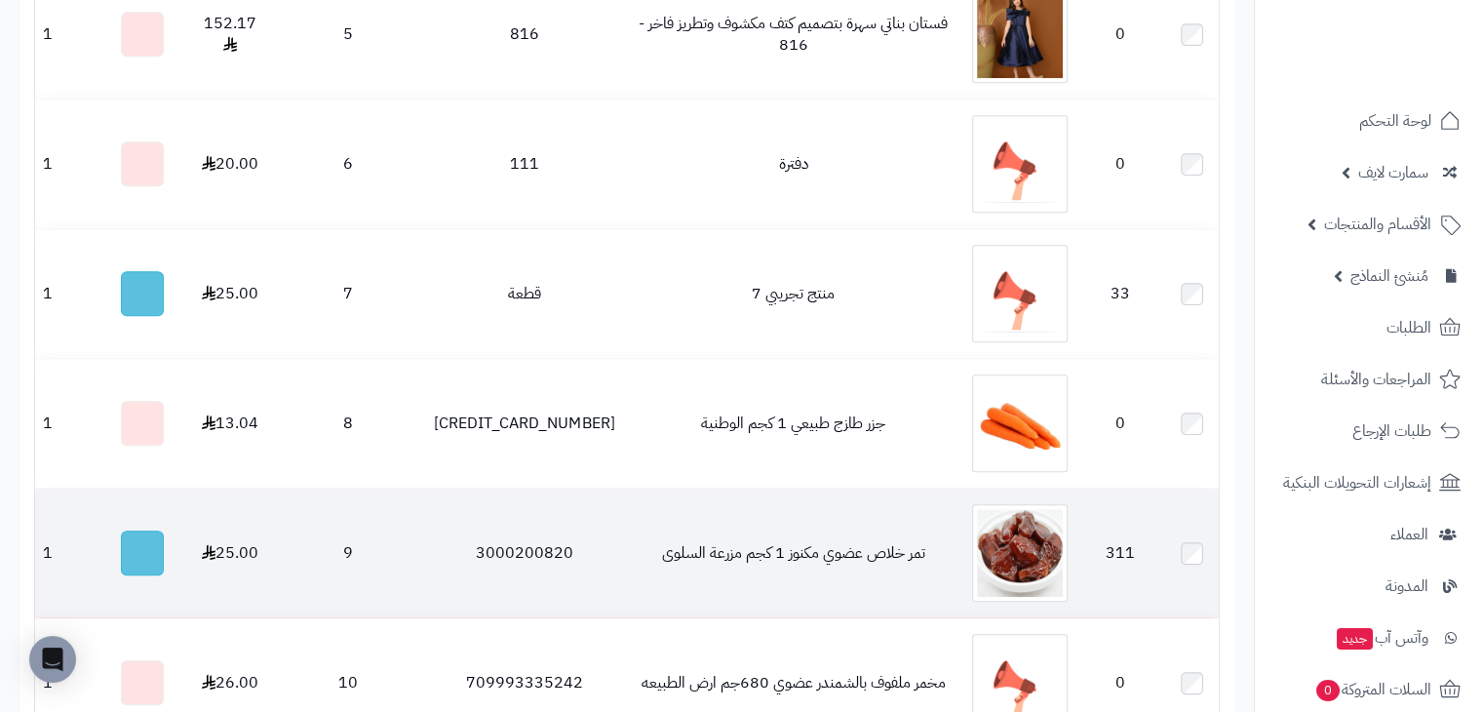
scroll to position [1365, 0]
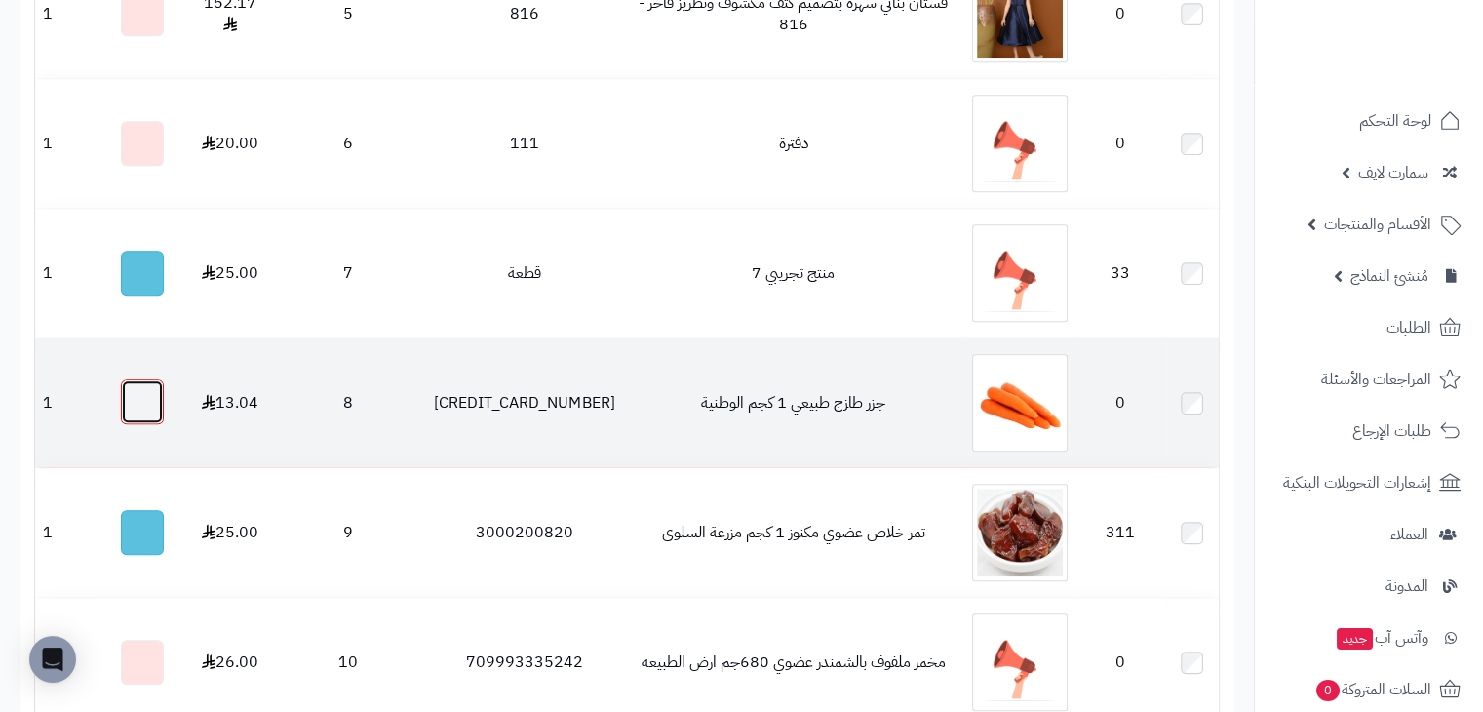
click at [133, 404] on button "button" at bounding box center [142, 401] width 43 height 45
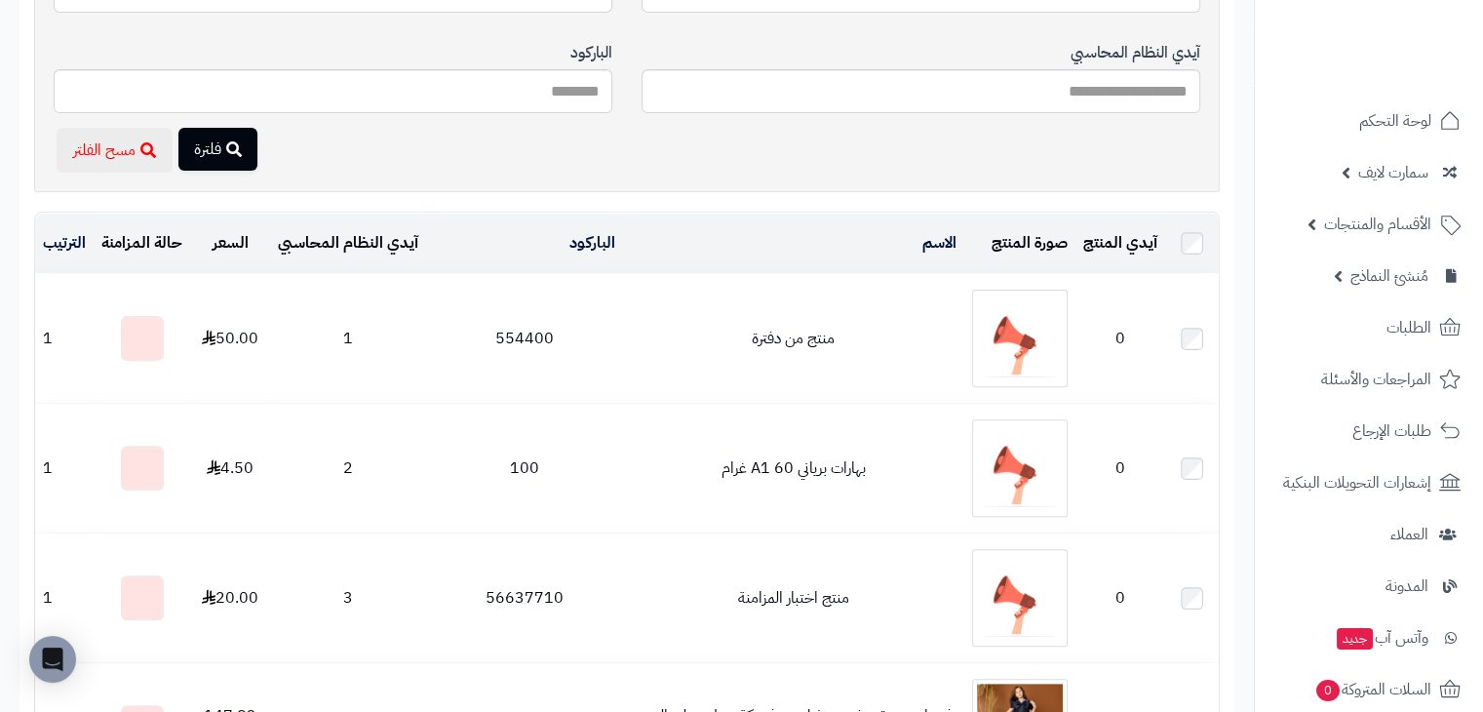
scroll to position [0, 0]
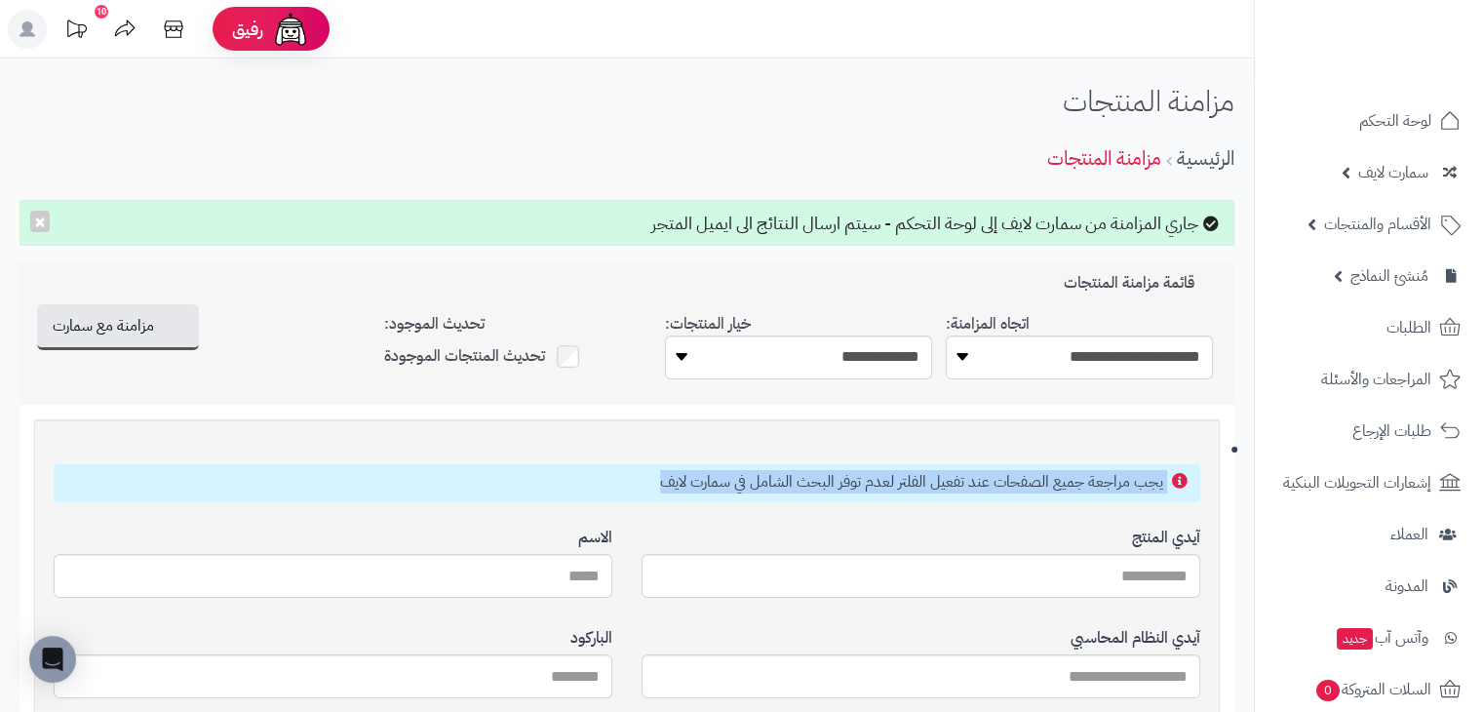
drag, startPoint x: 659, startPoint y: 477, endPoint x: 1166, endPoint y: 496, distance: 507.4
click at [1166, 496] on div "يجب مراجعة جميع الصفحات عند تفعيل الفلتر لعدم توفر البحث الشامل في سمارت لايف" at bounding box center [627, 483] width 1147 height 38
click at [734, 496] on div "يجب مراجعة جميع الصفحات عند تفعيل الفلتر لعدم توفر البحث الشامل في سمارت لايف" at bounding box center [627, 483] width 1147 height 38
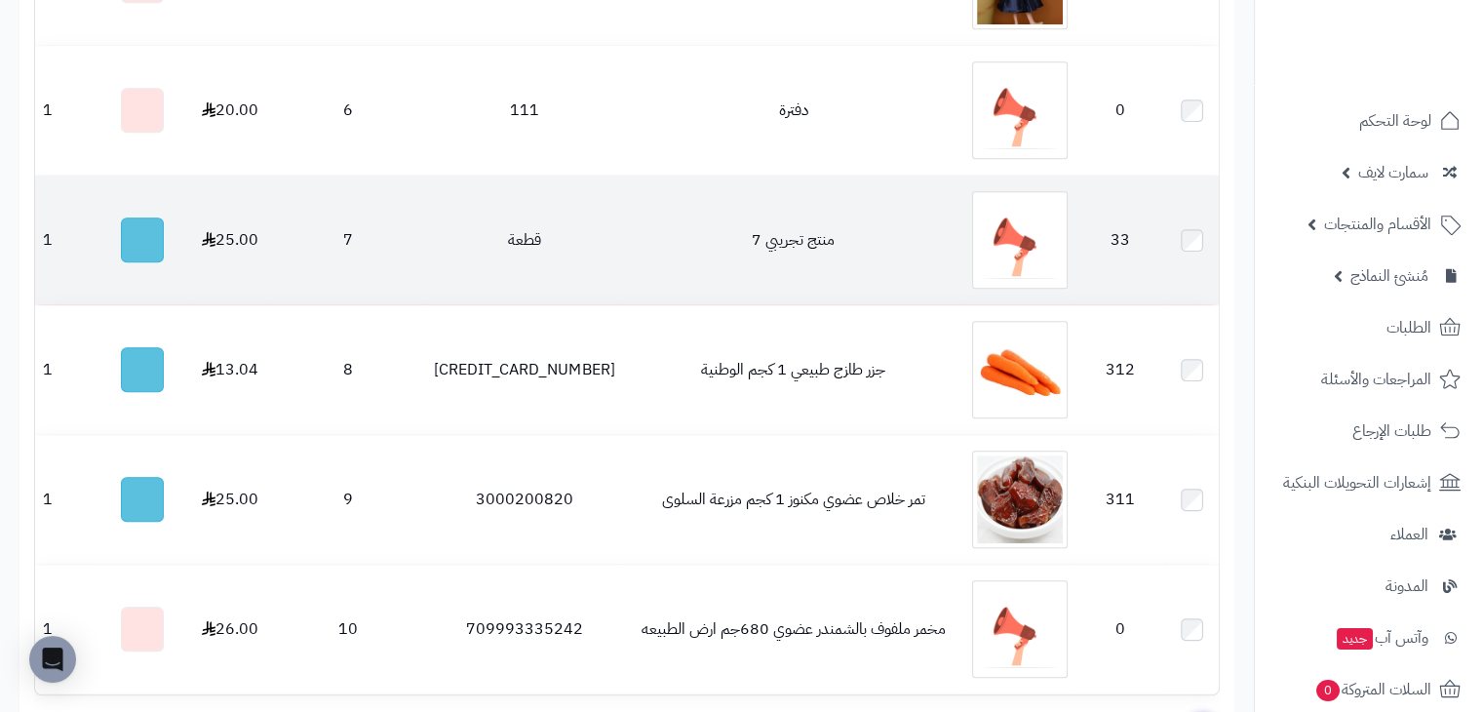
scroll to position [1365, 0]
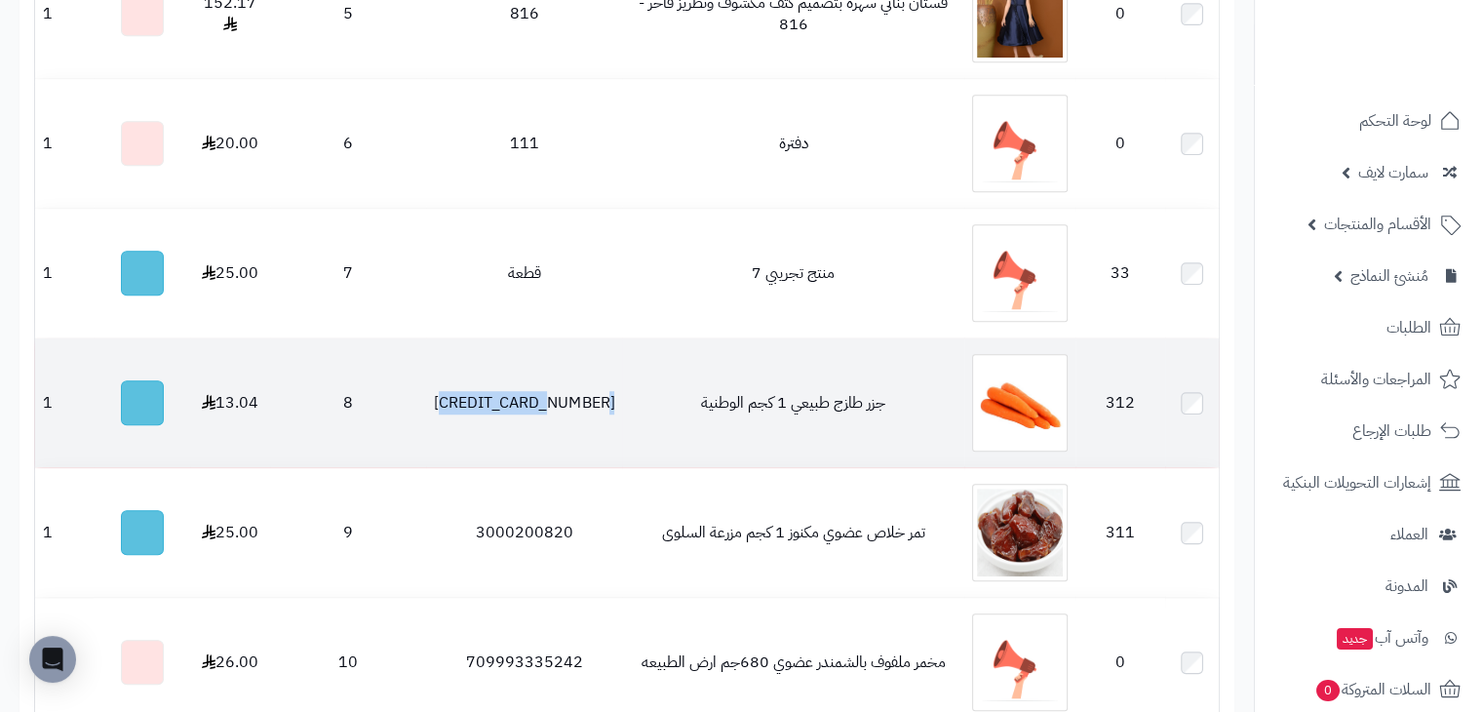
drag, startPoint x: 568, startPoint y: 404, endPoint x: 443, endPoint y: 399, distance: 124.9
click at [443, 399] on td "[CREDIT_CARD_NUMBER]" at bounding box center [524, 402] width 196 height 129
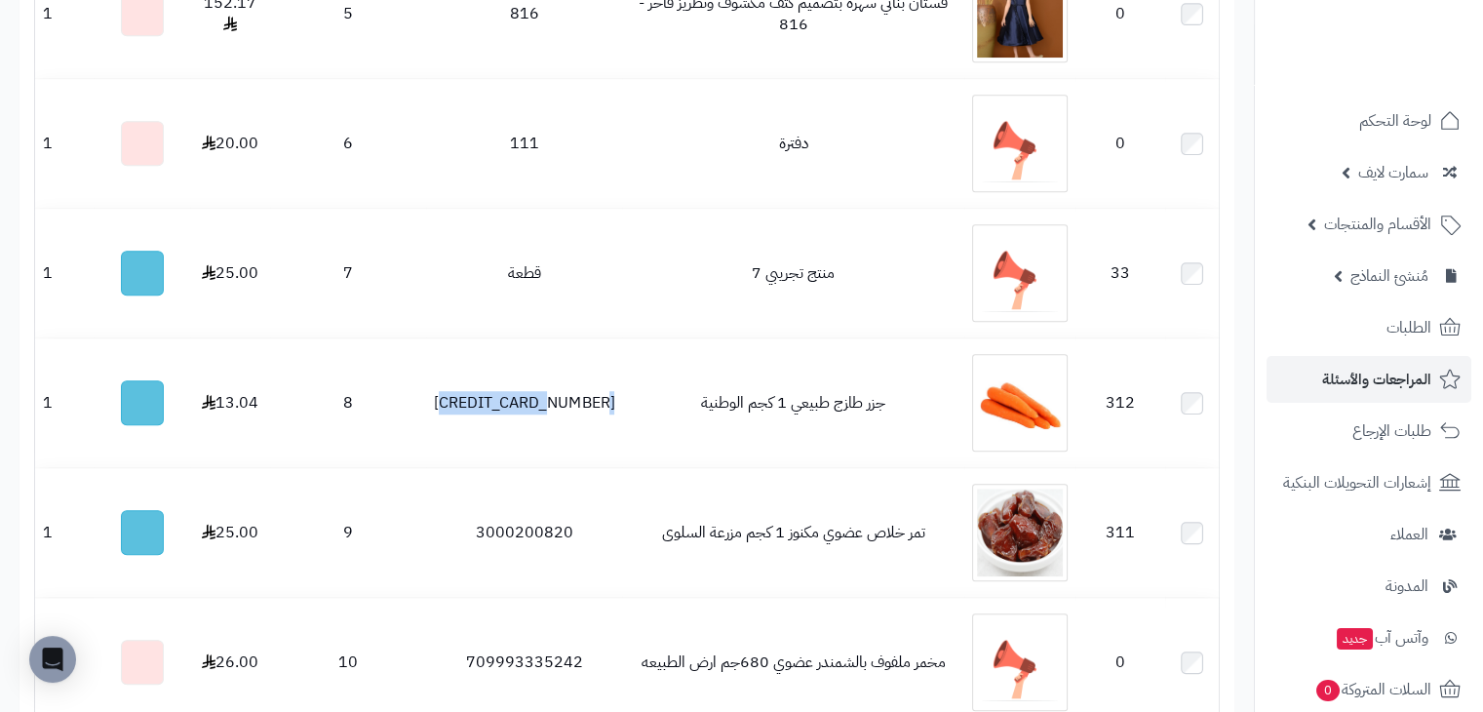
copy td "[CREDIT_CARD_NUMBER]"
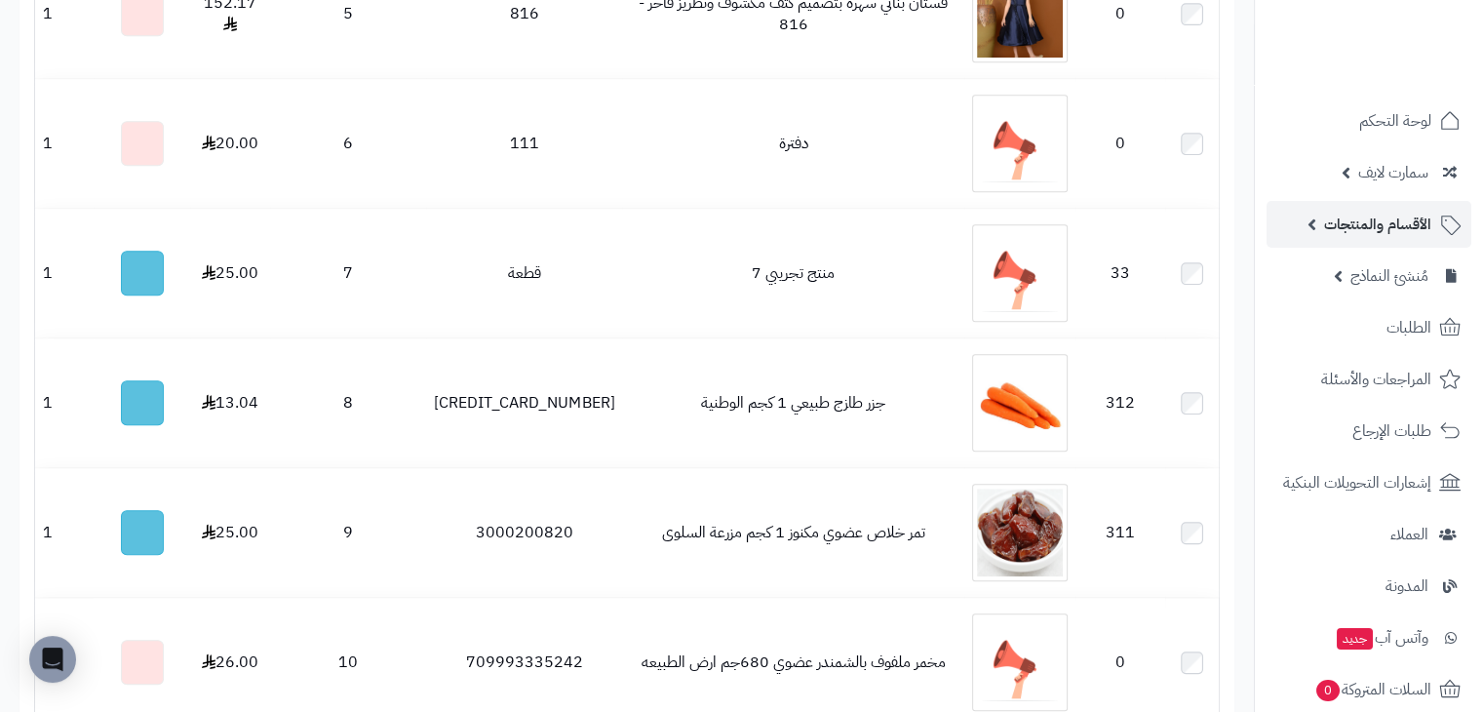
click at [1384, 223] on span "الأقسام والمنتجات" at bounding box center [1377, 224] width 107 height 27
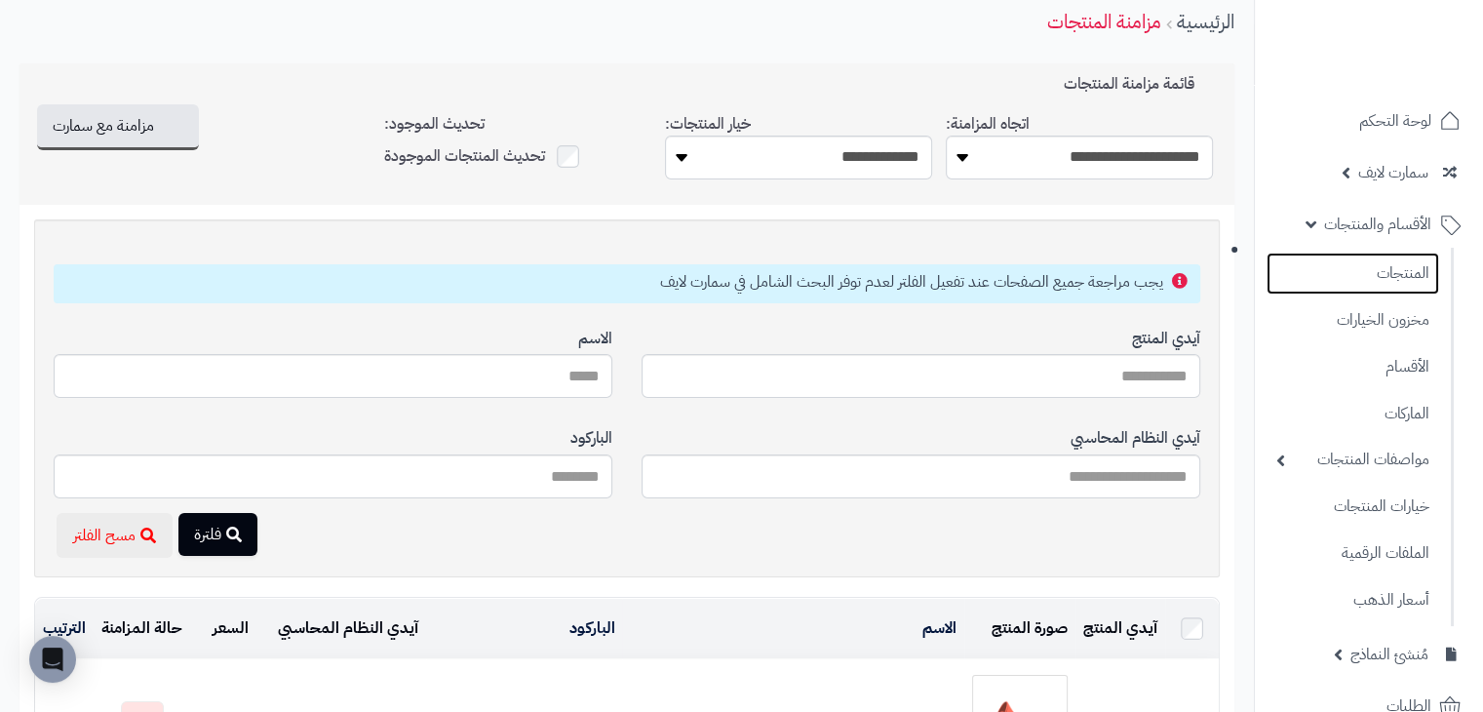
scroll to position [0, 0]
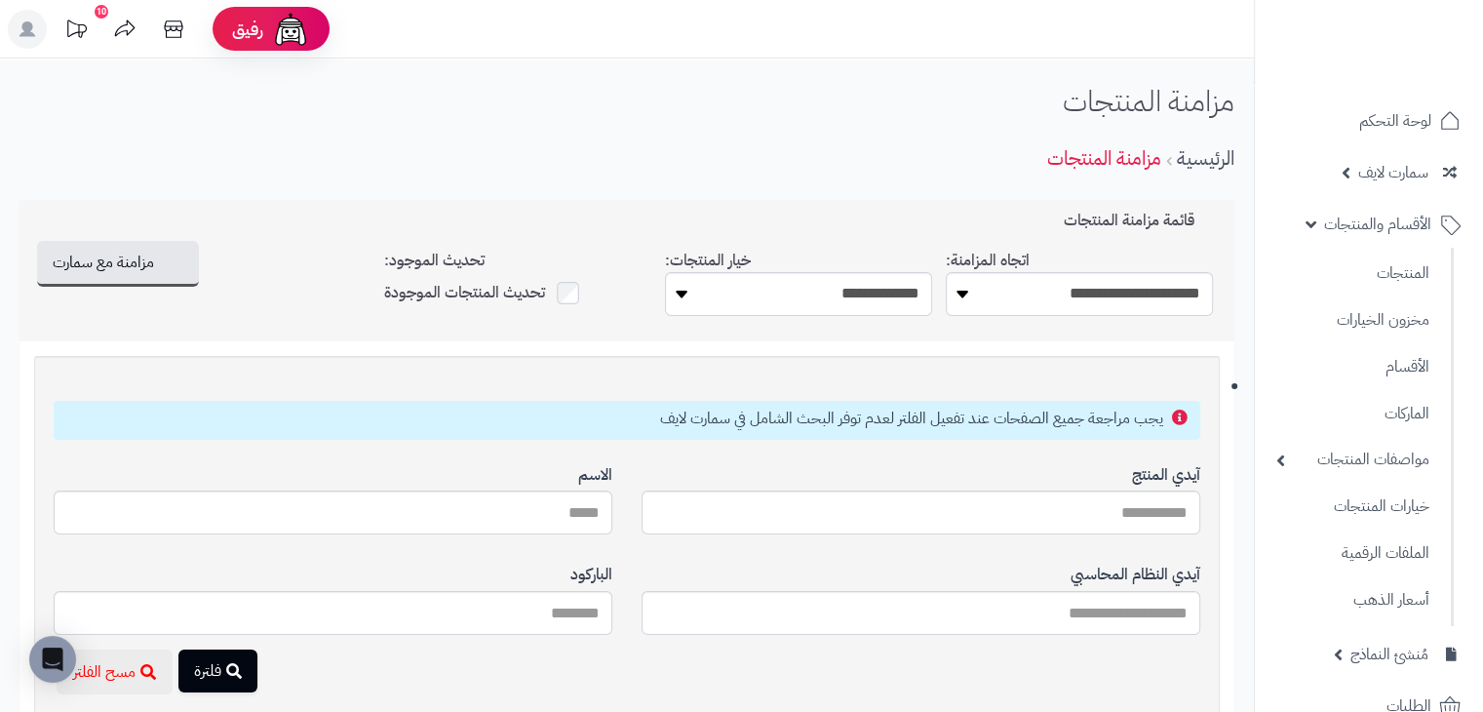
click at [994, 425] on small "يجب مراجعة جميع الصفحات عند تفعيل الفلتر لعدم توفر البحث الشامل في سمارت لايف" at bounding box center [911, 418] width 503 height 23
click at [784, 463] on div "آيدي المنتج" at bounding box center [921, 500] width 559 height 100
drag, startPoint x: 562, startPoint y: 417, endPoint x: 1177, endPoint y: 414, distance: 615.3
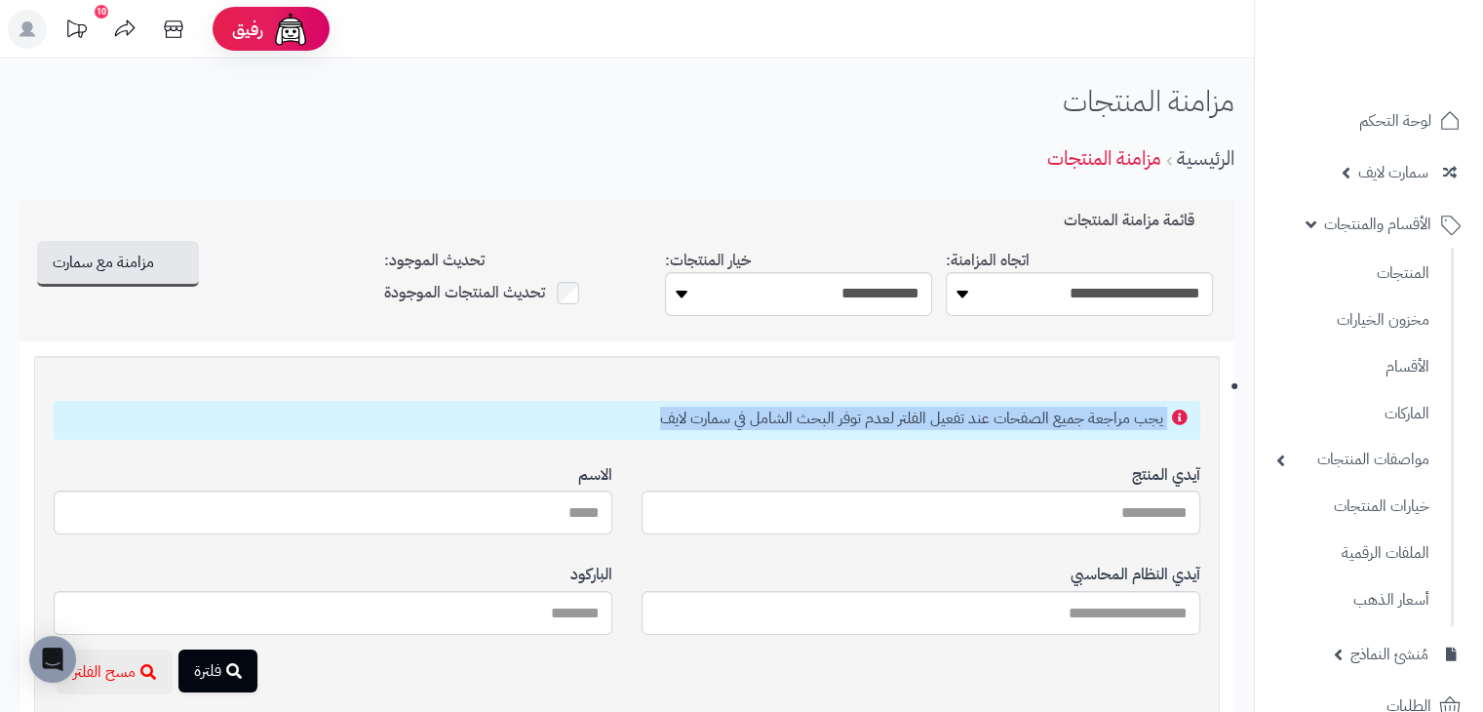
click at [1177, 414] on p "يجب مراجعة جميع الصفحات عند تفعيل الفلتر لعدم توفر البحث الشامل في سمارت لايف" at bounding box center [627, 419] width 1129 height 22
click at [651, 416] on p "يجب مراجعة جميع الصفحات عند تفعيل الفلتر لعدم توفر البحث الشامل في سمارت لايف" at bounding box center [627, 419] width 1129 height 22
click at [255, 445] on div "يجب مراجعة جميع الصفحات عند تفعيل الفلتر لعدم توفر البحث الشامل في سمارت لايف" at bounding box center [627, 420] width 1176 height 58
click at [269, 497] on input "آيدي المنتج" at bounding box center [333, 512] width 559 height 44
click at [273, 512] on input "آيدي المنتج" at bounding box center [333, 512] width 559 height 44
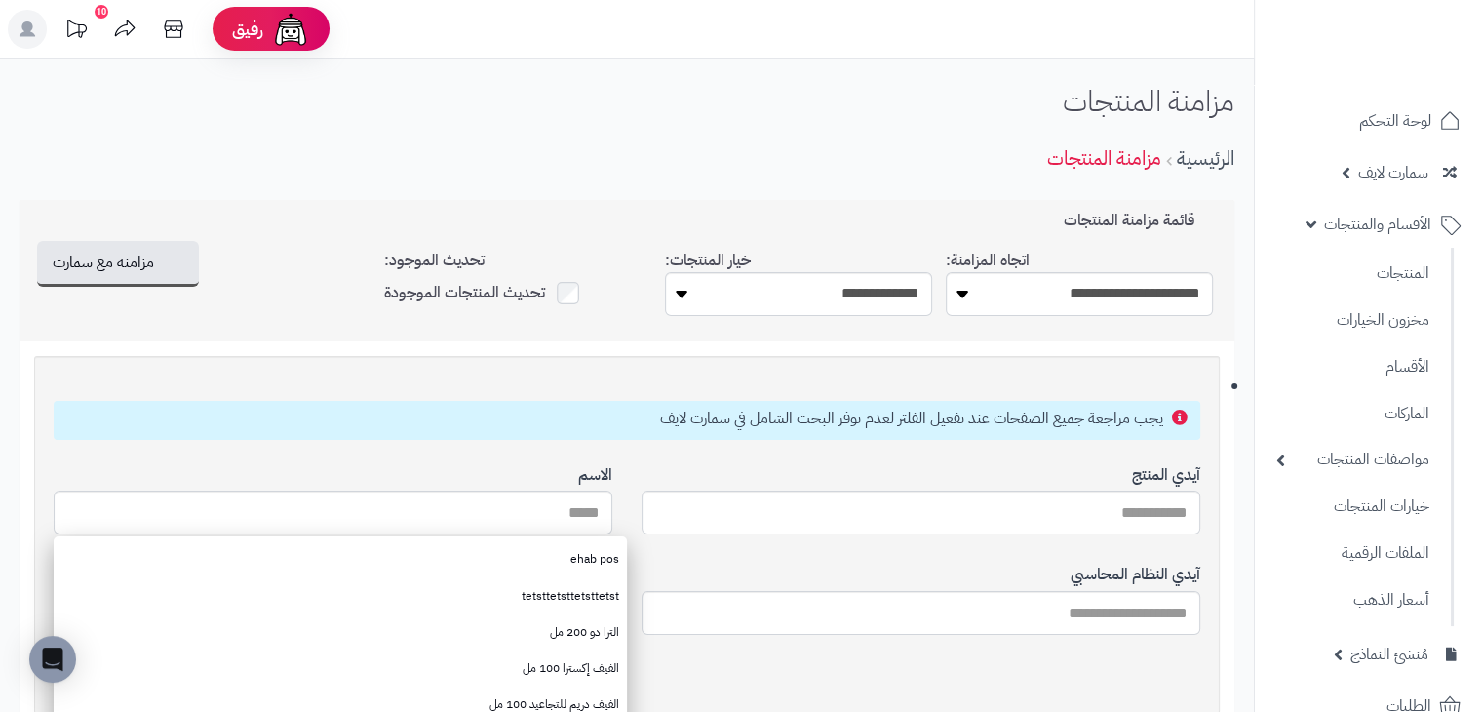
click at [359, 411] on p "يجب مراجعة جميع الصفحات عند تفعيل الفلتر لعدم توفر البحث الشامل في سمارت لايف" at bounding box center [627, 419] width 1129 height 22
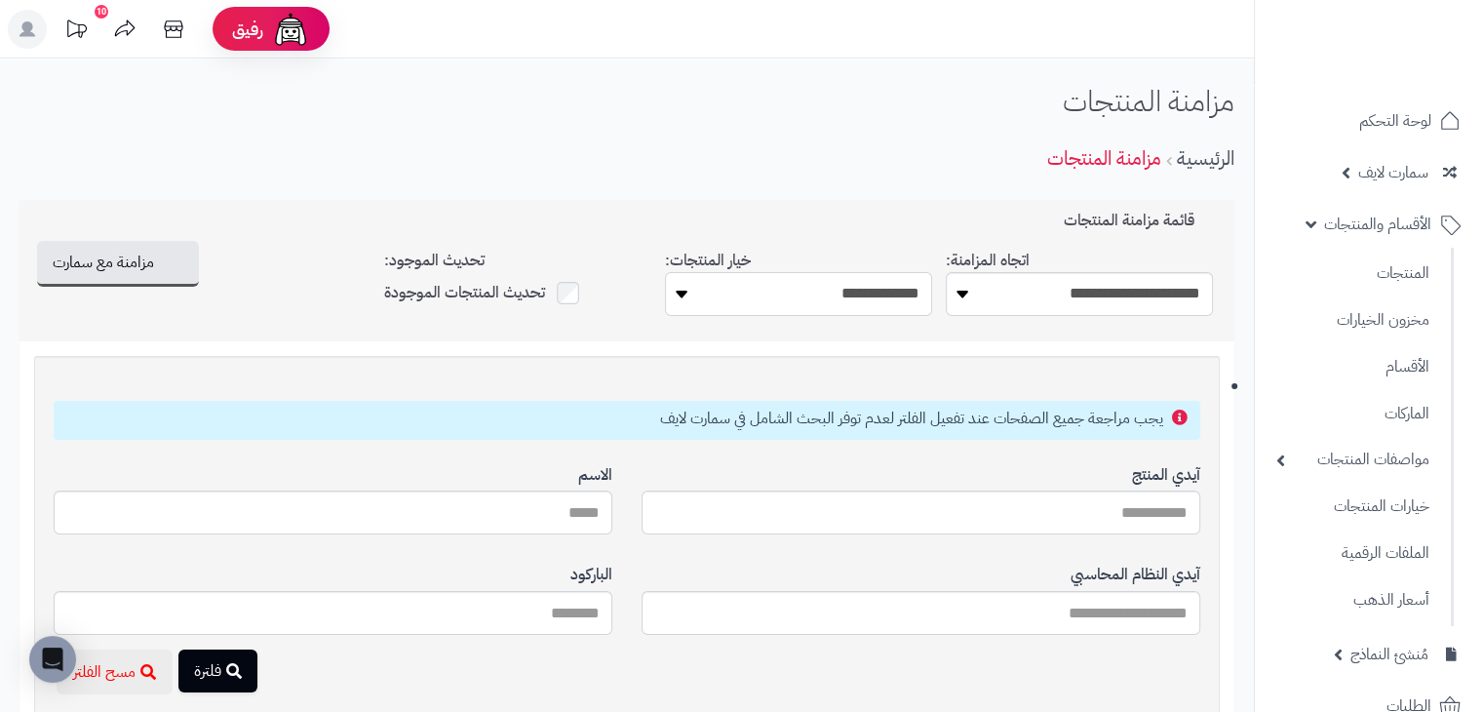
click at [710, 304] on select "**********" at bounding box center [798, 294] width 267 height 44
click at [1014, 292] on select "**********" at bounding box center [1079, 294] width 267 height 44
click at [83, 30] on icon at bounding box center [76, 29] width 39 height 39
click at [28, 26] on icon at bounding box center [28, 29] width 16 height 16
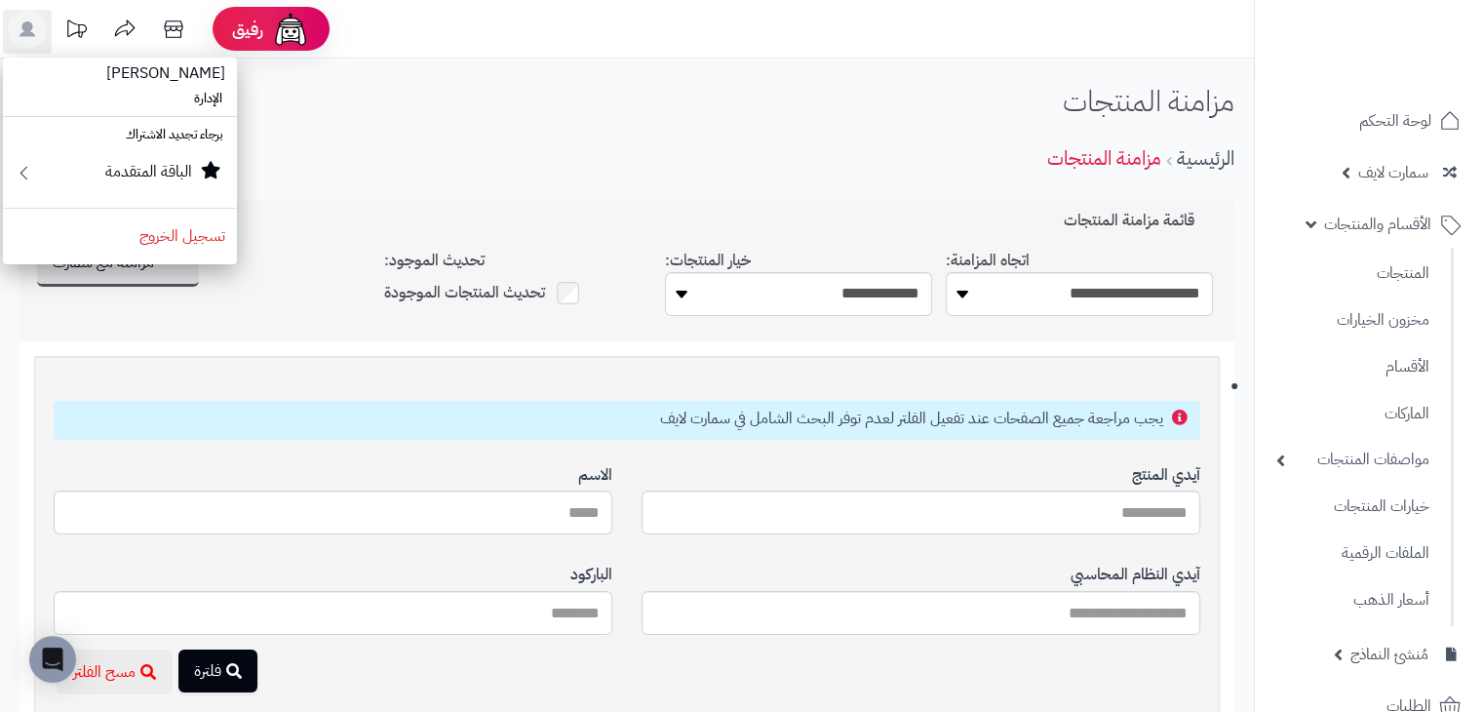
click at [437, 152] on div "الرئيسية مزامنة المنتجات" at bounding box center [627, 159] width 1215 height 54
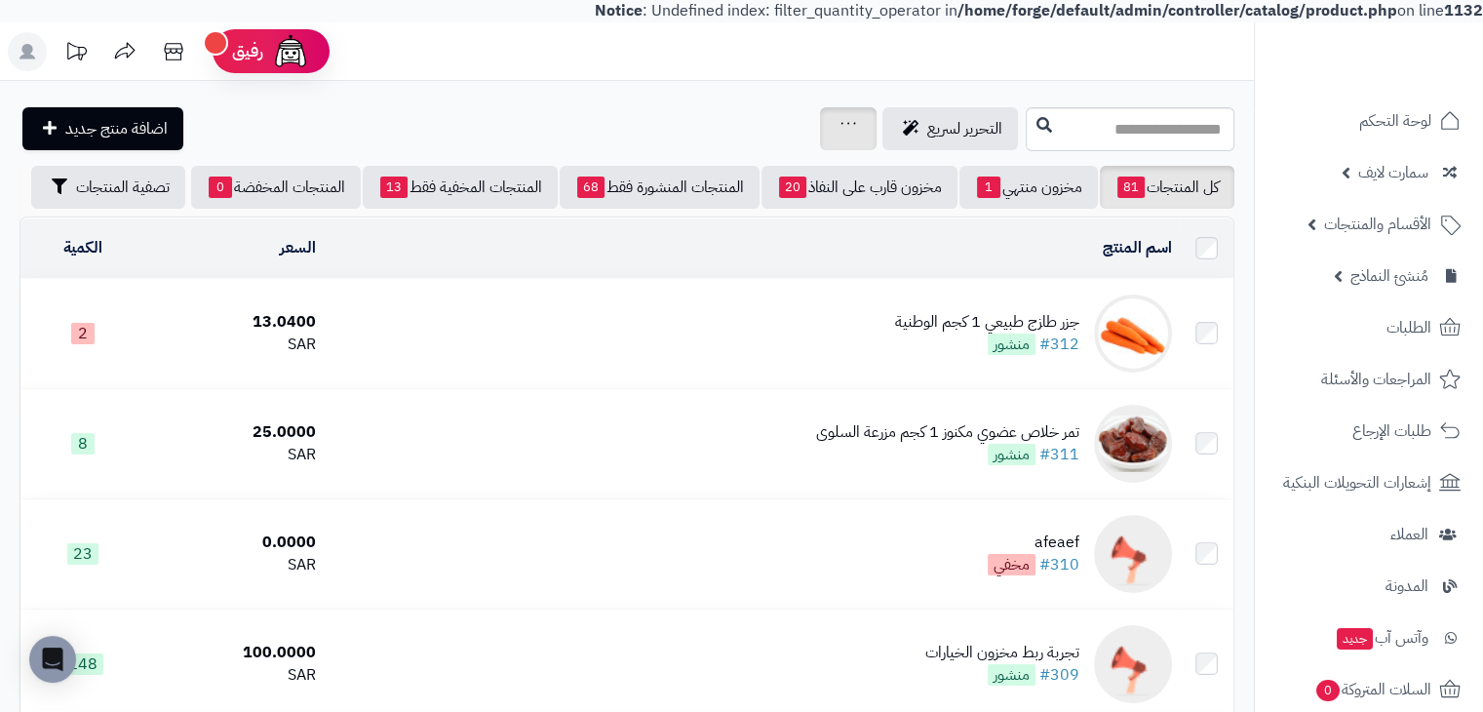
click at [841, 122] on icon at bounding box center [849, 123] width 16 height 13
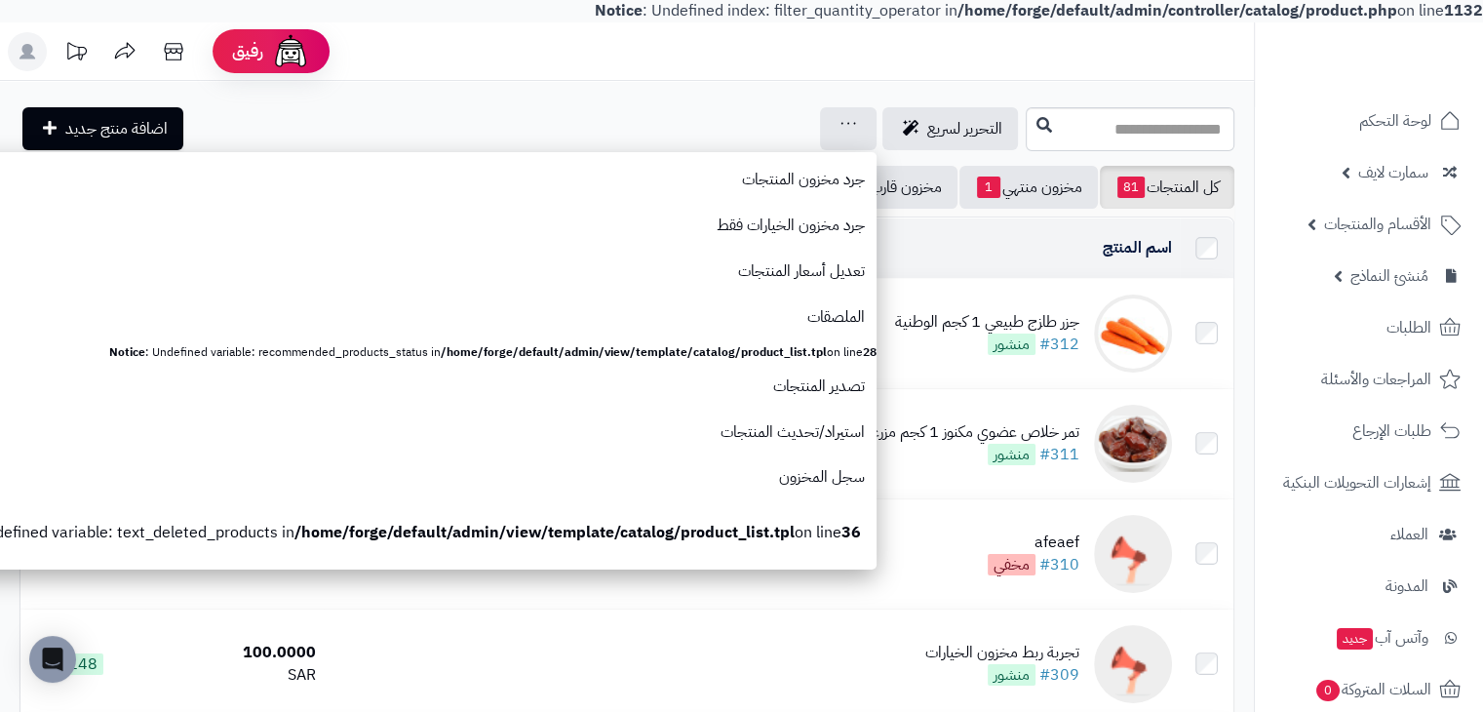
click at [553, 131] on div "التحرير لسريع جرد مخزون المنتجات جرد مخزون الخيارات فقط تعديل أسعار المنتجات ال…" at bounding box center [520, 128] width 1001 height 43
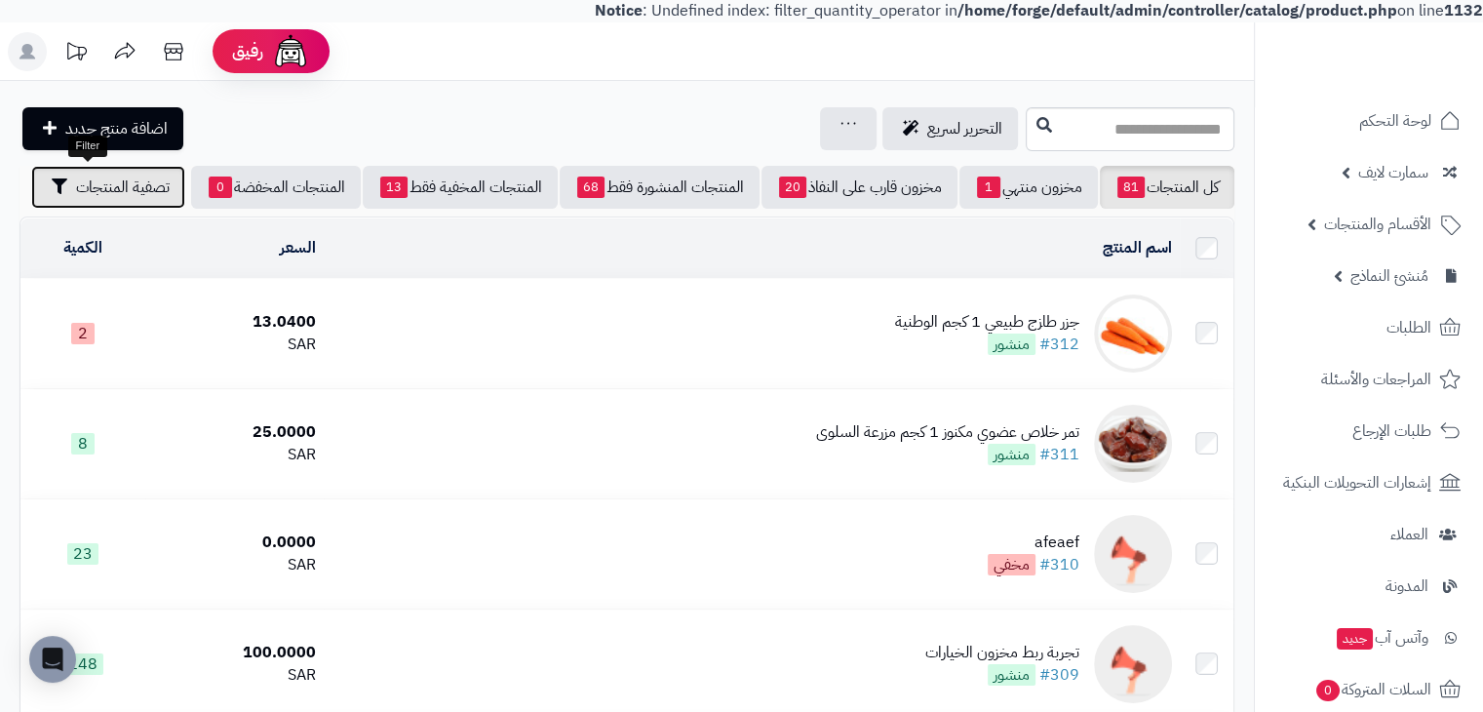
click at [87, 183] on span "تصفية المنتجات" at bounding box center [123, 187] width 94 height 23
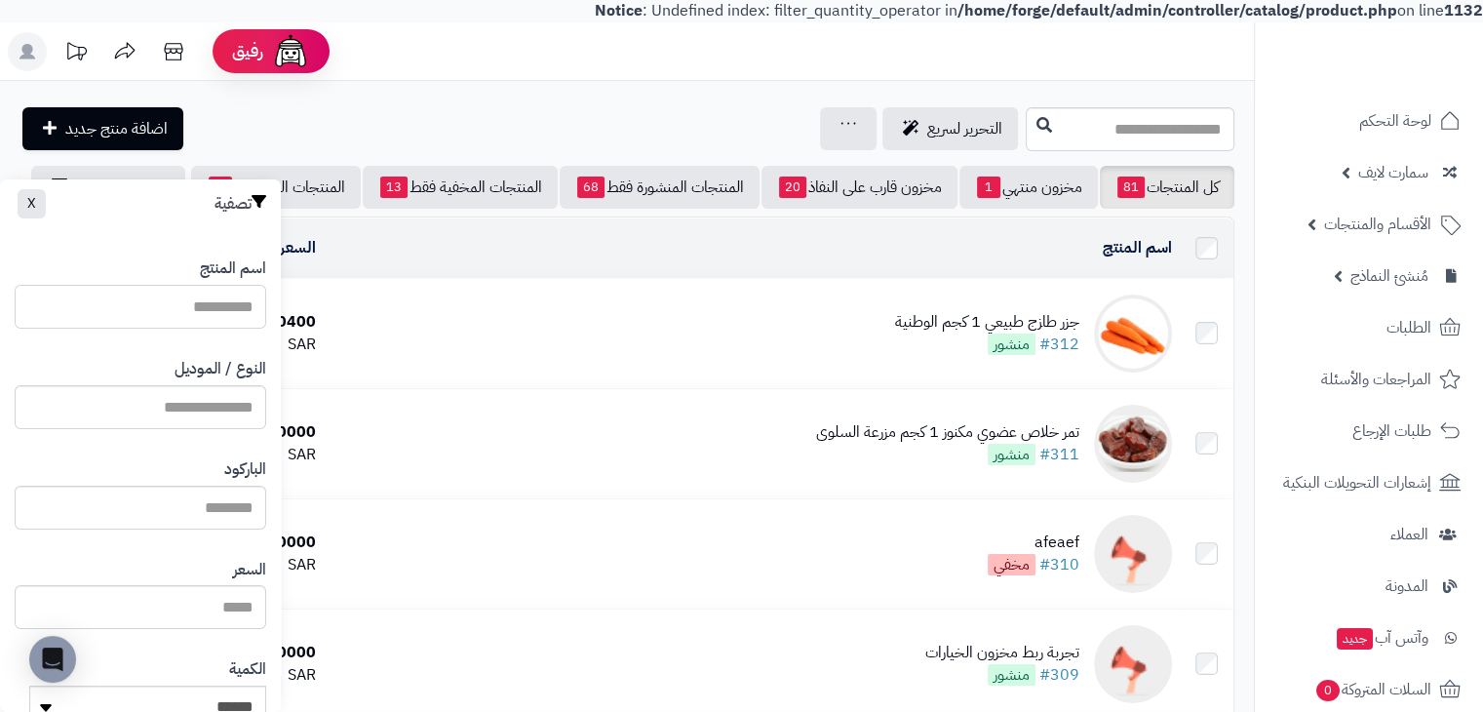
click at [200, 300] on input "اسم المنتج" at bounding box center [141, 307] width 252 height 44
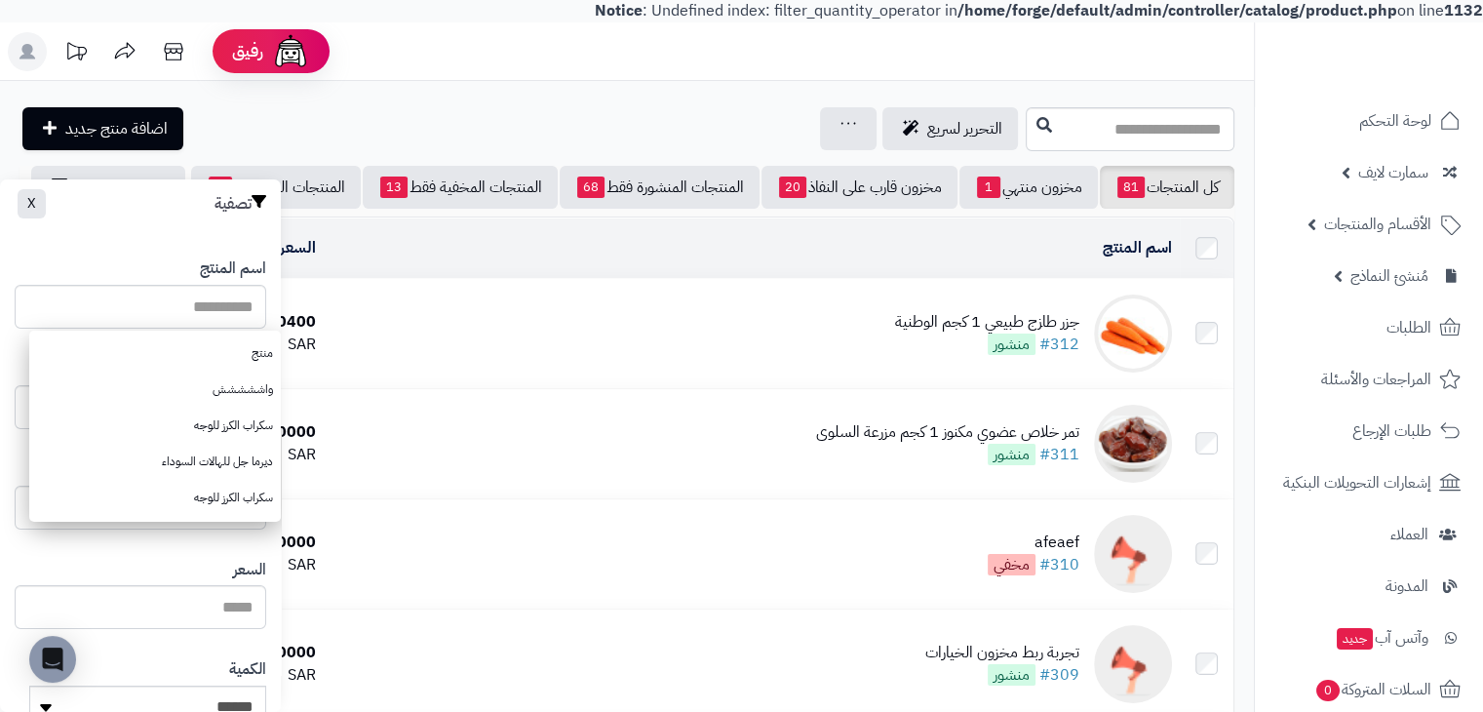
click at [198, 266] on div "اسم المنتج منتج واششششش سكراب الكرز للوجه ديرما جل للهالات السوداء سكراب الكرز …" at bounding box center [141, 293] width 252 height 100
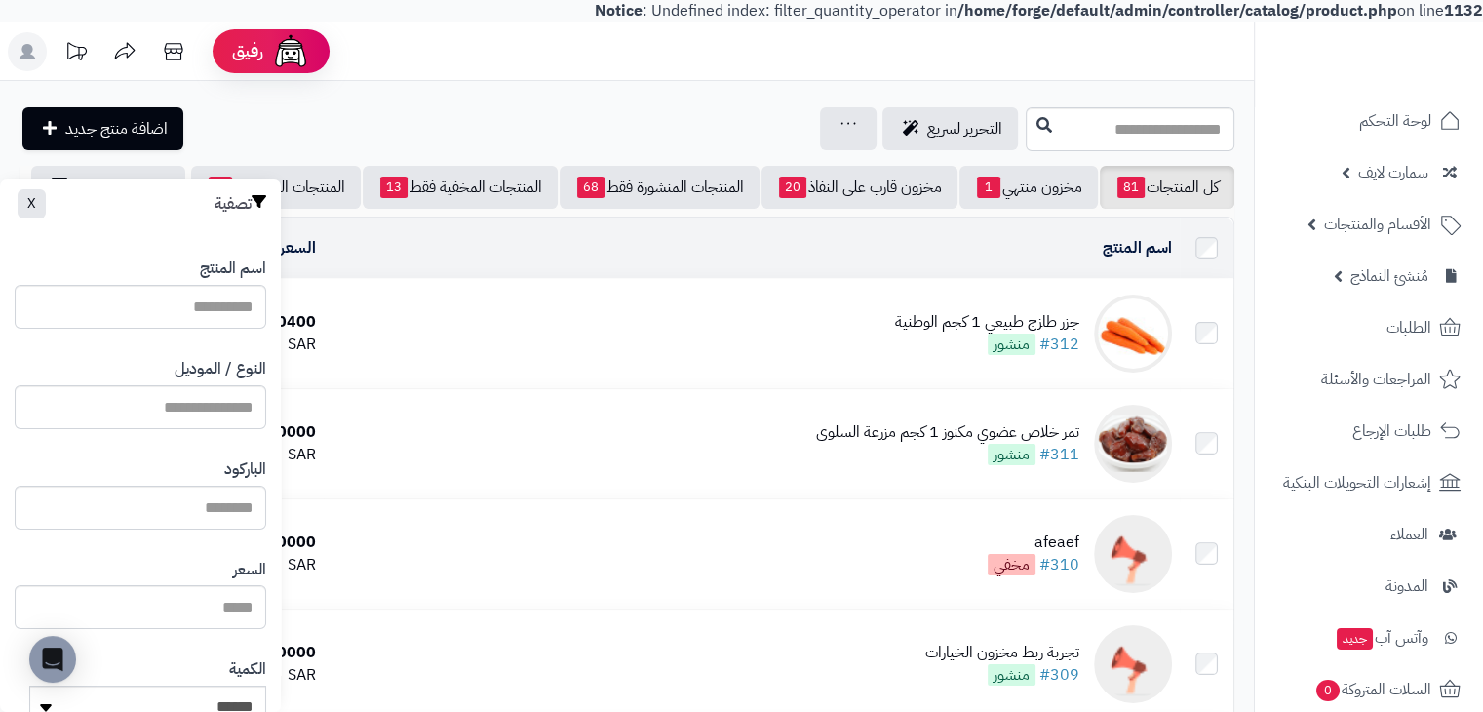
click at [178, 242] on div "**********" at bounding box center [140, 702] width 281 height 948
click at [229, 414] on input "النوع / الموديل" at bounding box center [141, 407] width 252 height 44
paste input "**********"
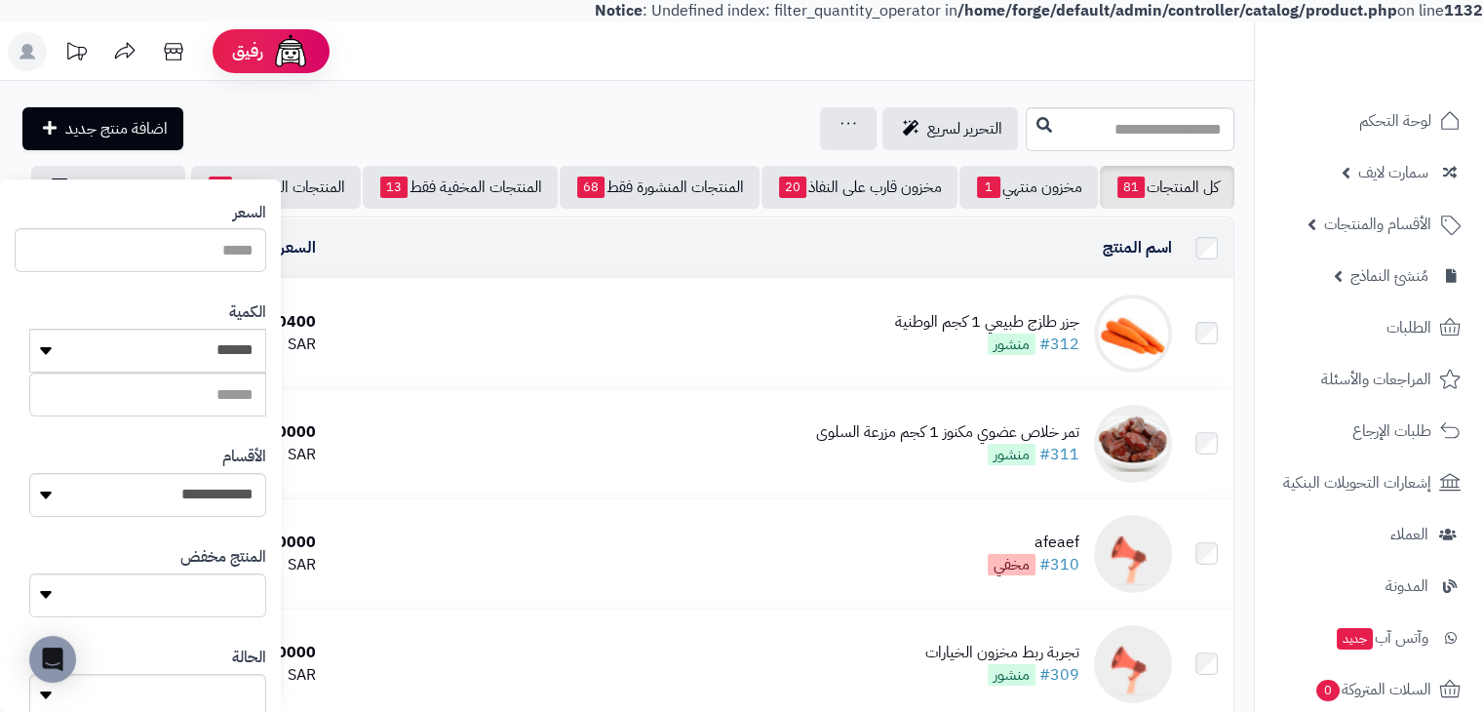
scroll to position [481, 0]
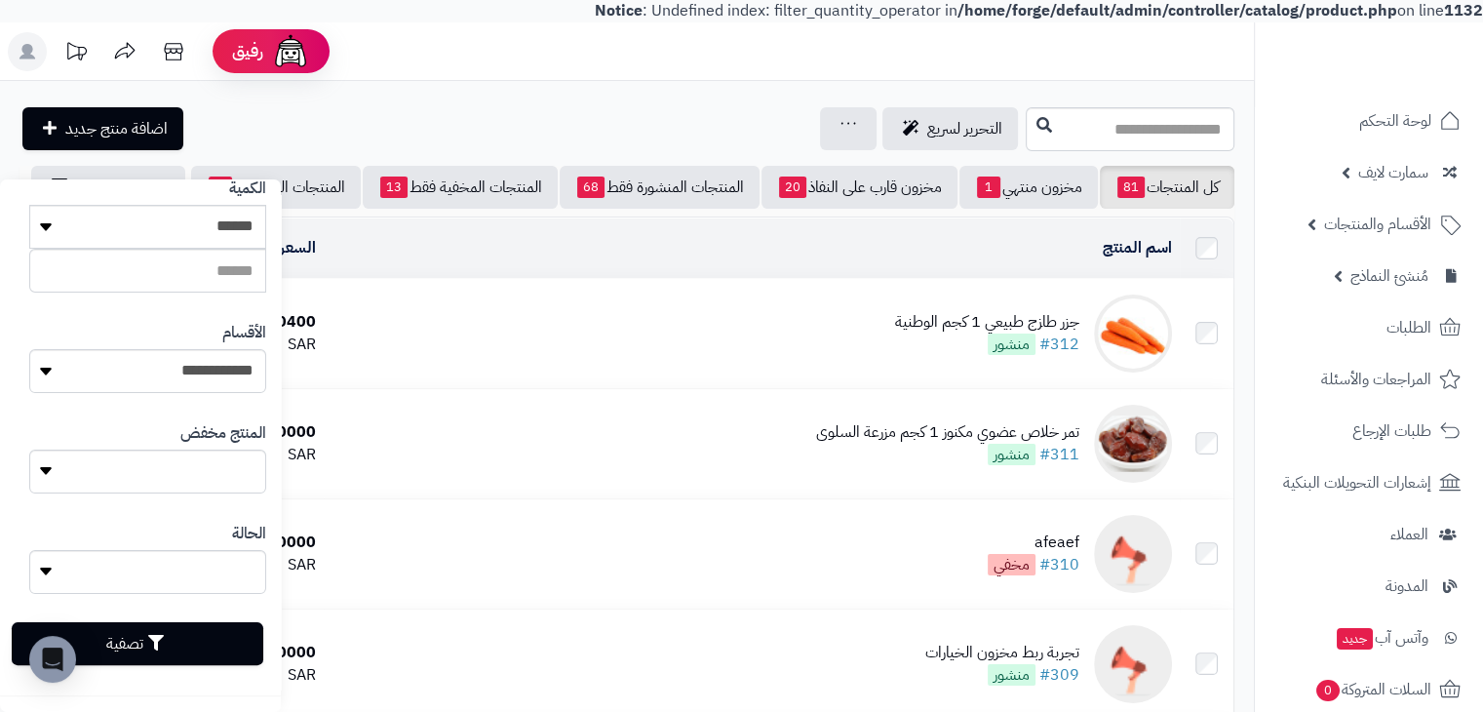
type input "**********"
click at [187, 645] on button "تصفية" at bounding box center [138, 643] width 252 height 43
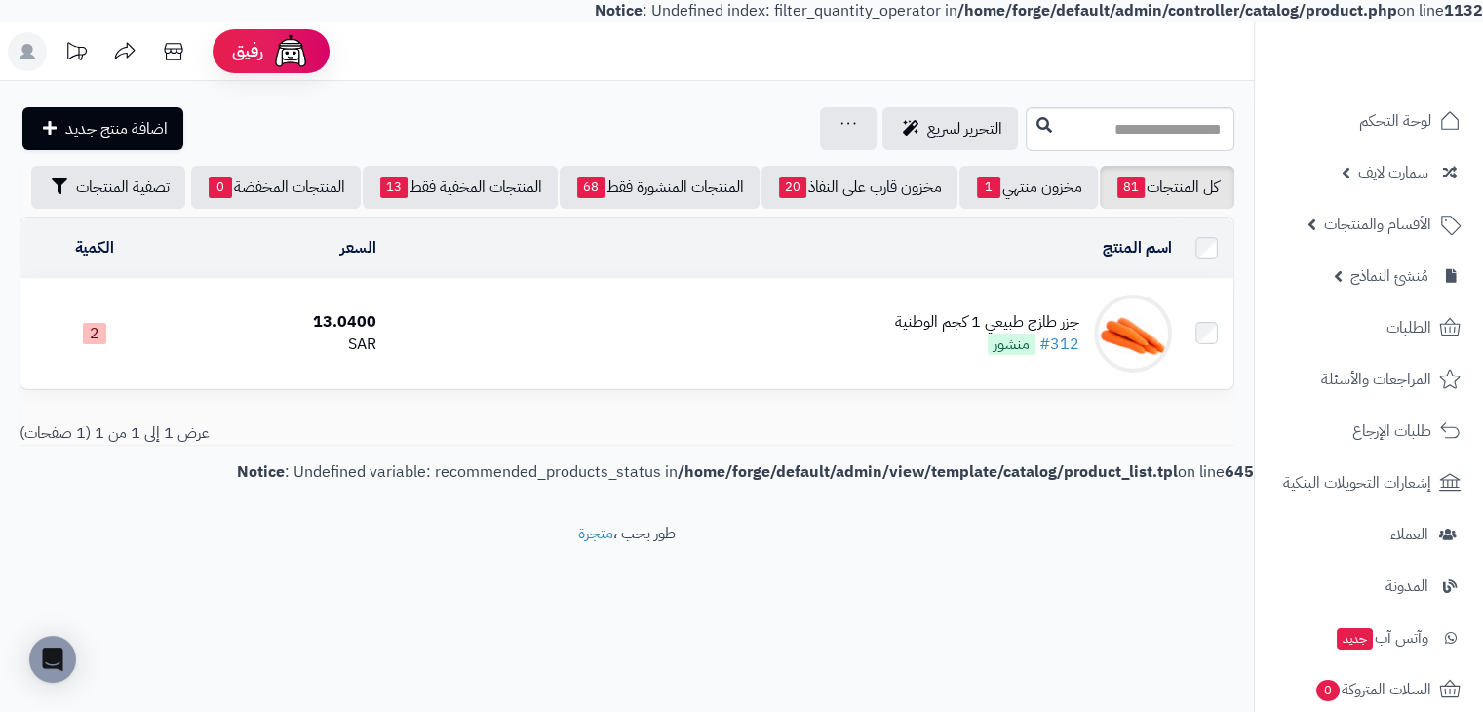
click at [870, 356] on td "جزر طازج طبيعي 1 كجم الوطنية #312 منشور" at bounding box center [782, 333] width 796 height 109
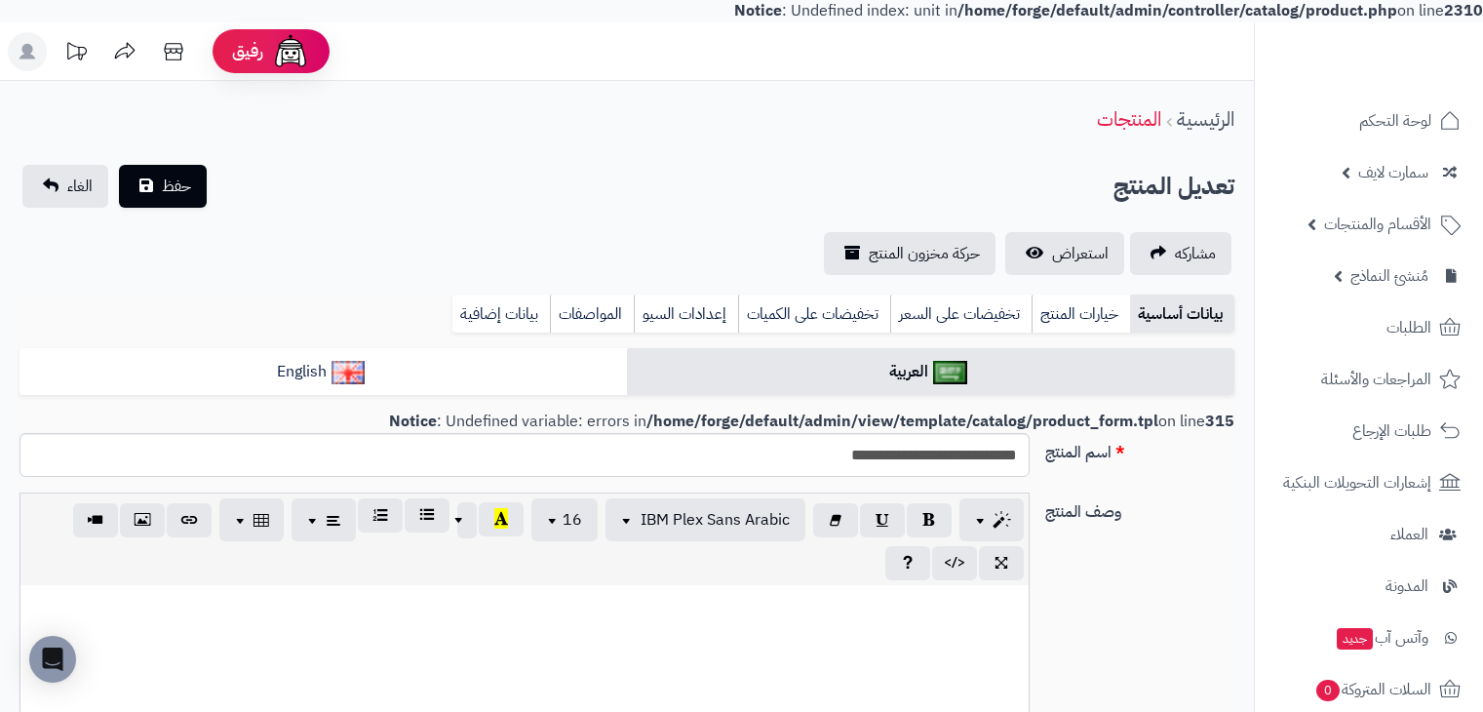
select select
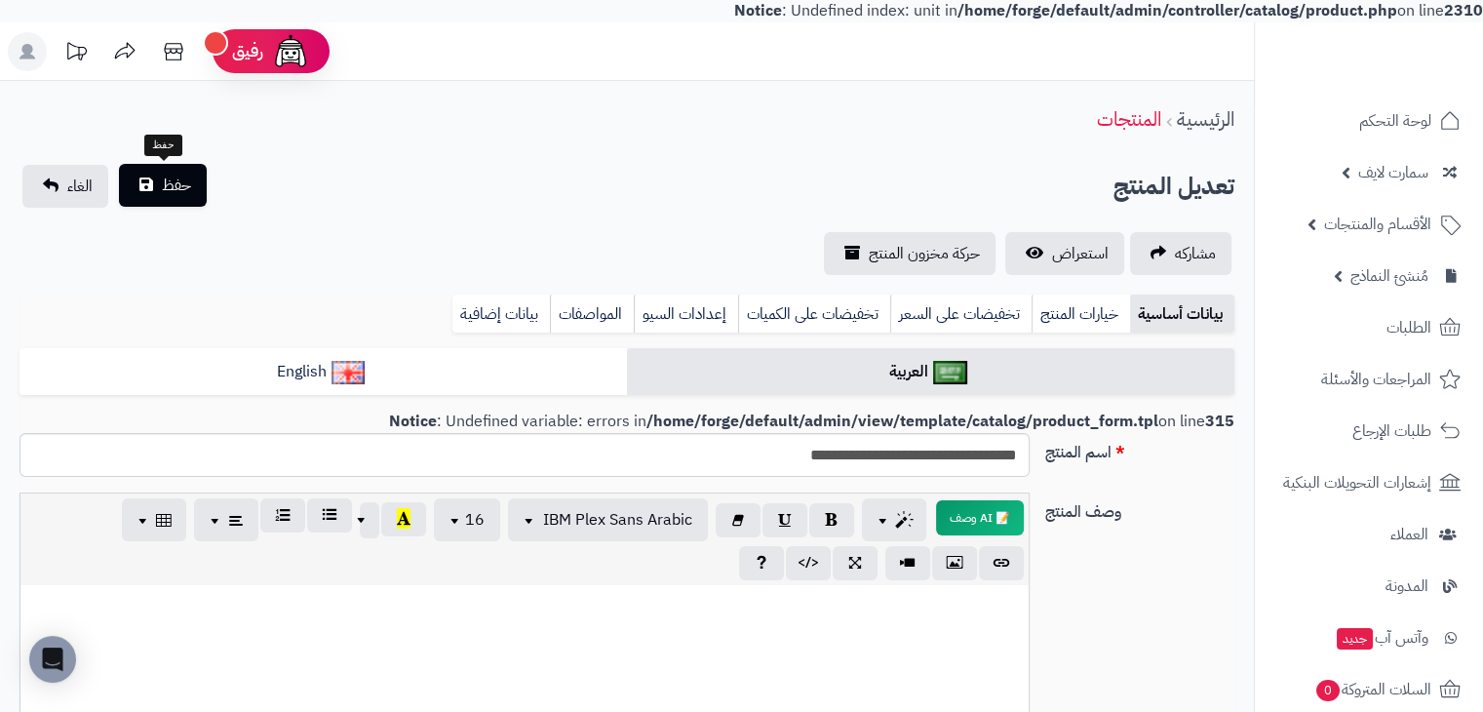
type input "**********"
click at [173, 190] on span "حفظ" at bounding box center [176, 185] width 29 height 23
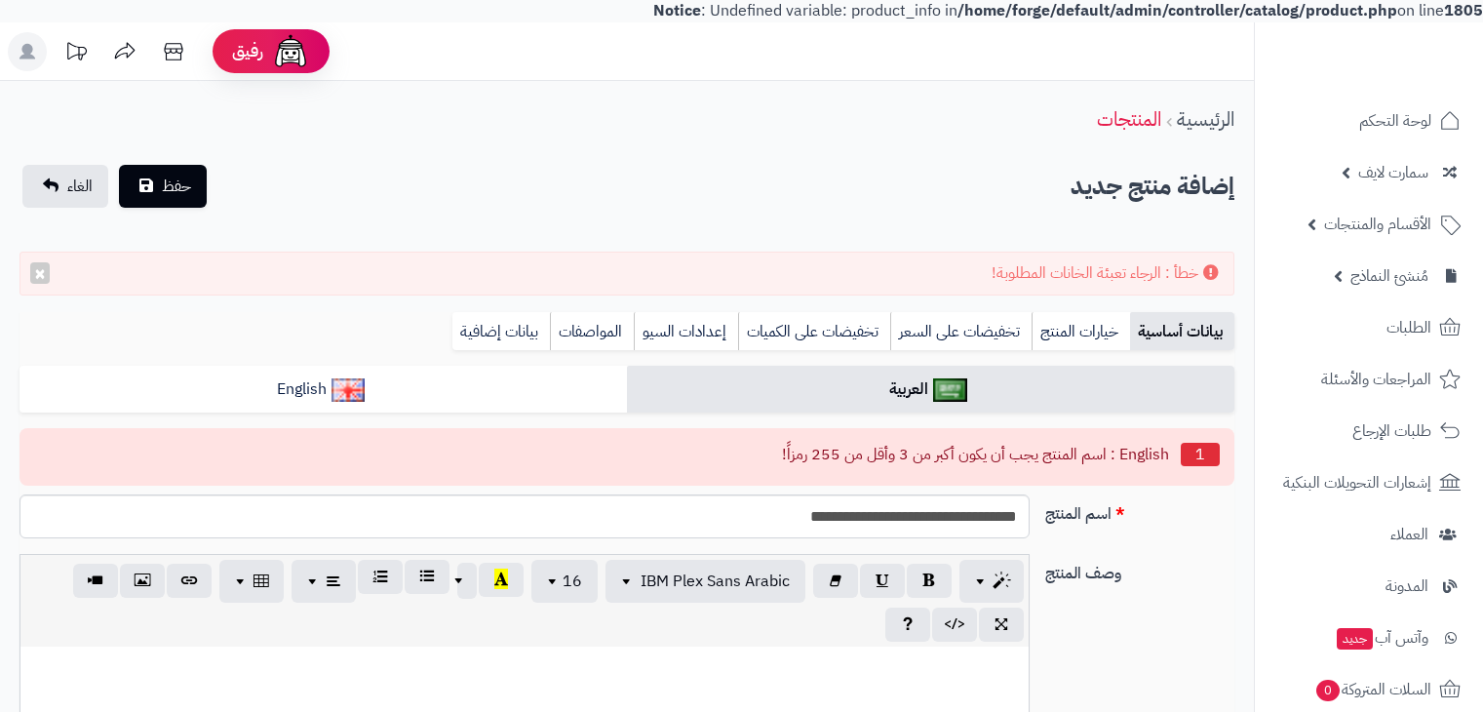
select select
click at [838, 512] on input "**********" at bounding box center [525, 516] width 1010 height 44
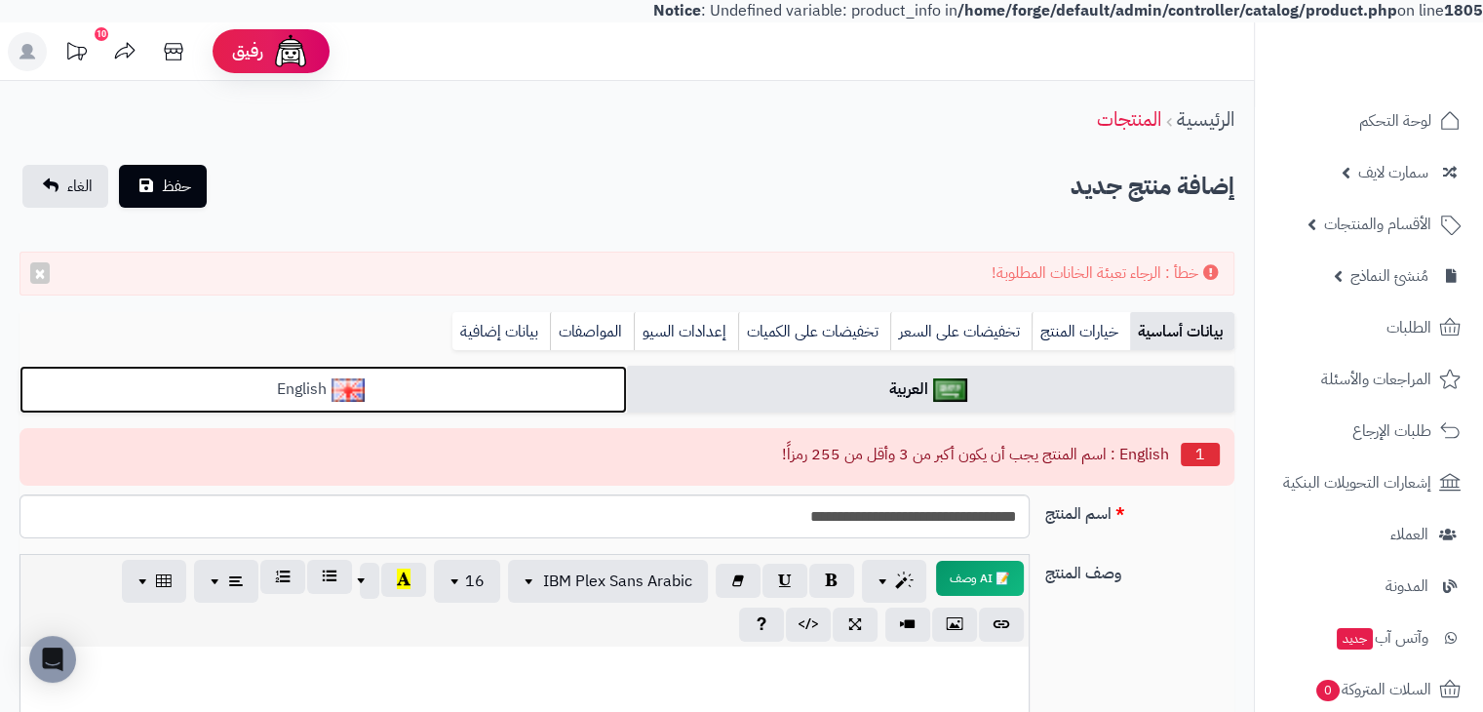
click at [570, 391] on link "English" at bounding box center [323, 390] width 607 height 48
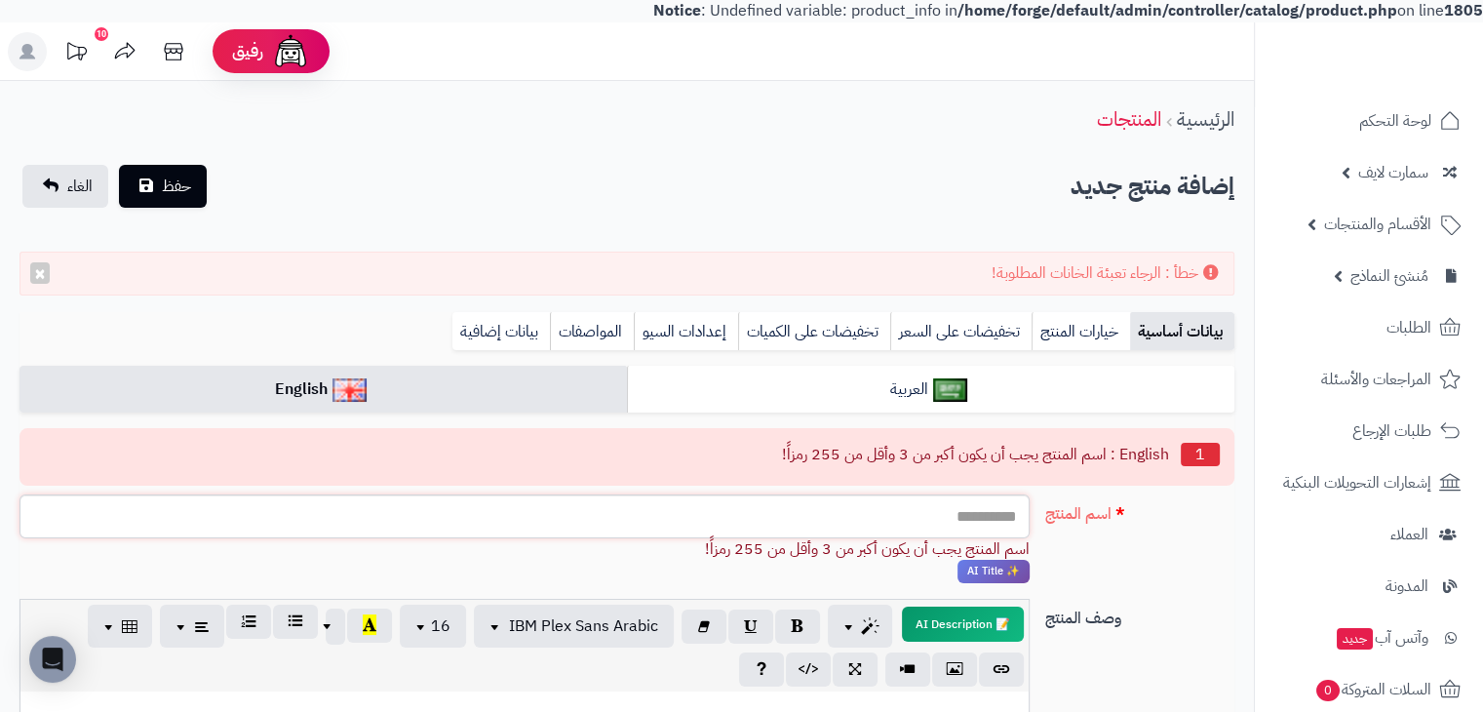
click at [831, 502] on input "اسم المنتج" at bounding box center [525, 516] width 1010 height 44
paste input "**********"
type input "**********"
click at [204, 182] on button "حفظ" at bounding box center [163, 185] width 88 height 43
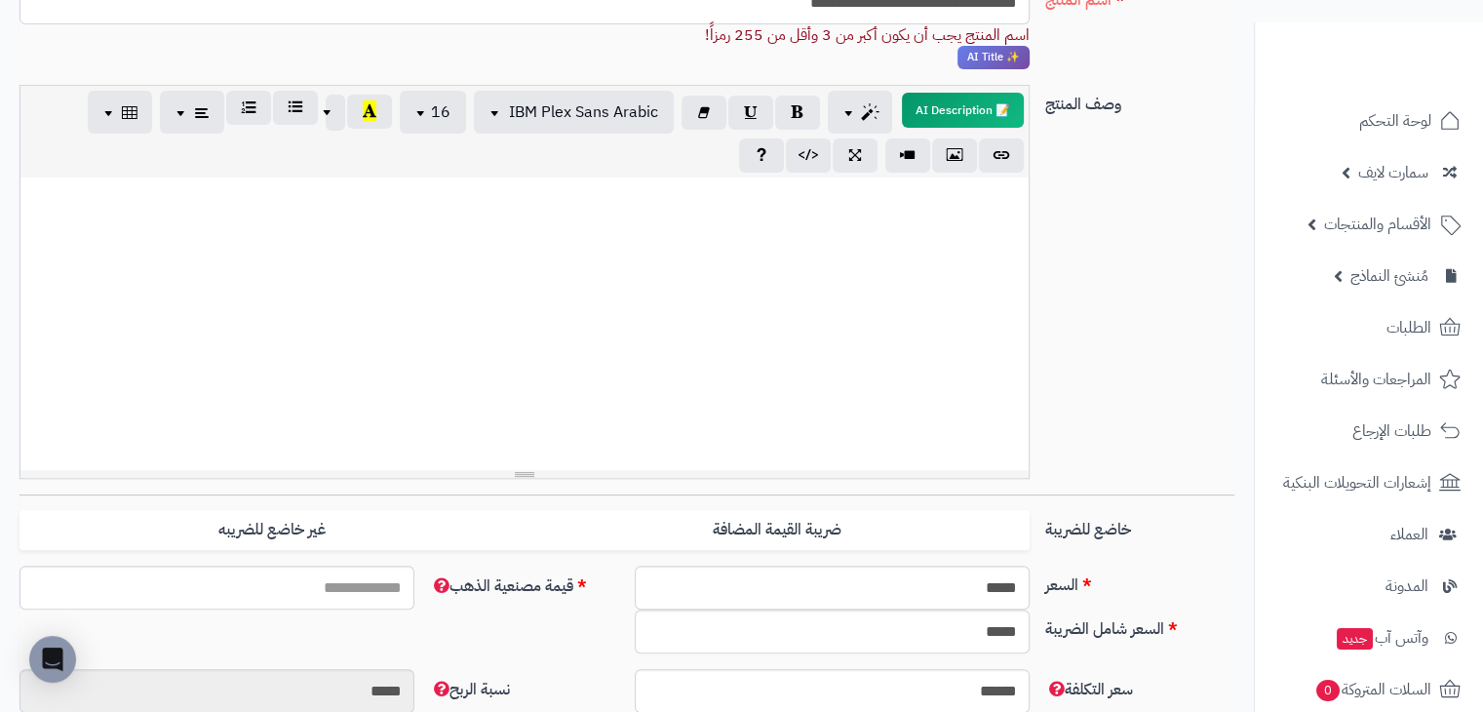
scroll to position [684, 0]
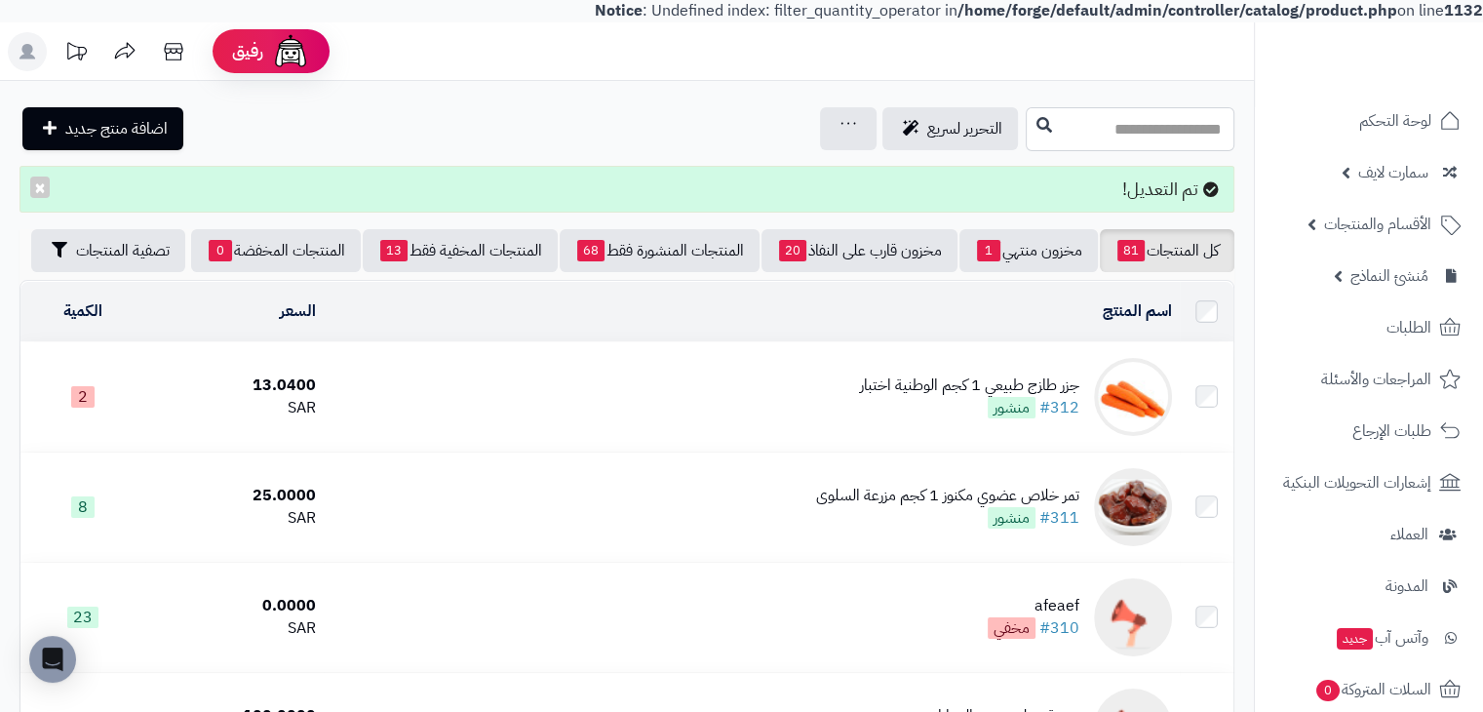
click at [1026, 145] on input "text" at bounding box center [1130, 129] width 209 height 44
click at [180, 49] on icon at bounding box center [173, 51] width 39 height 39
click at [1026, 6] on b "/home/forge/default/admin/controller/catalog/product.php" at bounding box center [1178, 10] width 440 height 23
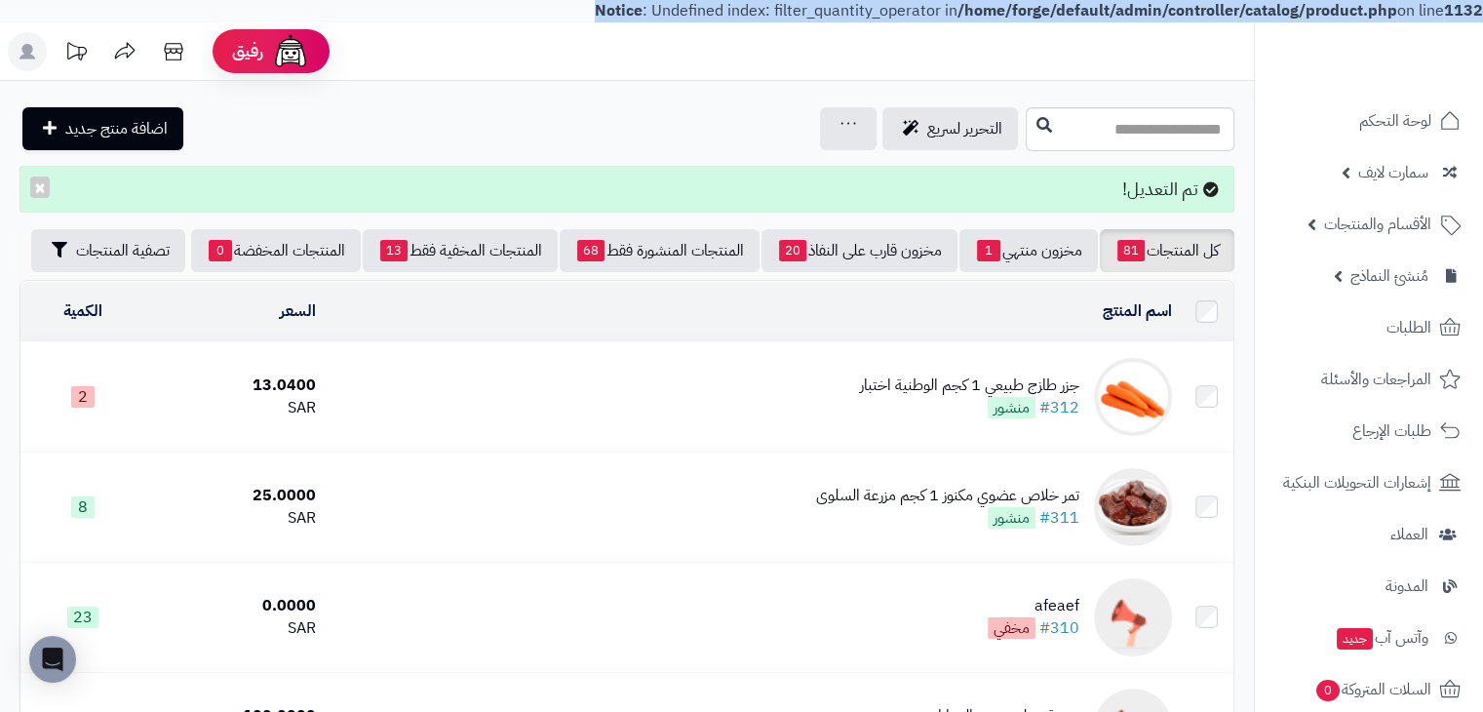
click at [1026, 6] on b "/home/forge/default/admin/controller/catalog/product.php" at bounding box center [1178, 10] width 440 height 23
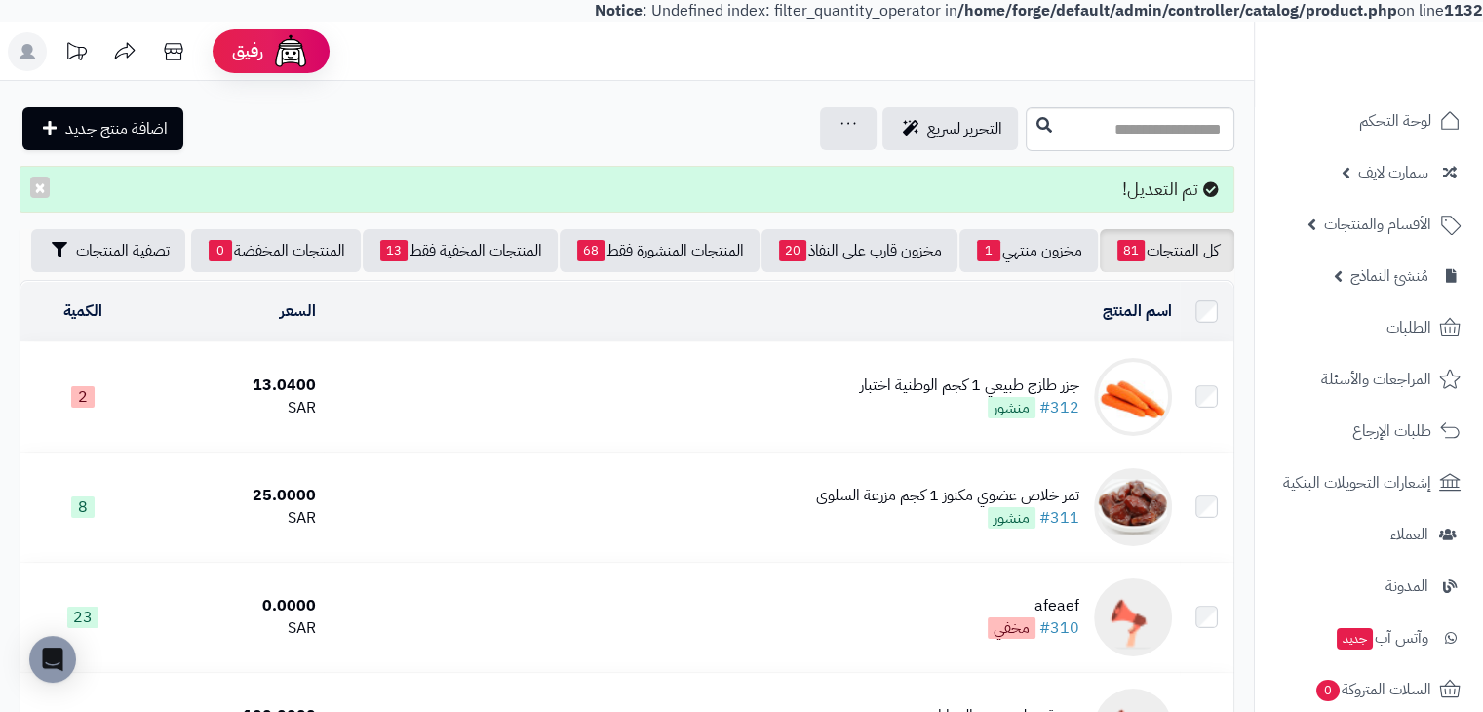
click at [768, 44] on header "رفيق ! Notice : Undefined variable: alerts in /home/forge/default/admin/view/te…" at bounding box center [741, 51] width 1483 height 59
click at [1299, 215] on link "الأقسام والمنتجات" at bounding box center [1369, 224] width 205 height 47
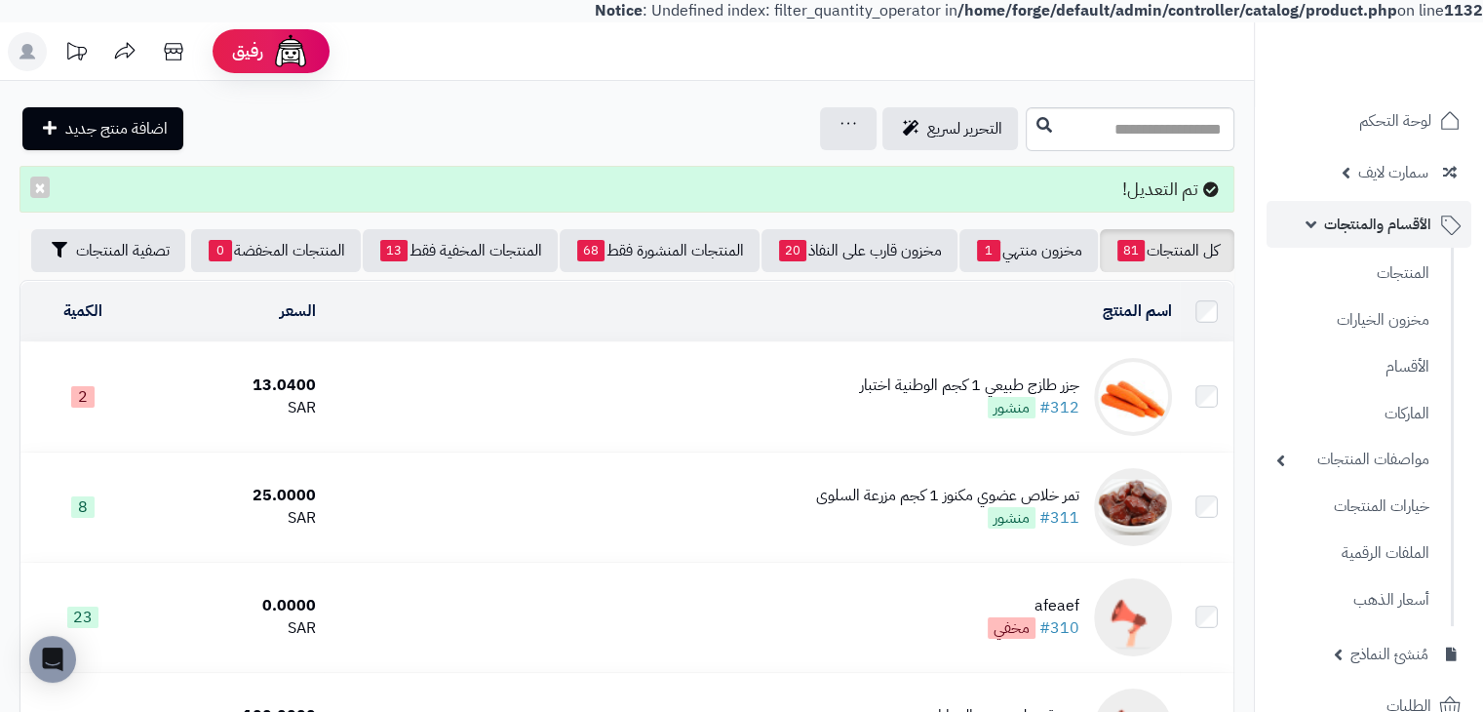
click at [1299, 216] on link "الأقسام والمنتجات" at bounding box center [1369, 224] width 205 height 47
